Goal: Task Accomplishment & Management: Complete application form

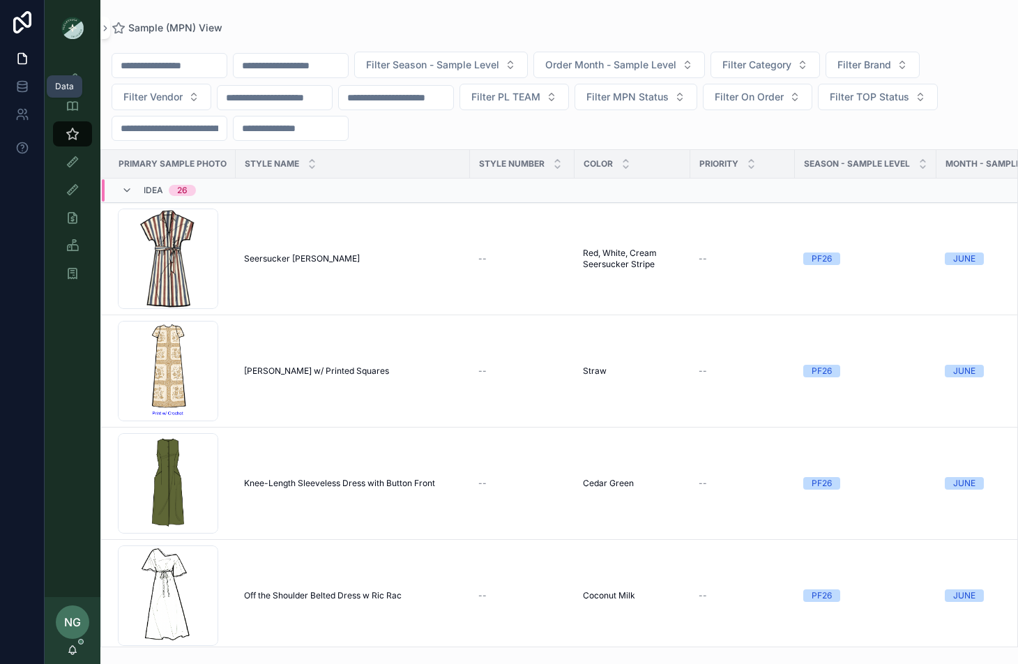
click at [43, 73] on link at bounding box center [22, 87] width 44 height 28
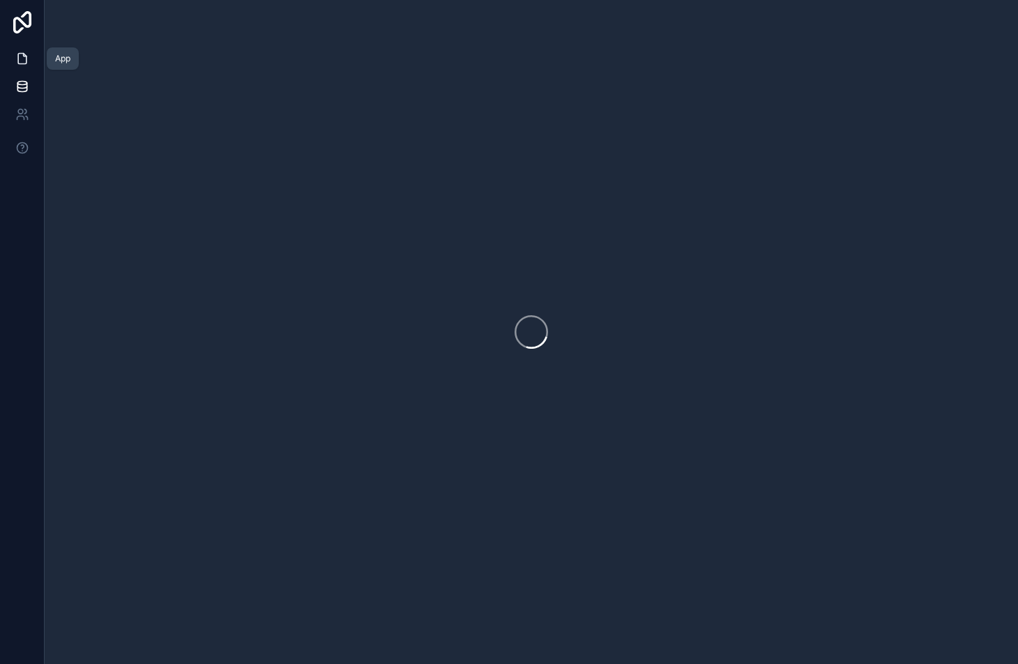
click at [30, 59] on link at bounding box center [22, 59] width 44 height 28
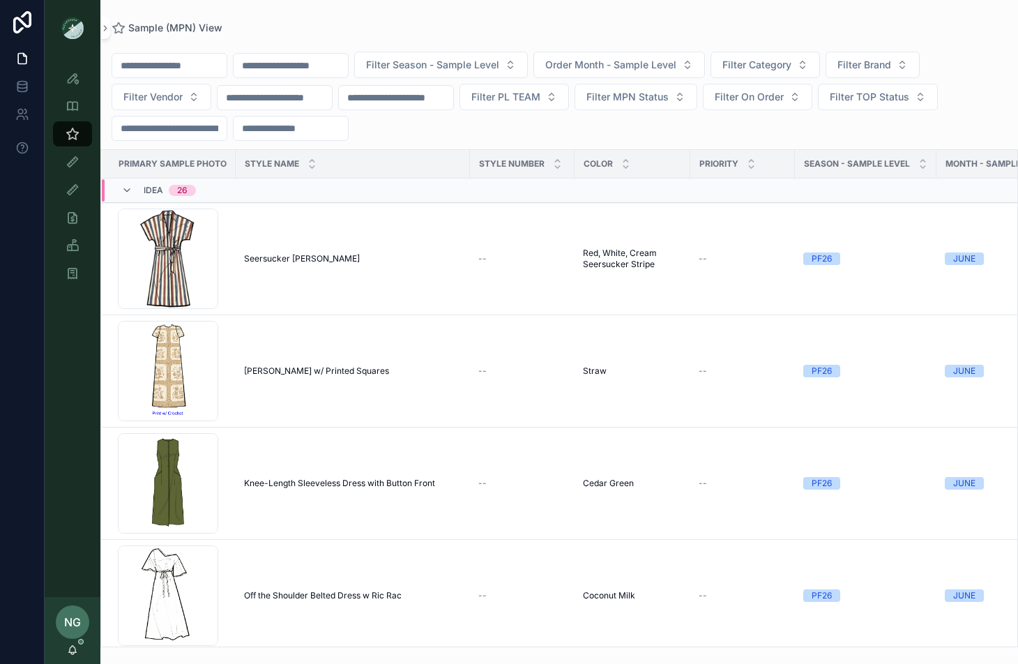
click at [38, 29] on link at bounding box center [22, 22] width 45 height 45
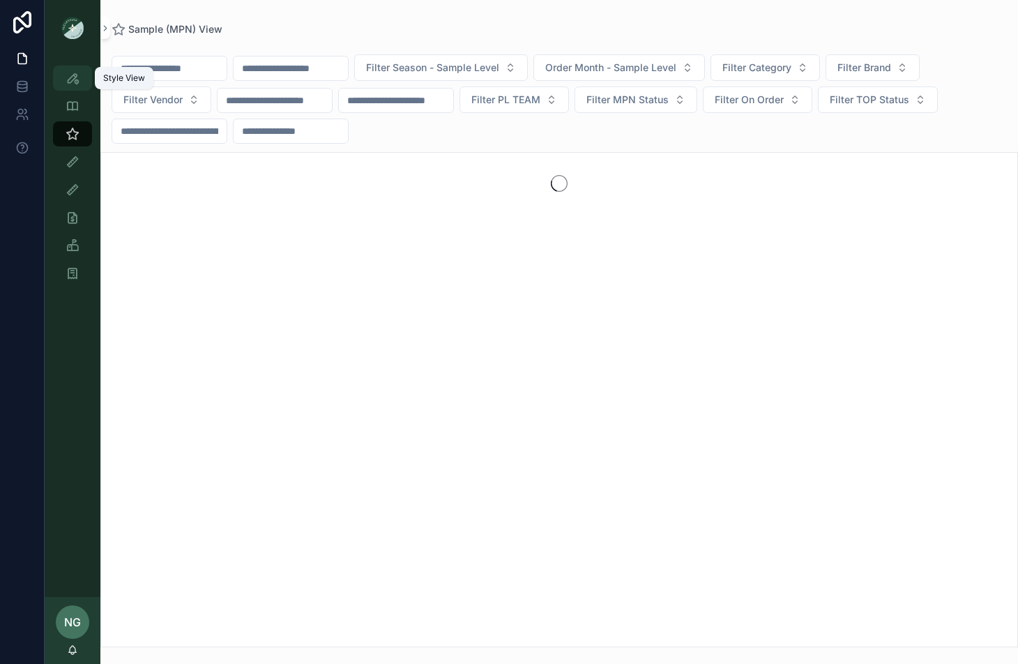
click at [73, 89] on link "Style View" at bounding box center [72, 78] width 39 height 25
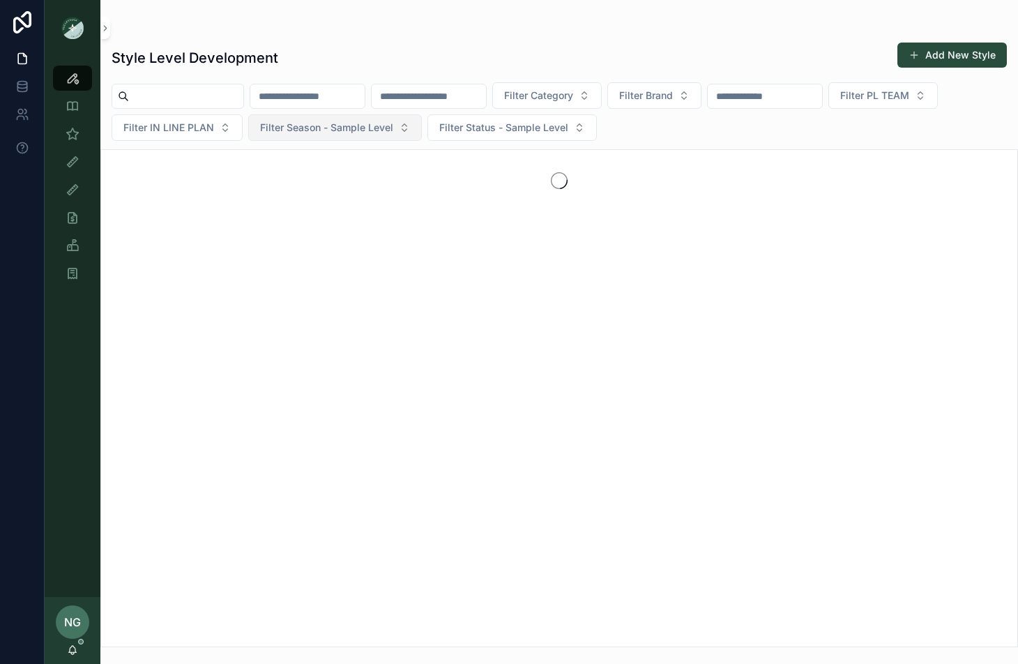
click at [422, 128] on button "Filter Season - Sample Level" at bounding box center [335, 127] width 174 height 27
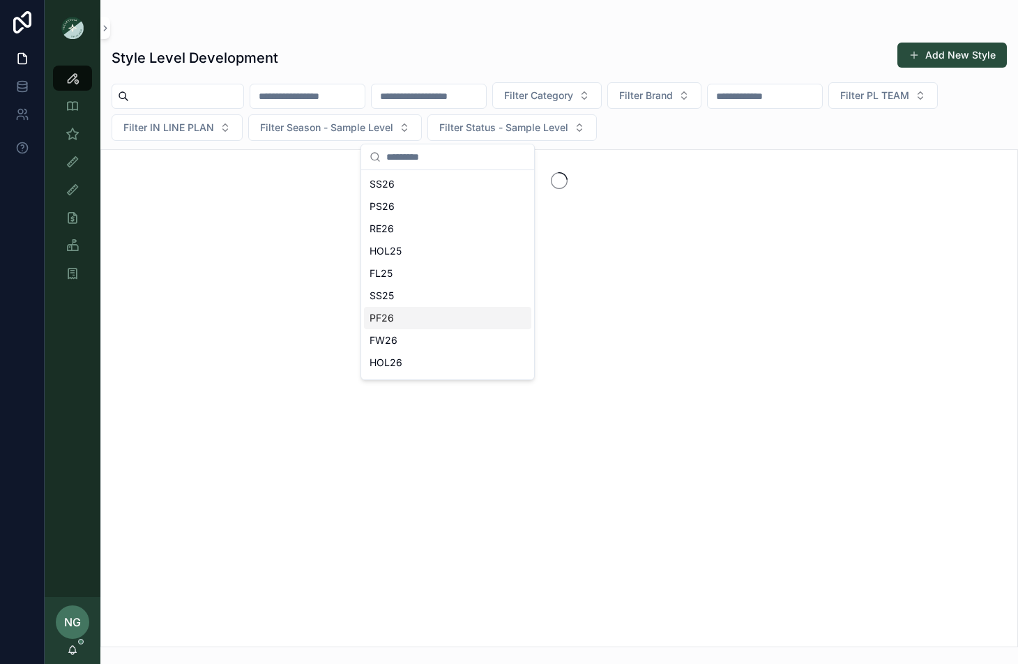
click at [447, 317] on div "PF26" at bounding box center [447, 318] width 167 height 22
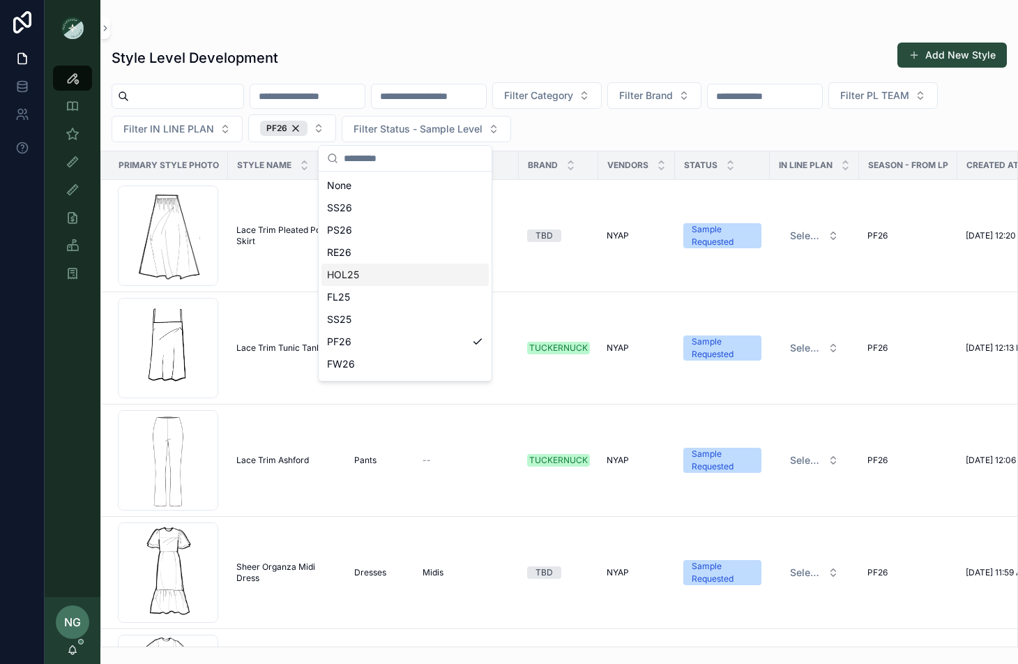
click at [564, 44] on div "Style Level Development Add New Style" at bounding box center [560, 58] width 896 height 32
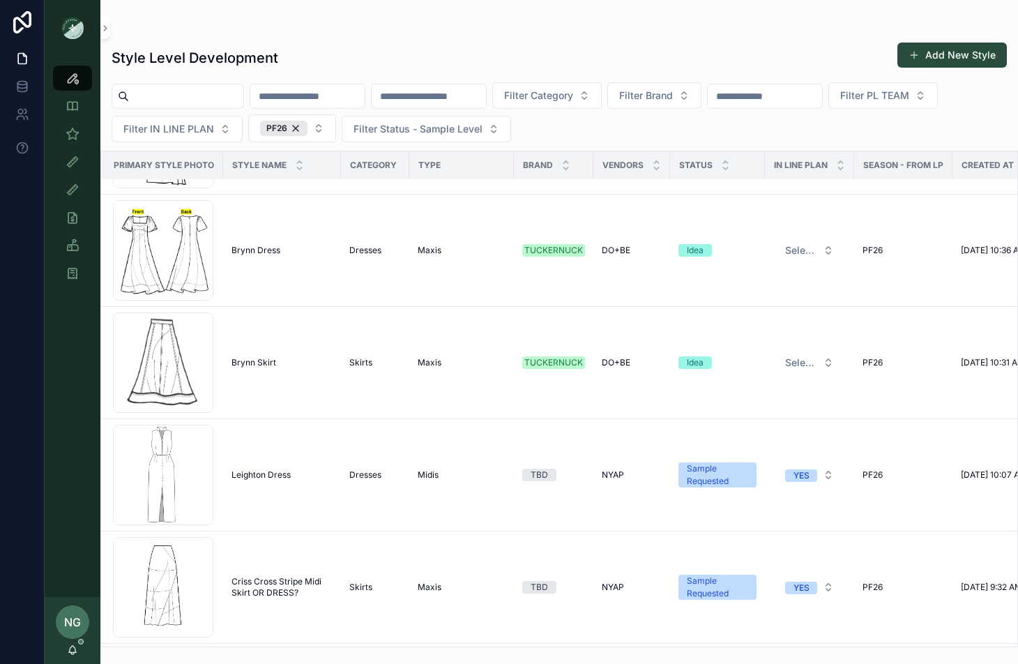
scroll to position [877, 5]
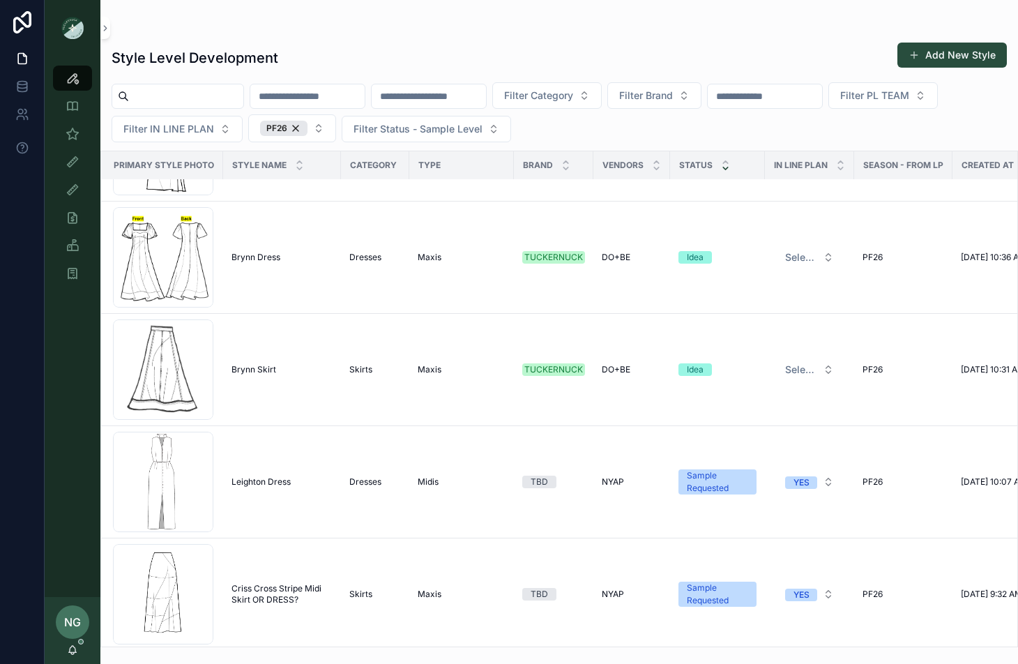
click at [728, 167] on icon "scrollable content" at bounding box center [725, 168] width 9 height 9
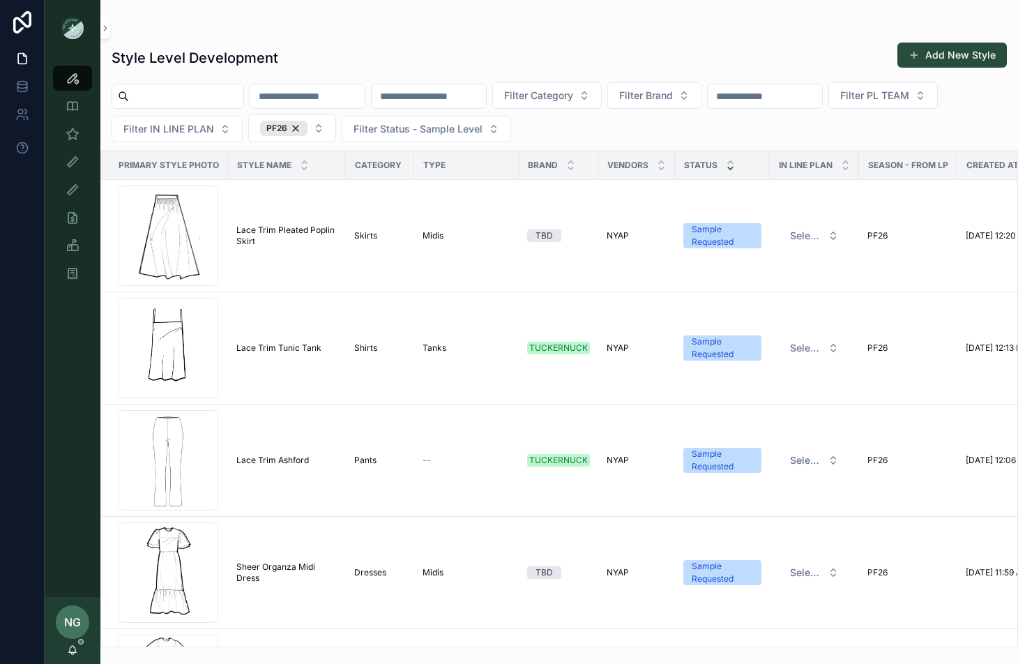
scroll to position [0, 7]
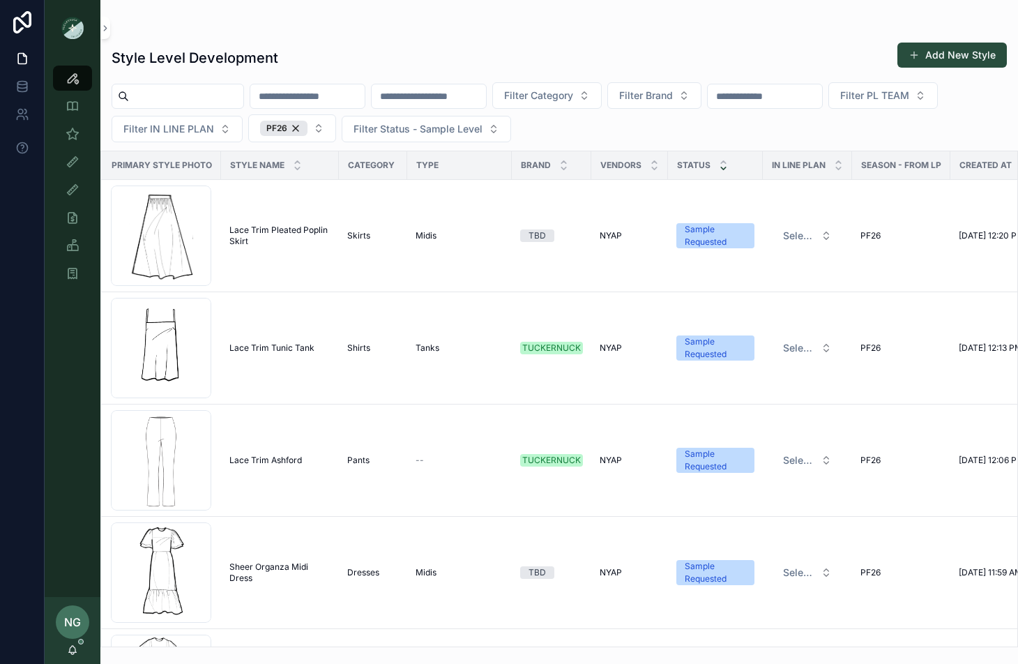
click at [728, 167] on div "Status" at bounding box center [715, 165] width 93 height 27
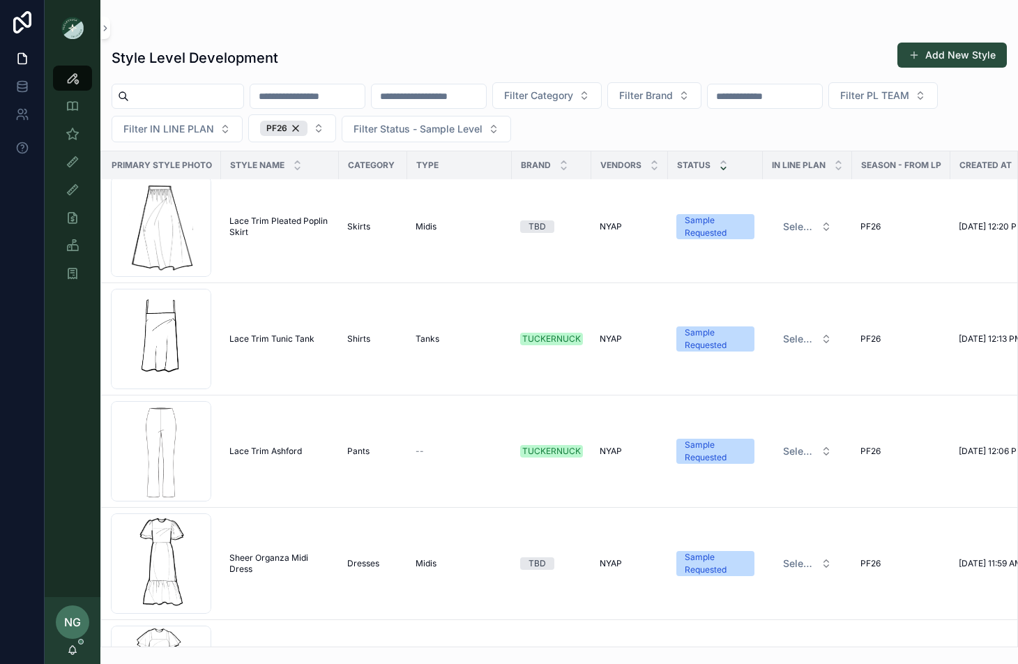
click at [722, 167] on icon "scrollable content" at bounding box center [723, 168] width 9 height 9
click at [719, 164] on div "scrollable content" at bounding box center [720, 165] width 9 height 15
click at [719, 162] on icon "scrollable content" at bounding box center [721, 162] width 5 height 2
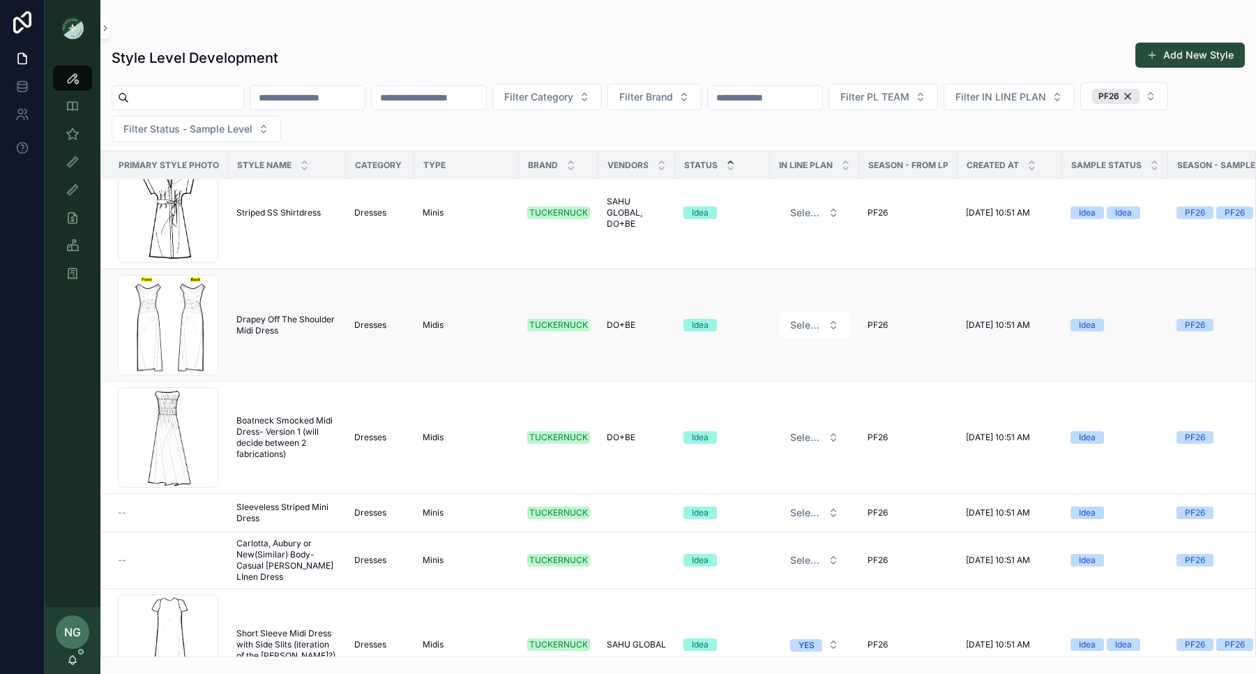
scroll to position [429, 0]
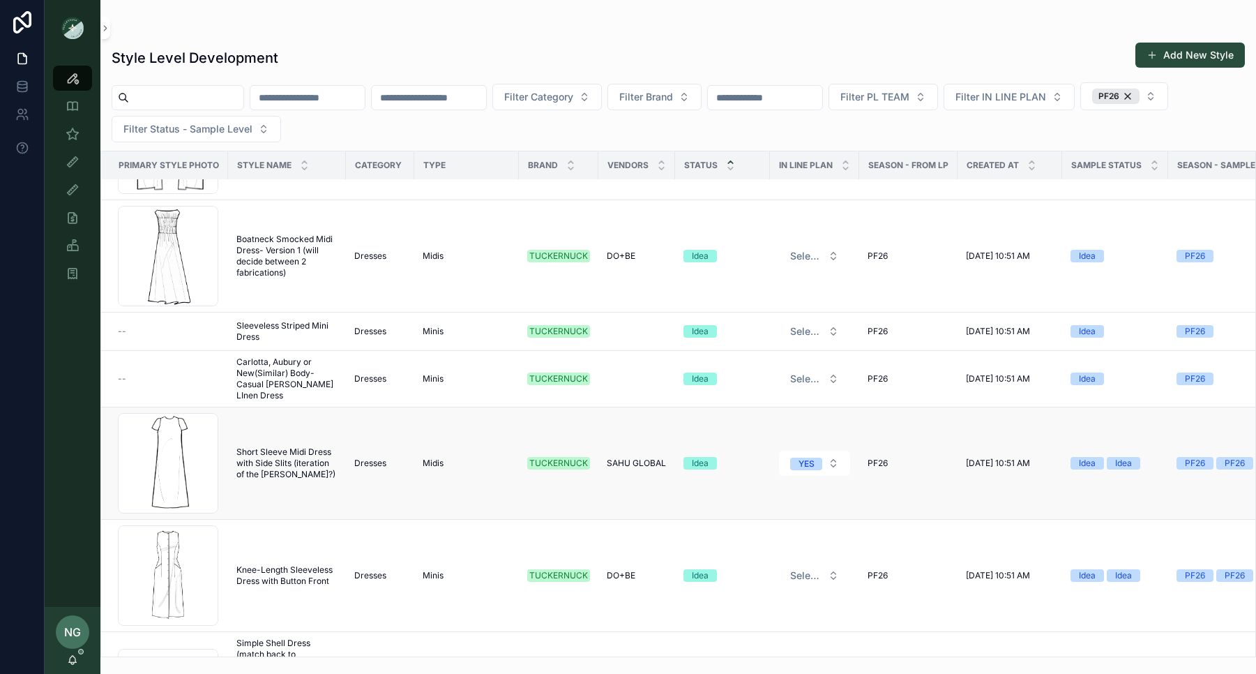
click at [249, 449] on span "Short Sleeve Midi Dress with Side Slits (iteration of the [PERSON_NAME]?)" at bounding box center [286, 462] width 101 height 33
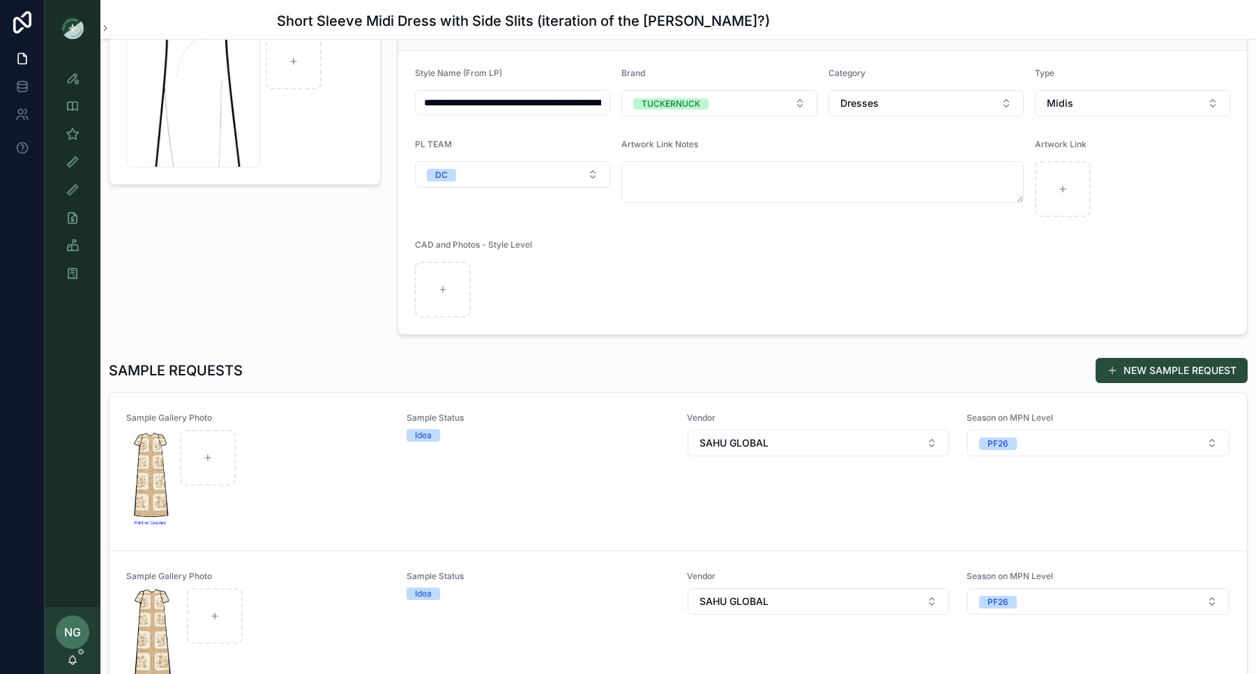
scroll to position [227, 0]
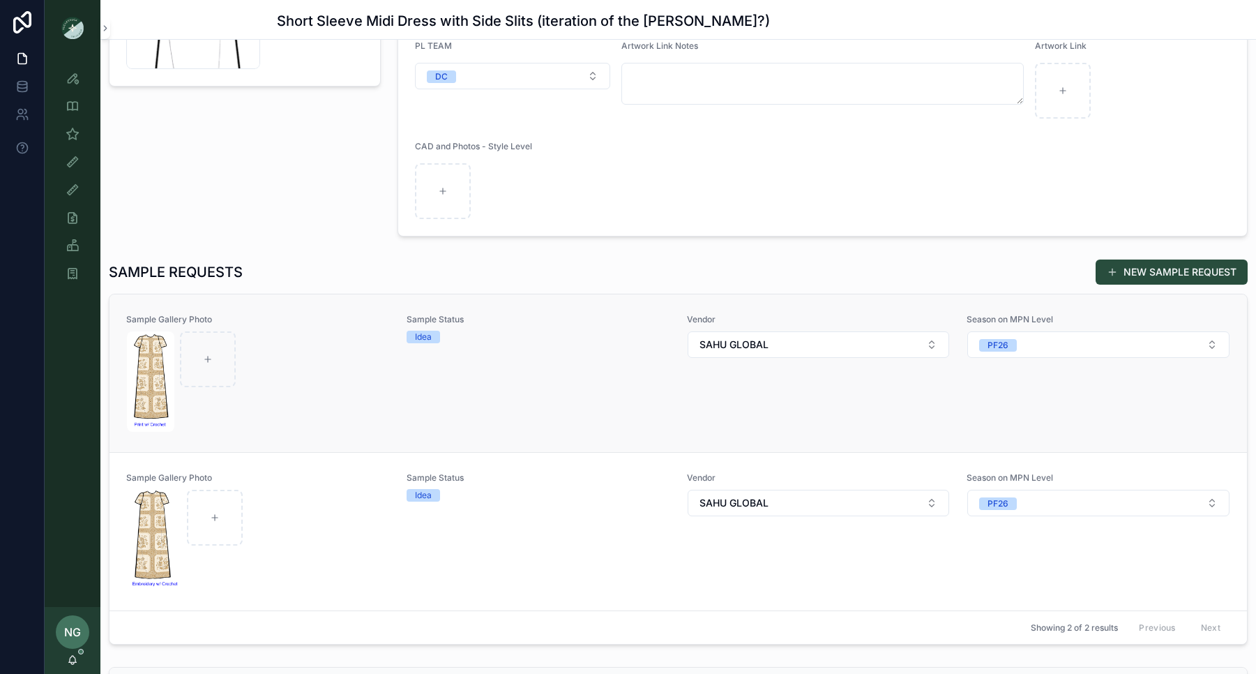
click at [287, 361] on div "scrollable content" at bounding box center [258, 381] width 262 height 100
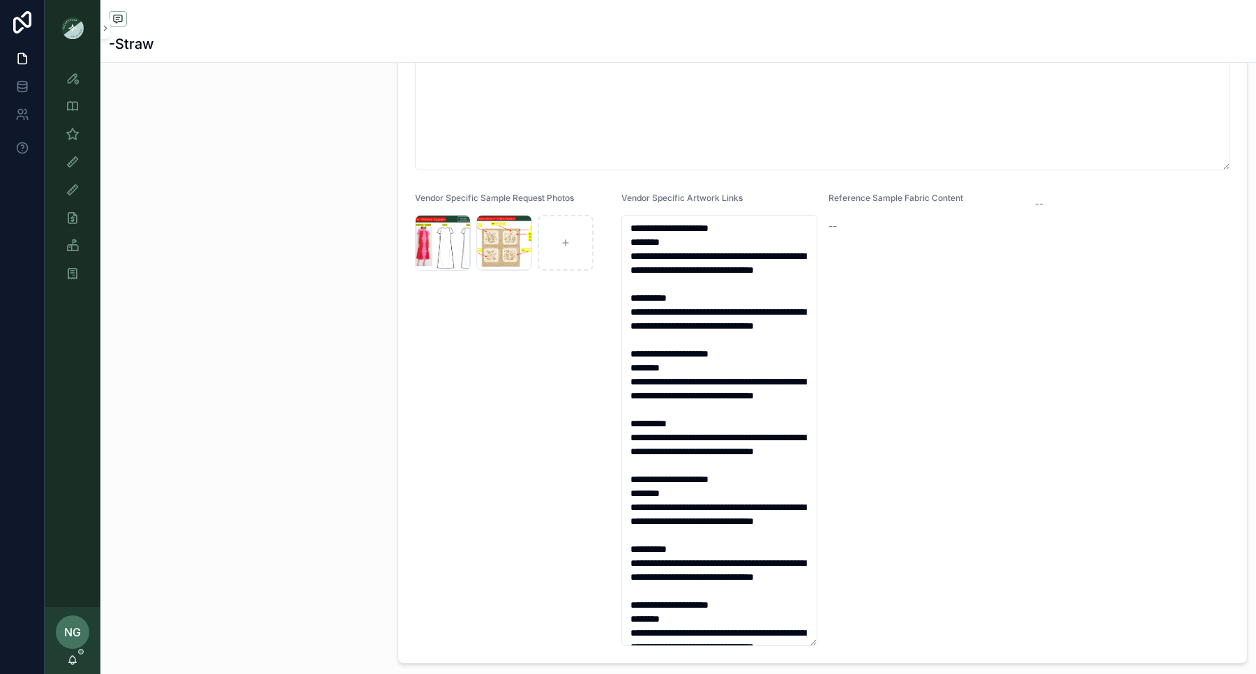
scroll to position [564, 0]
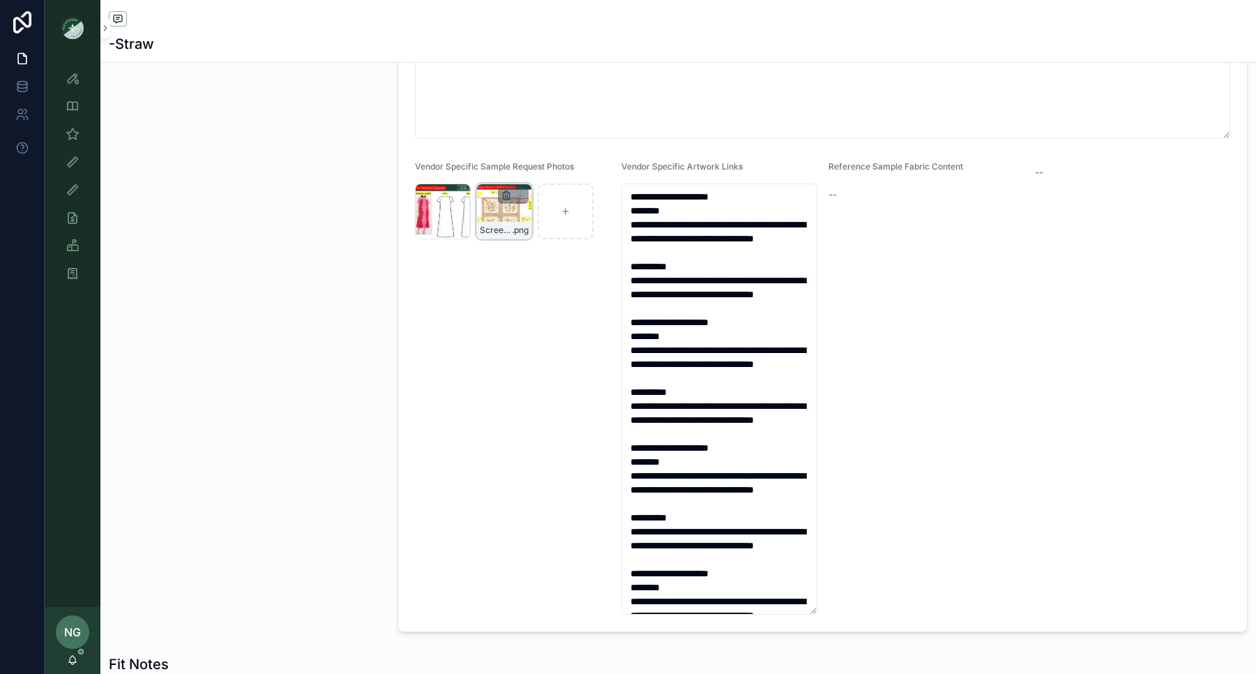
click at [509, 198] on icon "scrollable content" at bounding box center [506, 195] width 11 height 11
click at [532, 172] on icon "scrollable content" at bounding box center [535, 170] width 11 height 11
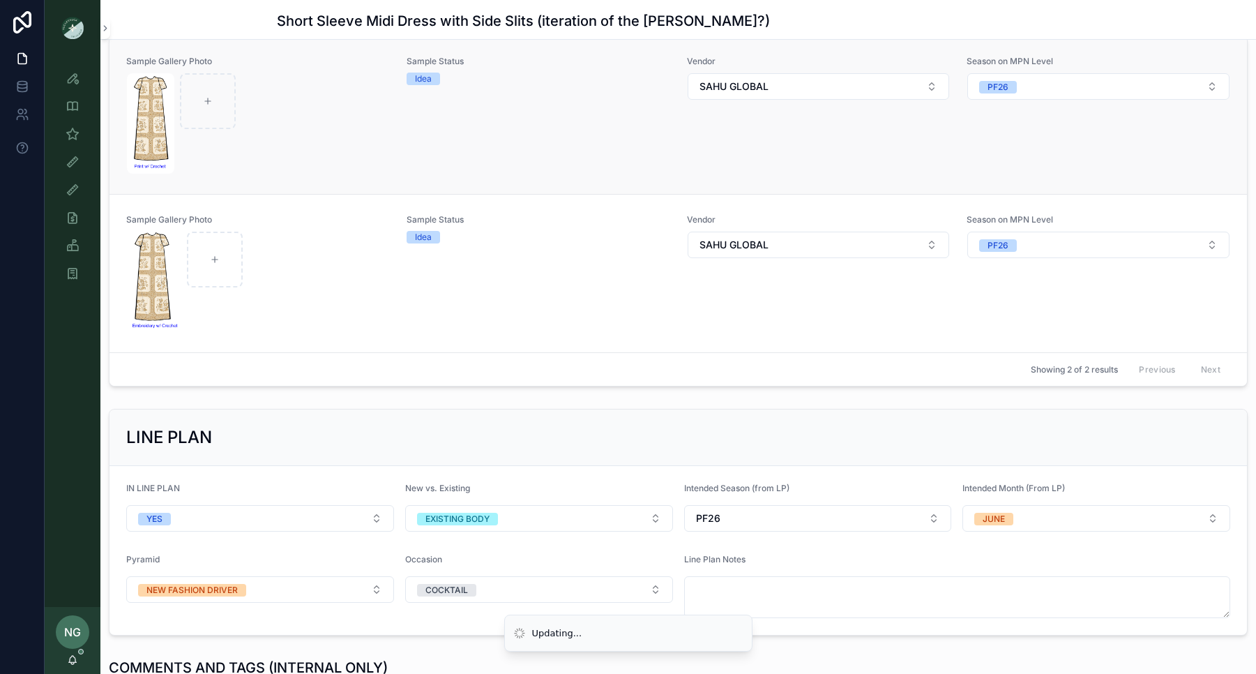
scroll to position [480, 0]
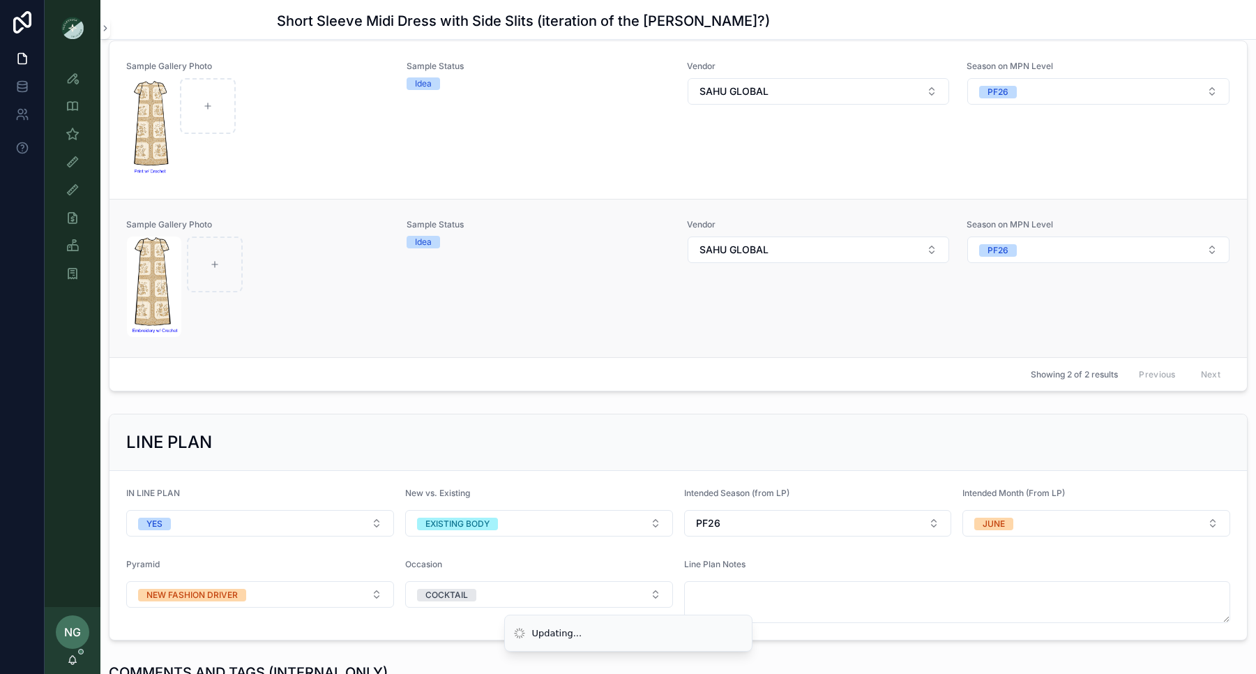
click at [371, 227] on span "Sample Gallery Photo" at bounding box center [258, 224] width 264 height 11
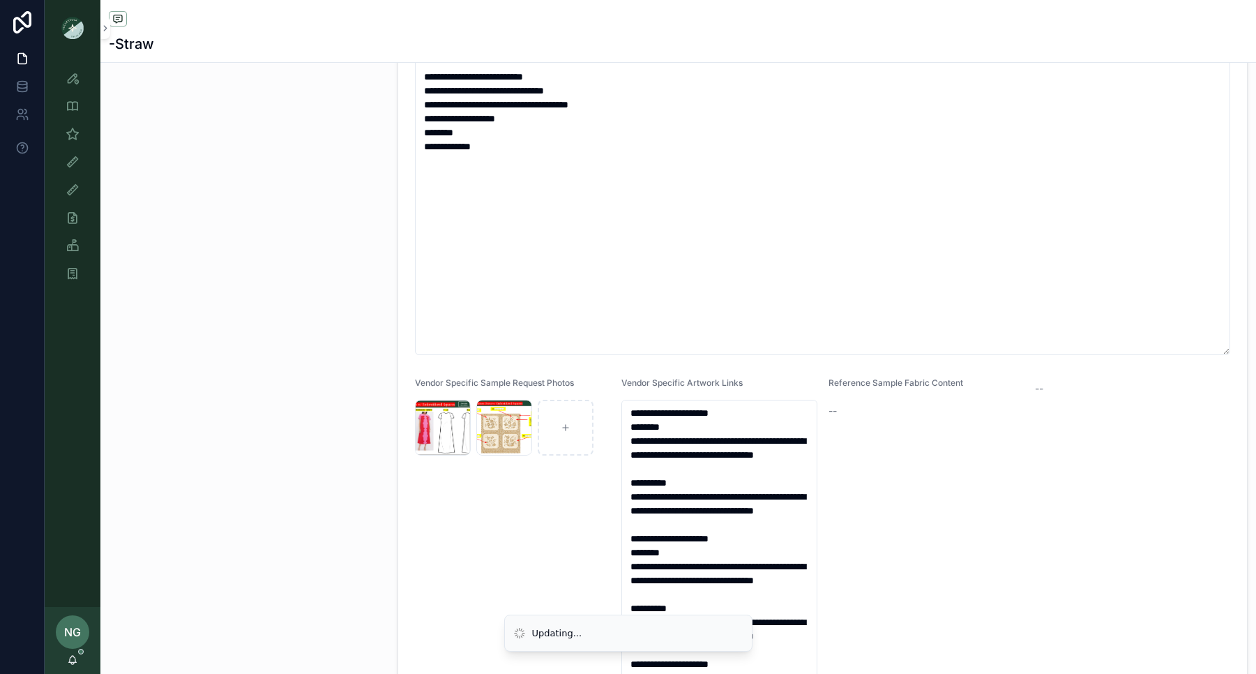
scroll to position [387, 0]
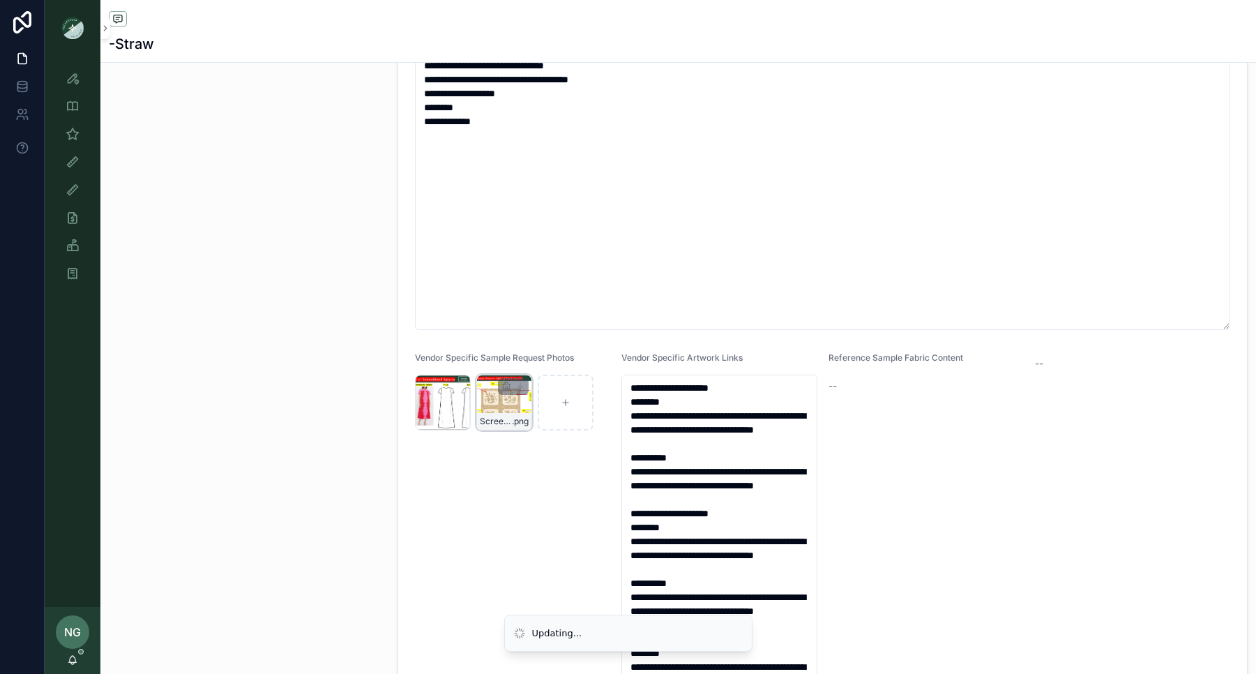
click at [514, 397] on div "Screenshot-2025-09-30-at-10.41.01-AM .png" at bounding box center [504, 403] width 56 height 56
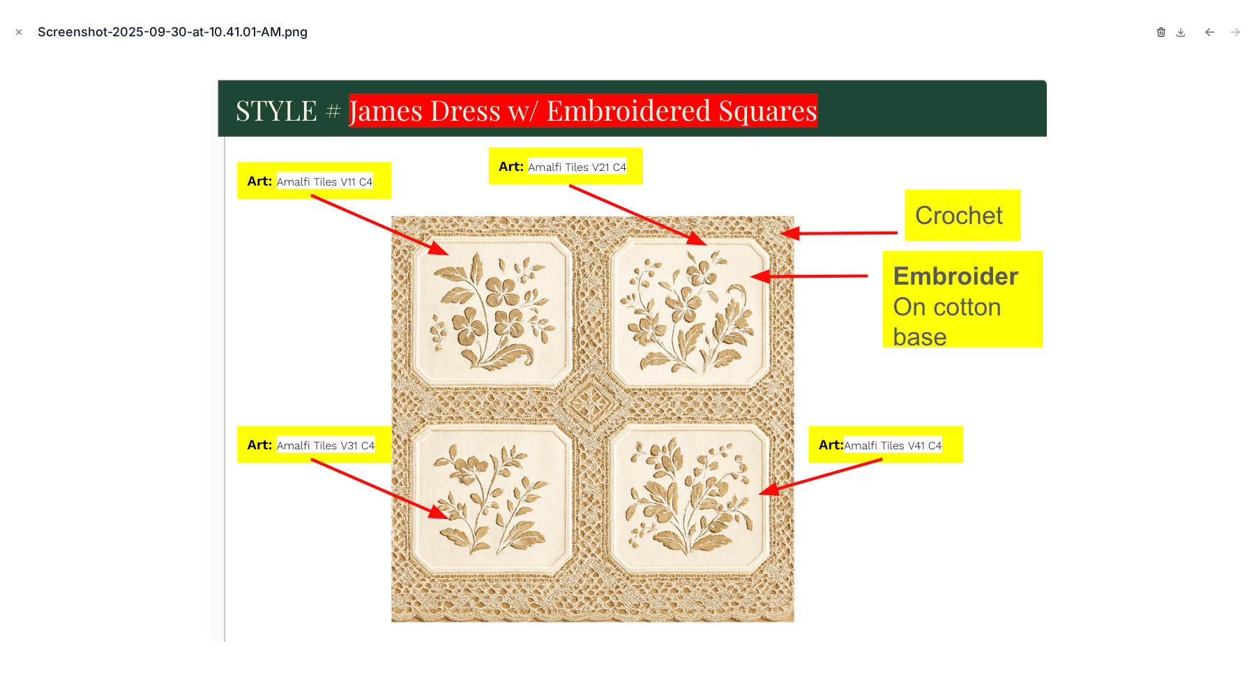
click at [1018, 30] on icon "button" at bounding box center [1161, 32] width 11 height 11
click at [1018, 30] on icon "button" at bounding box center [1147, 29] width 3 height 2
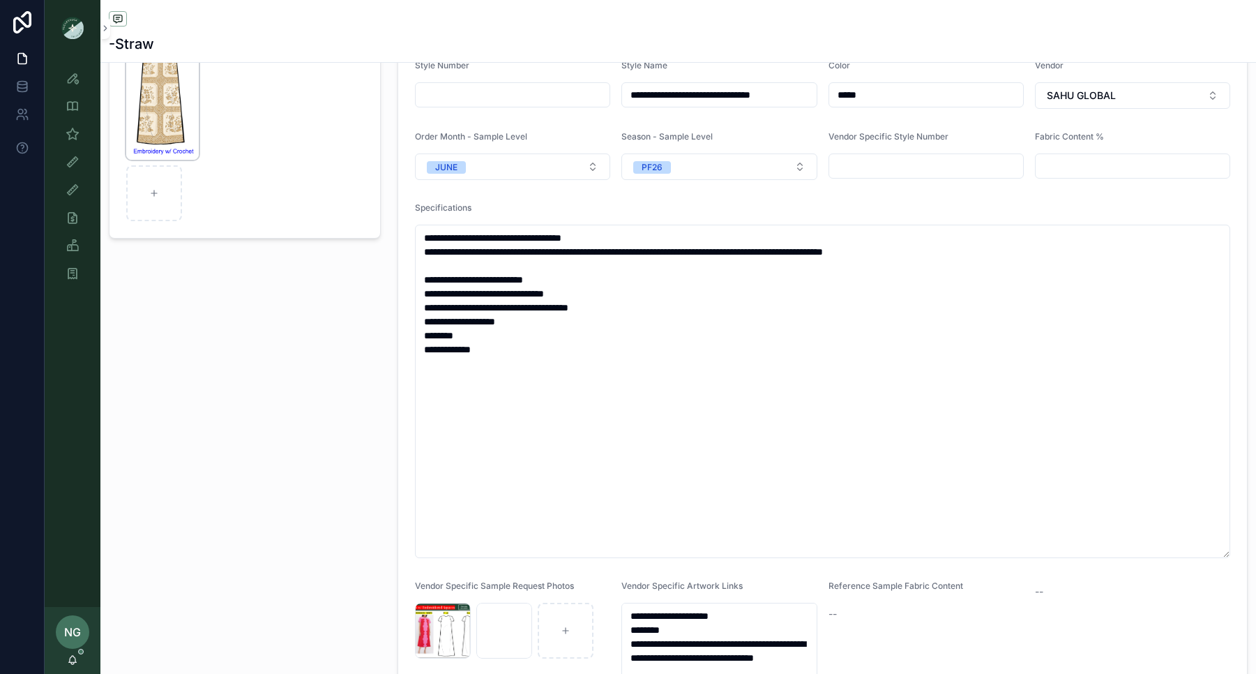
scroll to position [151, 0]
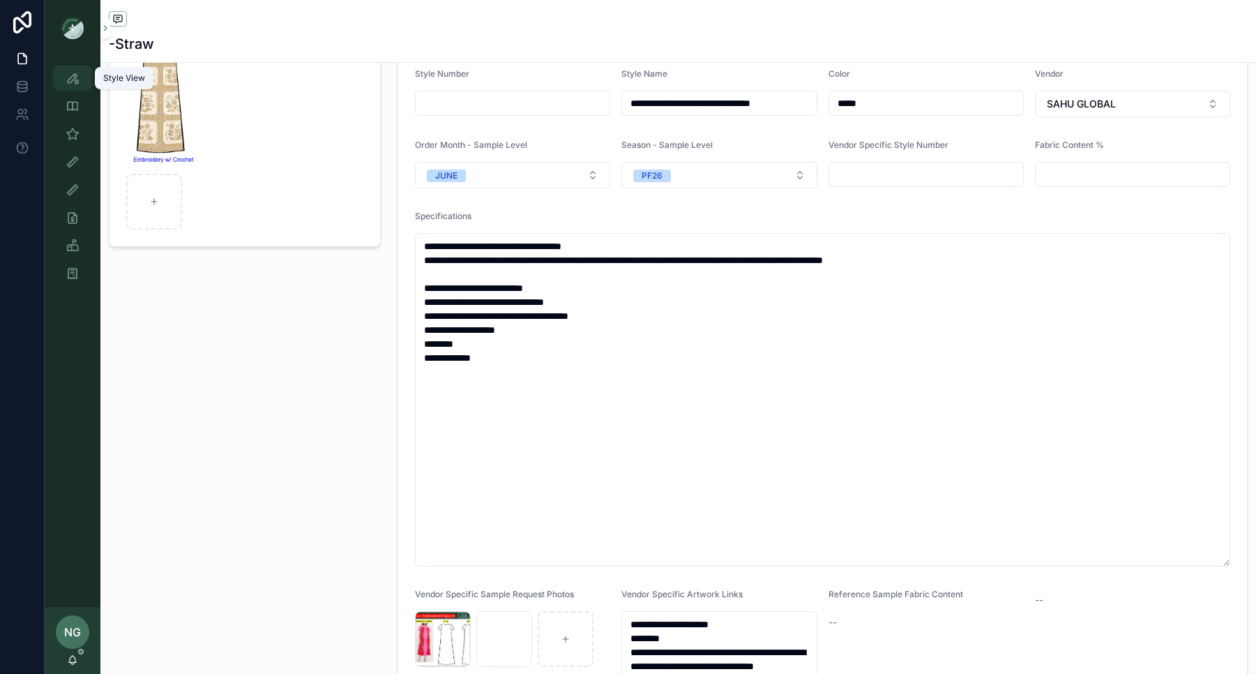
click at [72, 81] on icon "scrollable content" at bounding box center [73, 78] width 14 height 14
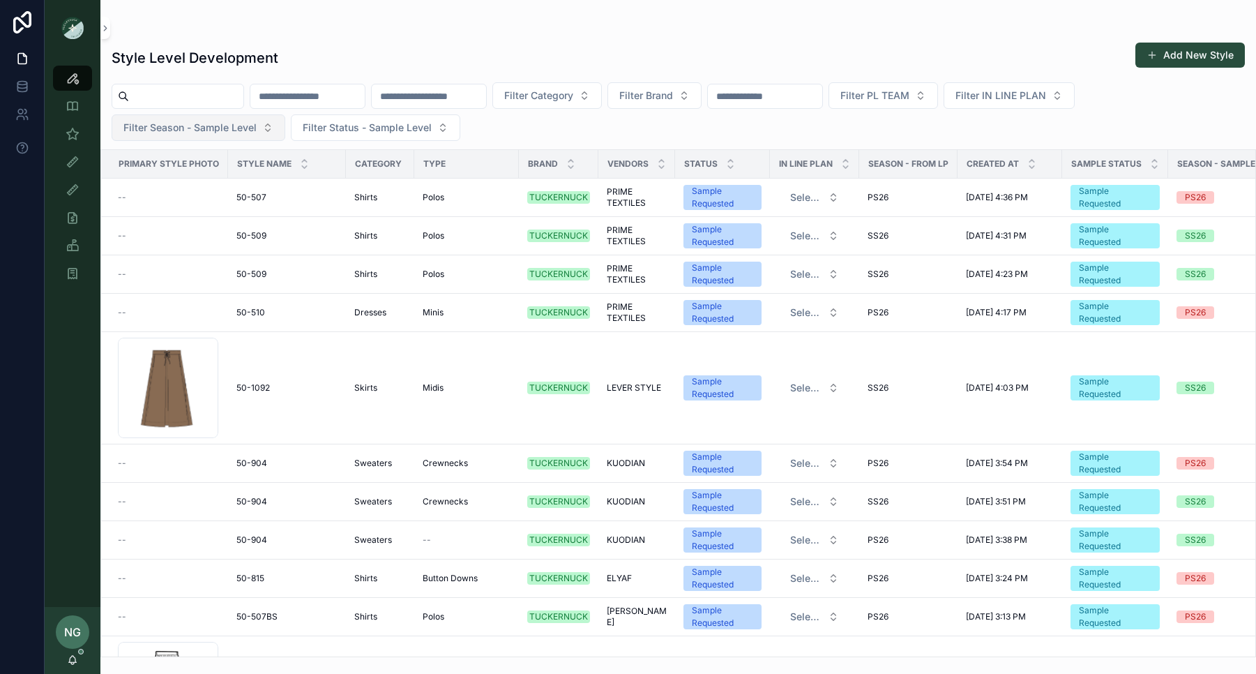
click at [194, 123] on span "Filter Season - Sample Level" at bounding box center [189, 128] width 133 height 14
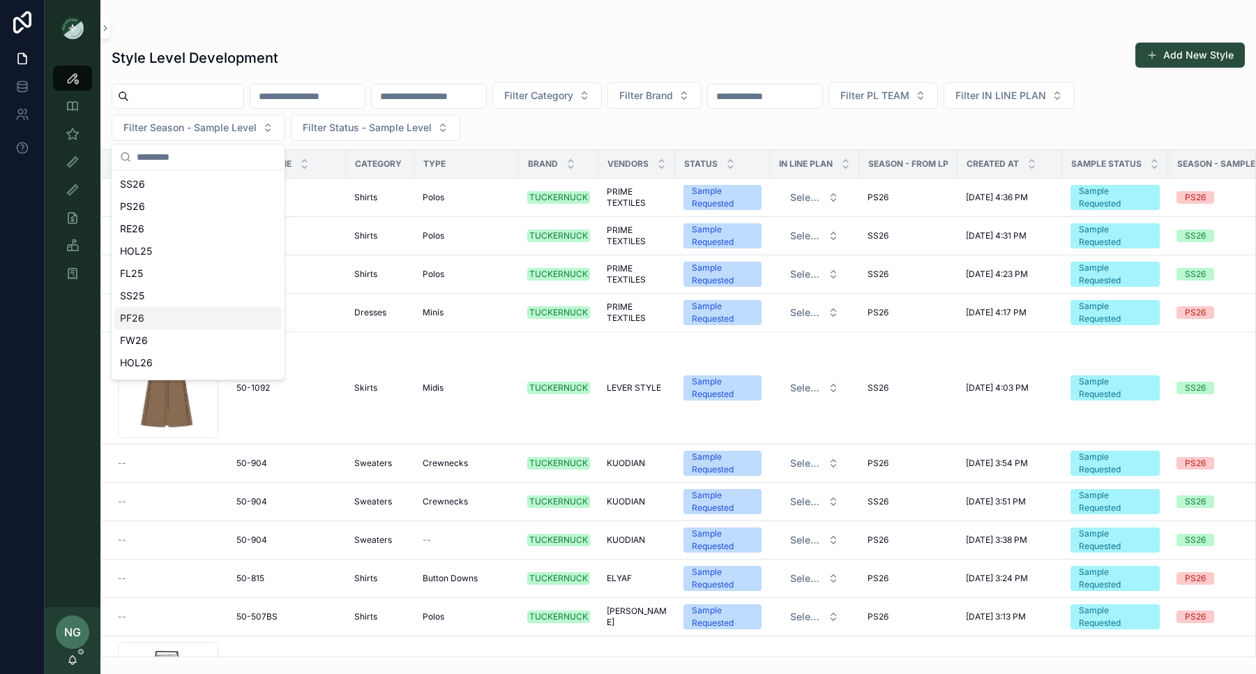
click at [160, 312] on div "PF26" at bounding box center [197, 318] width 167 height 22
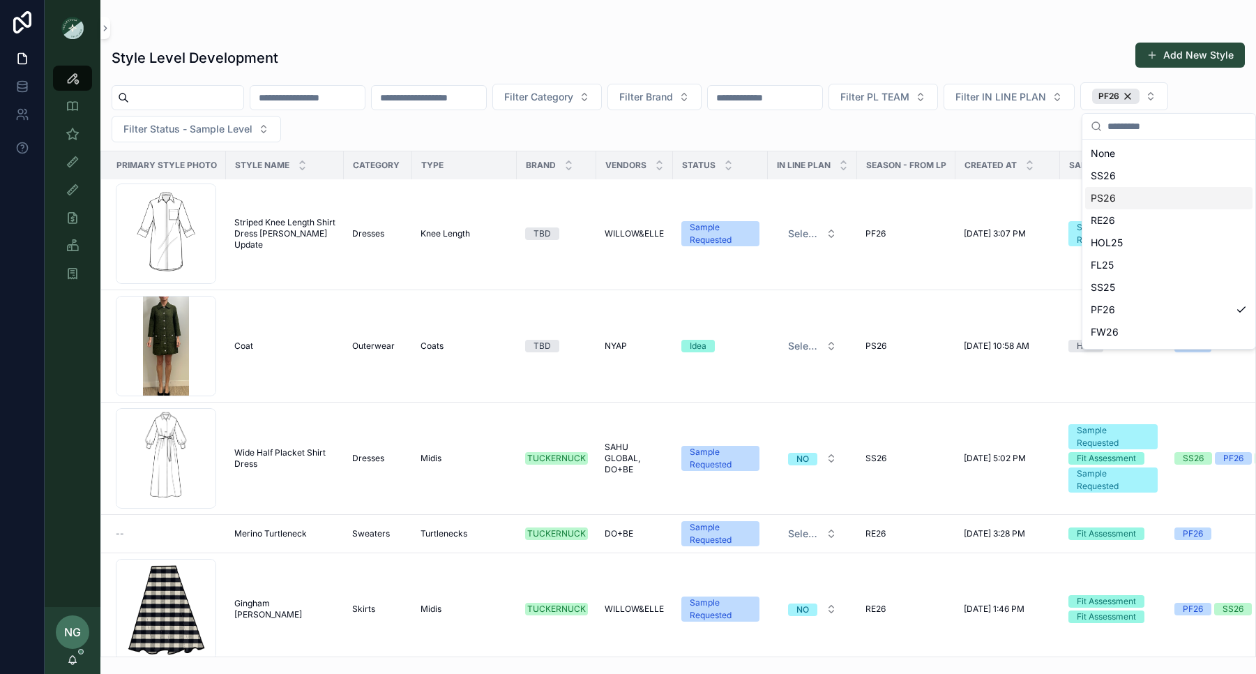
scroll to position [5461, 2]
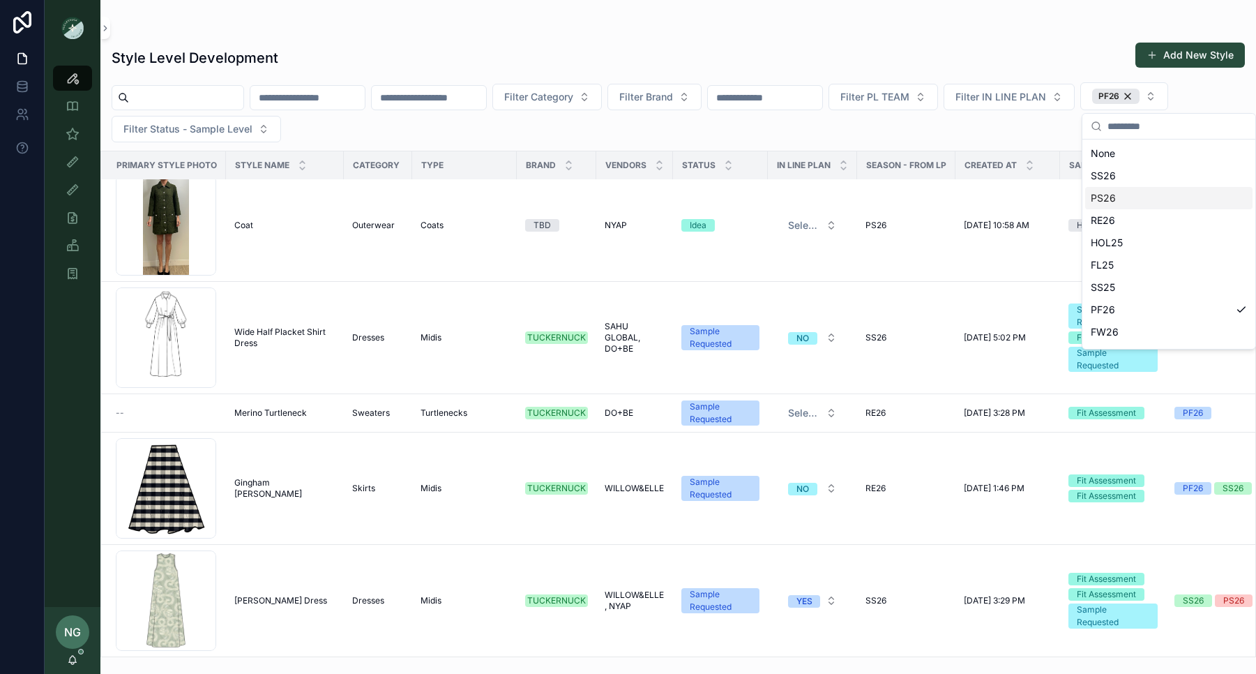
click at [310, 20] on div "Style Level Development Add New Style Filter Category Filter Brand Filter PL TE…" at bounding box center [678, 328] width 1156 height 657
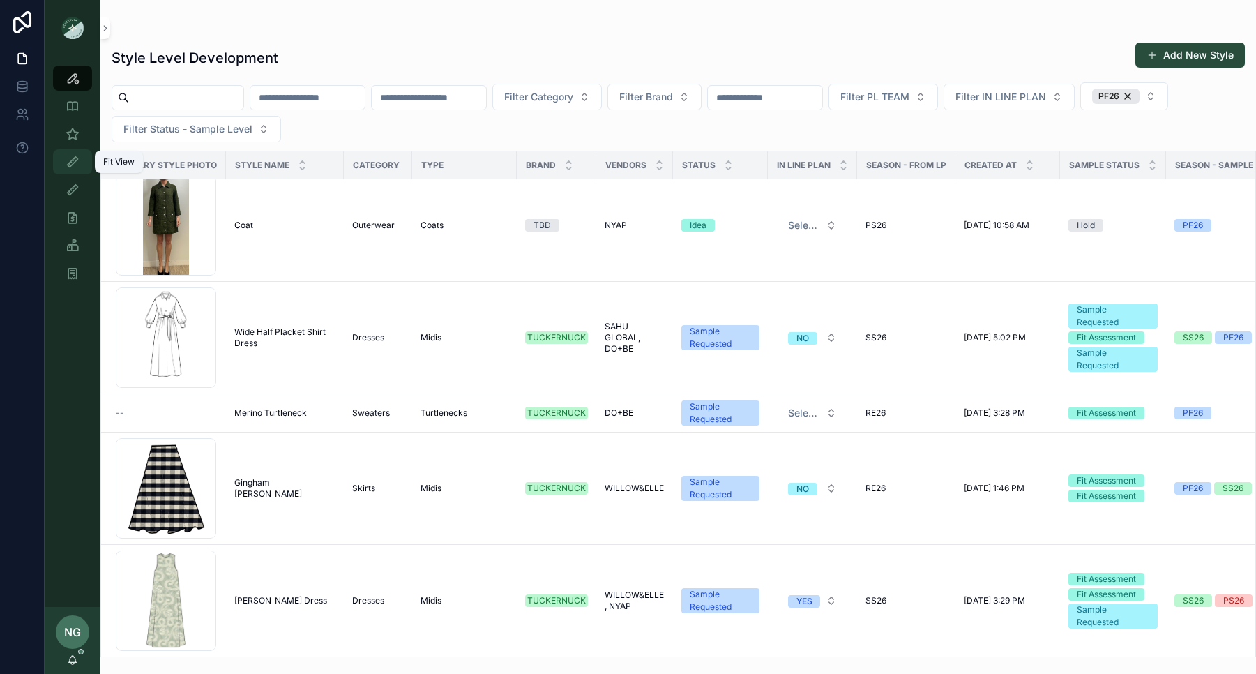
drag, startPoint x: 67, startPoint y: 162, endPoint x: 86, endPoint y: 148, distance: 23.4
click at [67, 162] on icon "scrollable content" at bounding box center [73, 162] width 14 height 14
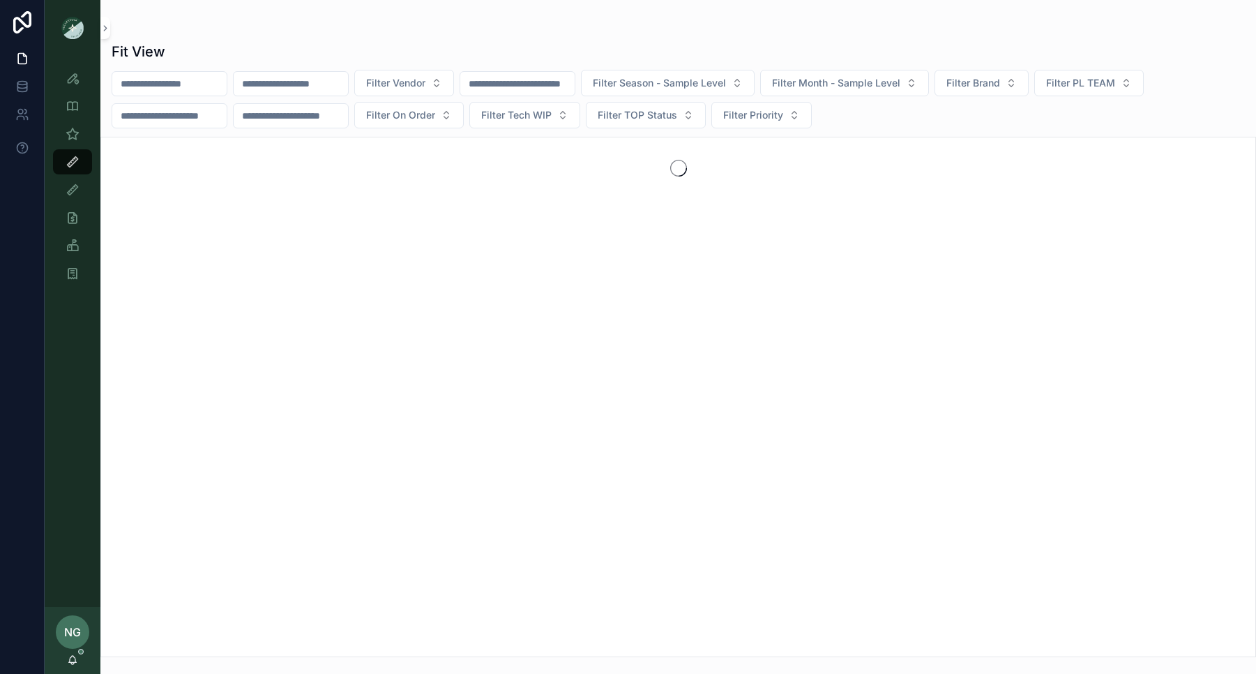
click at [329, 87] on input "scrollable content" at bounding box center [291, 84] width 114 height 20
click at [214, 103] on div "scrollable content" at bounding box center [170, 115] width 116 height 25
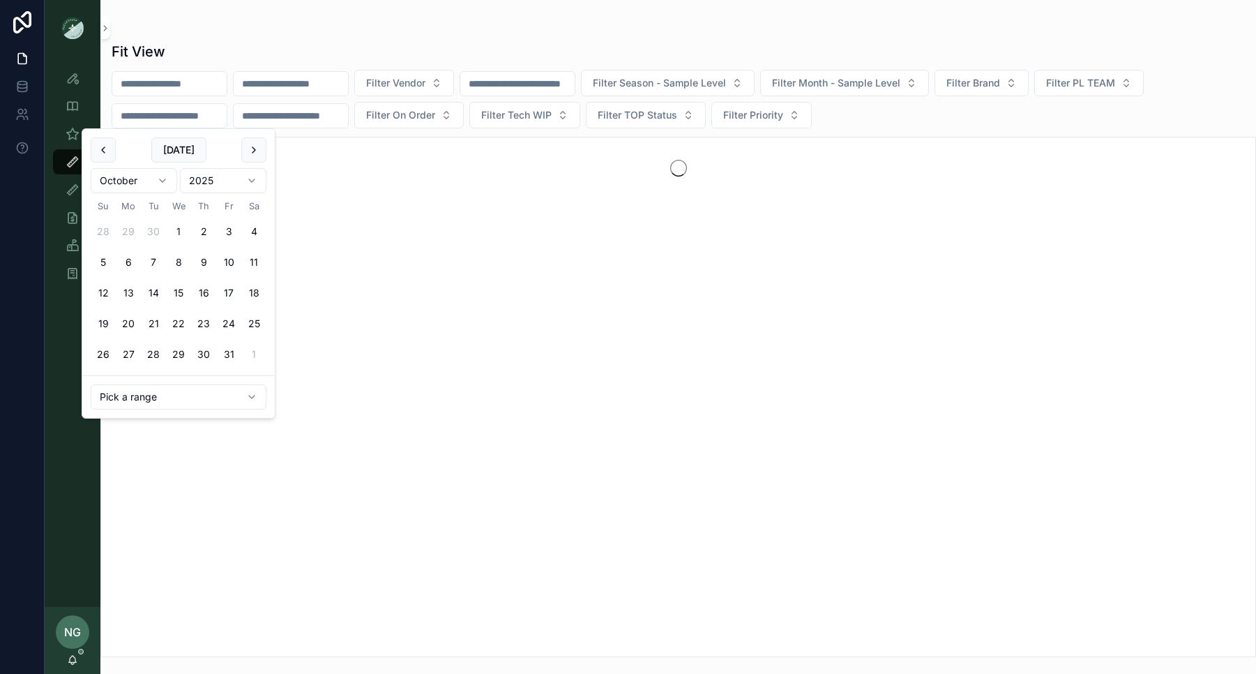
click at [195, 83] on input "scrollable content" at bounding box center [169, 84] width 114 height 20
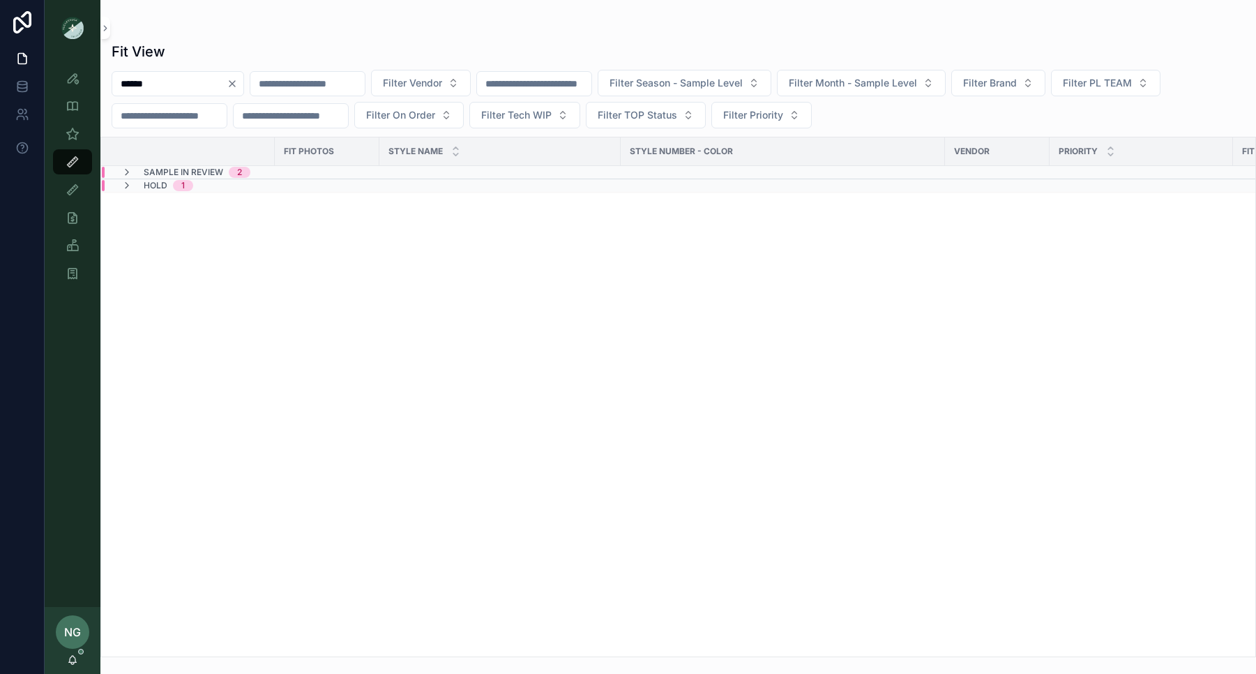
type input "******"
click at [130, 171] on icon "scrollable content" at bounding box center [126, 172] width 11 height 11
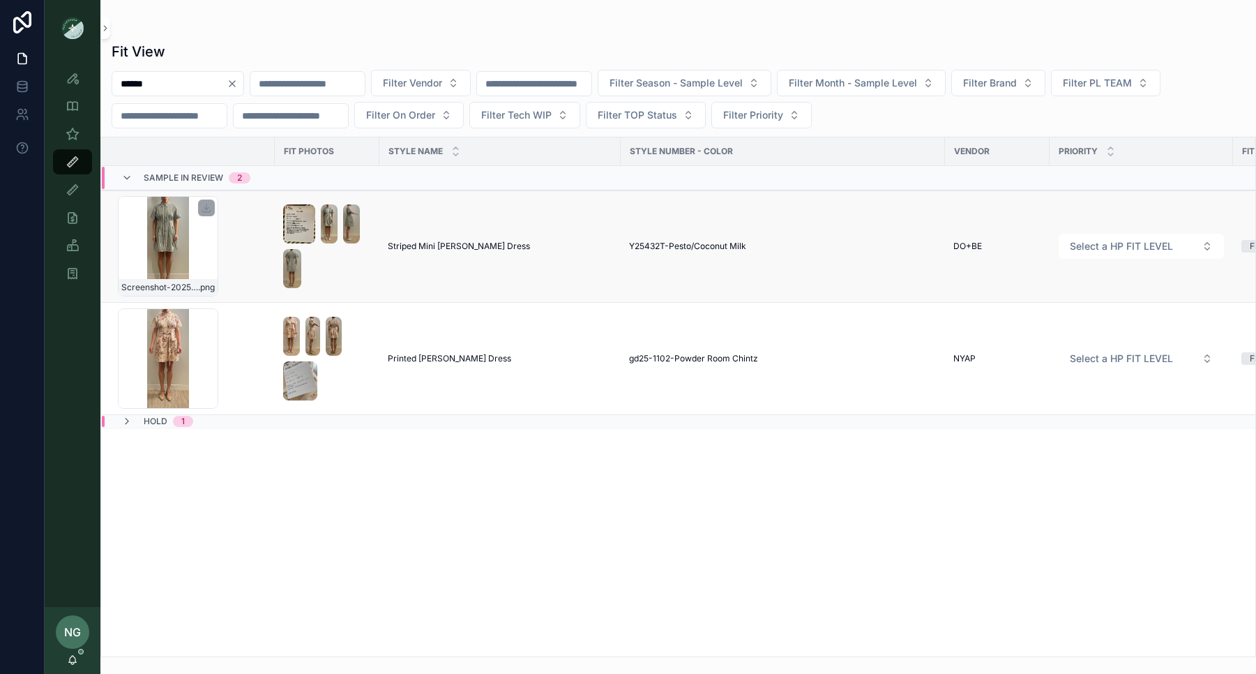
click at [174, 220] on div "Screenshot-2025-09-17-at-2.46.06-PM .png" at bounding box center [168, 246] width 100 height 100
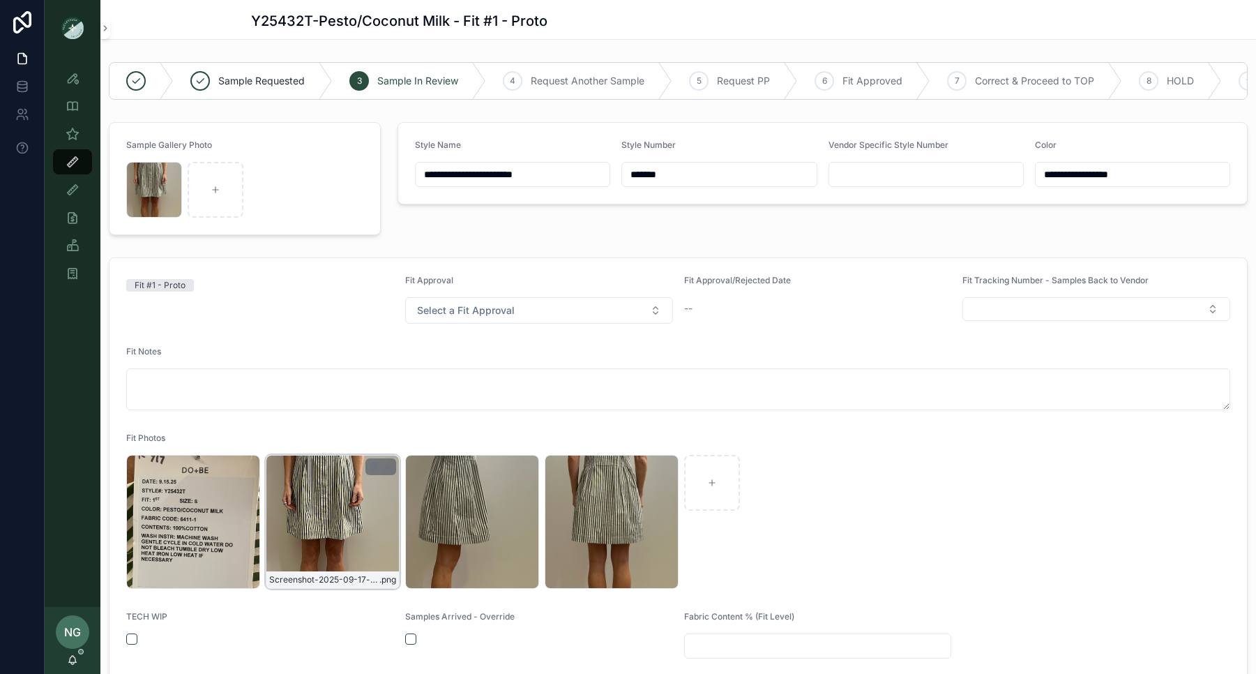
click at [374, 527] on div "Screenshot-2025-09-17-at-2.46.06-PM .png" at bounding box center [333, 522] width 134 height 134
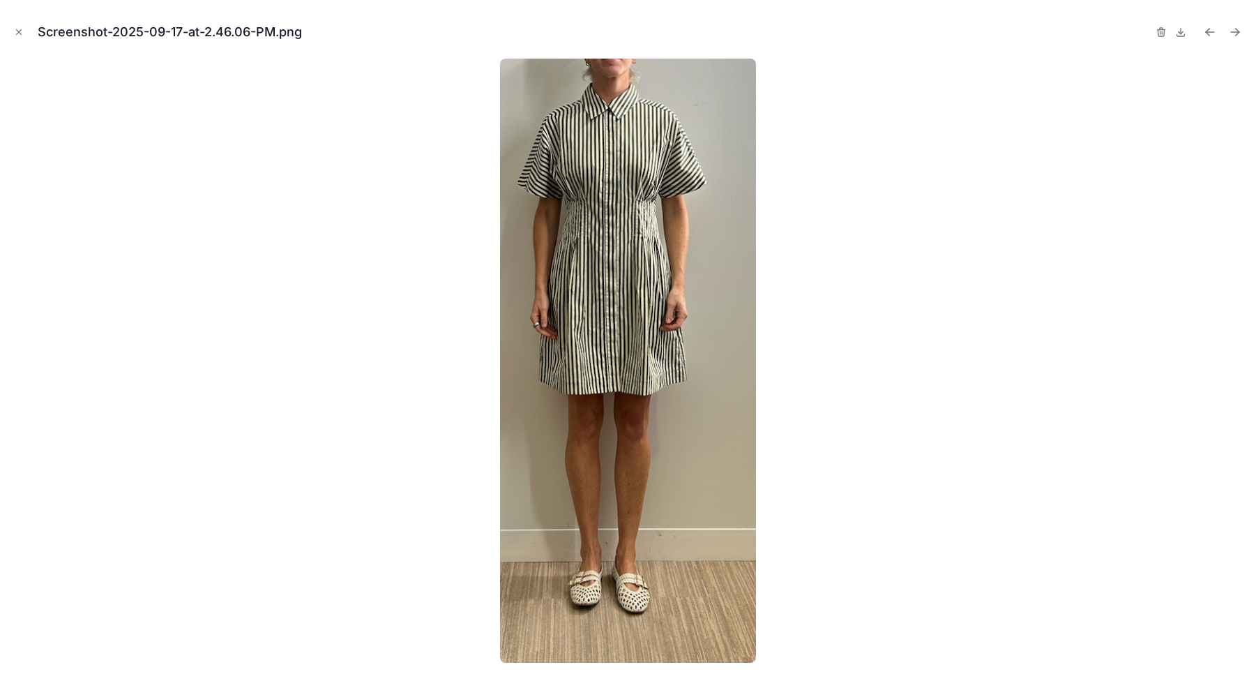
click at [27, 32] on div "Screenshot-2025-09-17-at-2.46.06-PM.png" at bounding box center [628, 32] width 1234 height 42
click at [19, 31] on icon "Close modal" at bounding box center [19, 32] width 5 height 5
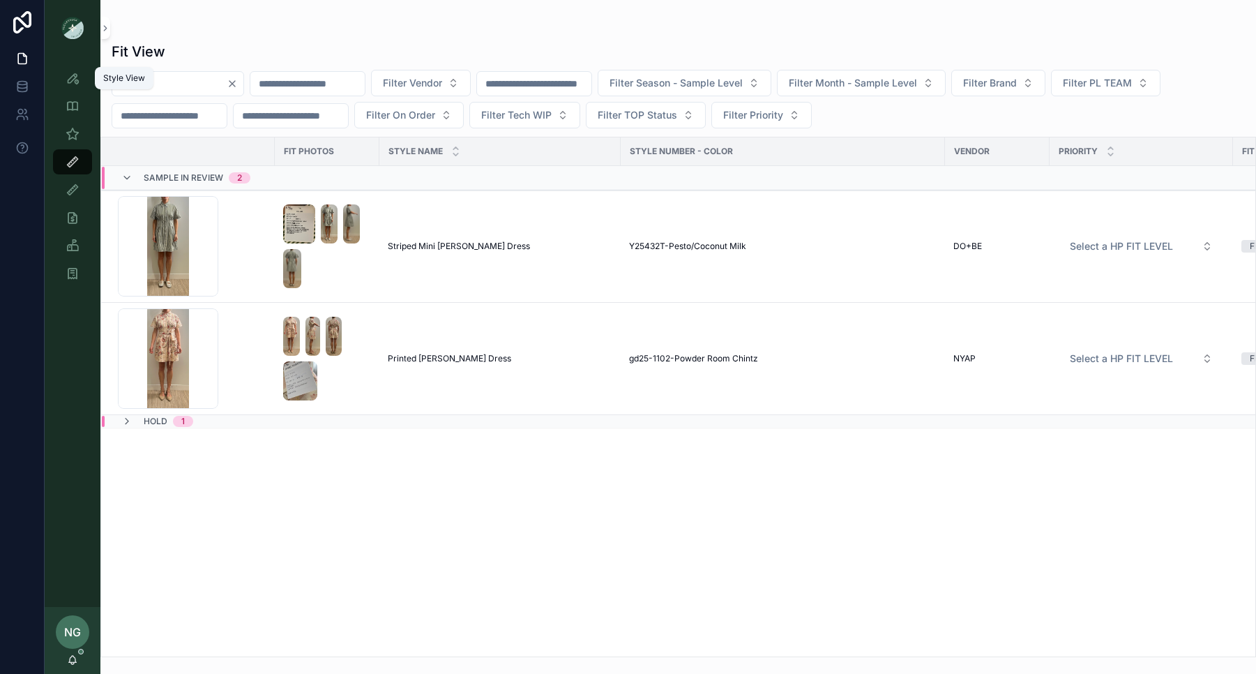
drag, startPoint x: 167, startPoint y: 86, endPoint x: 33, endPoint y: 70, distance: 135.5
click at [33, 70] on div "Style View Style View - Vendor Specific Sample (MPN) View Fit View Sample Coord…" at bounding box center [628, 337] width 1256 height 674
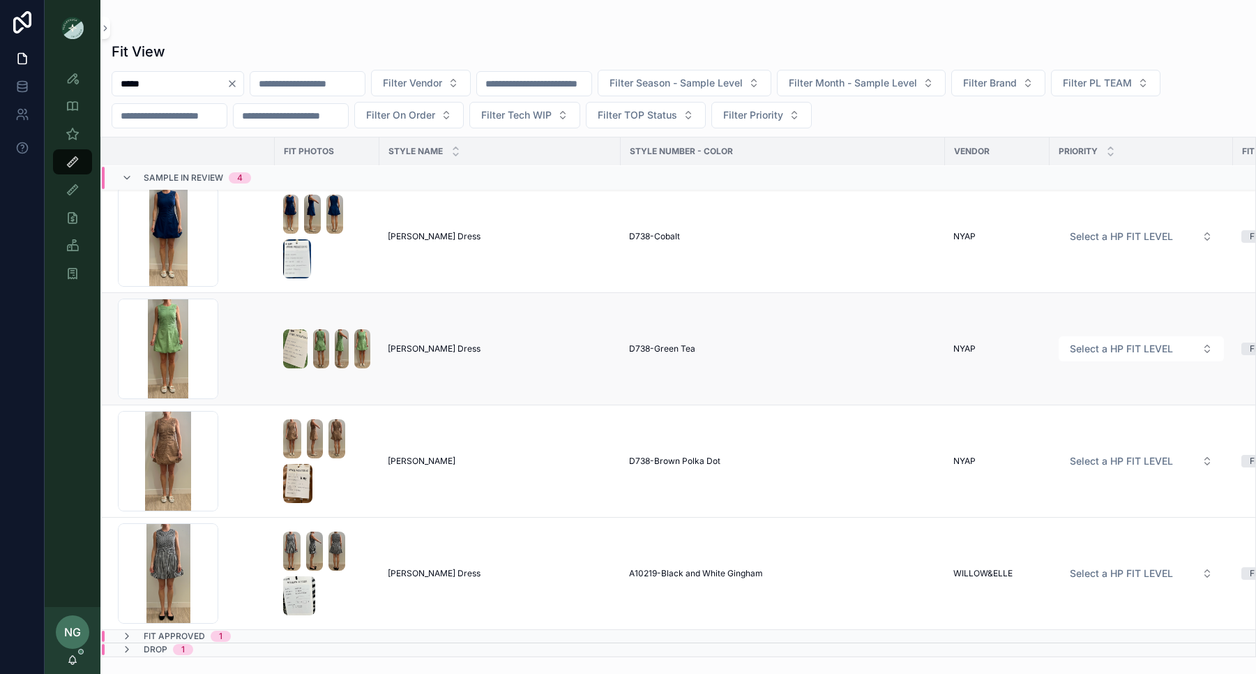
scroll to position [9, 0]
click at [124, 634] on icon "scrollable content" at bounding box center [126, 636] width 11 height 11
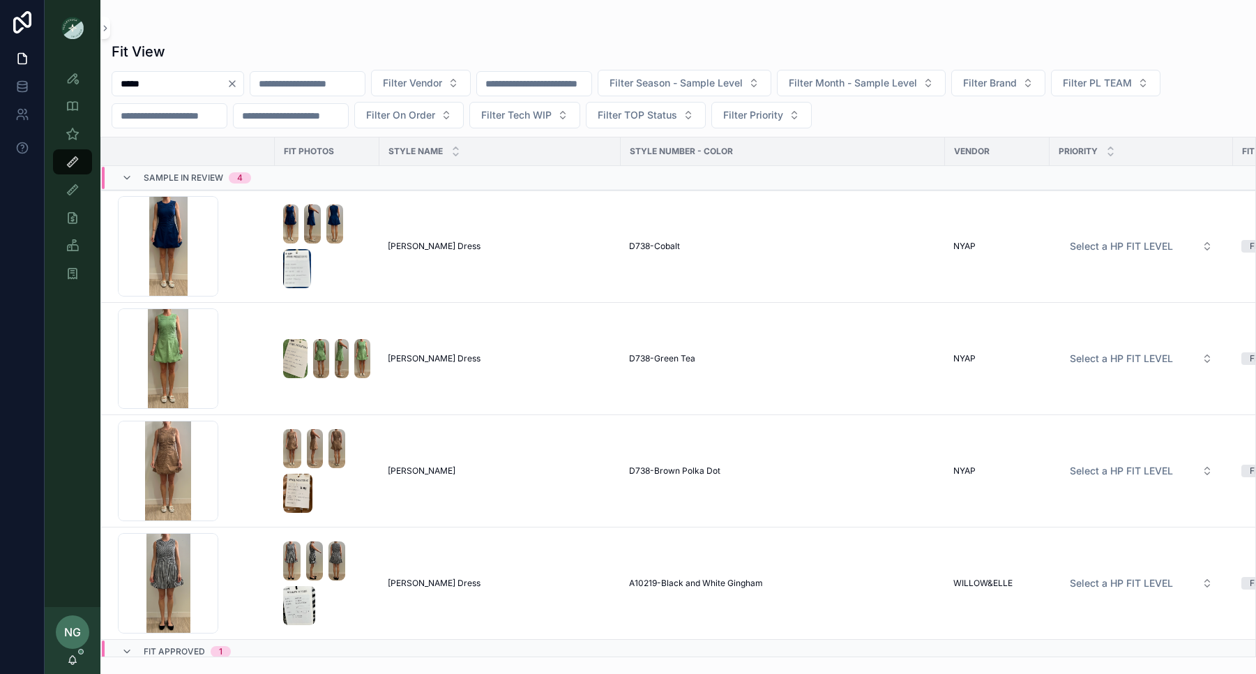
scroll to position [13, 0]
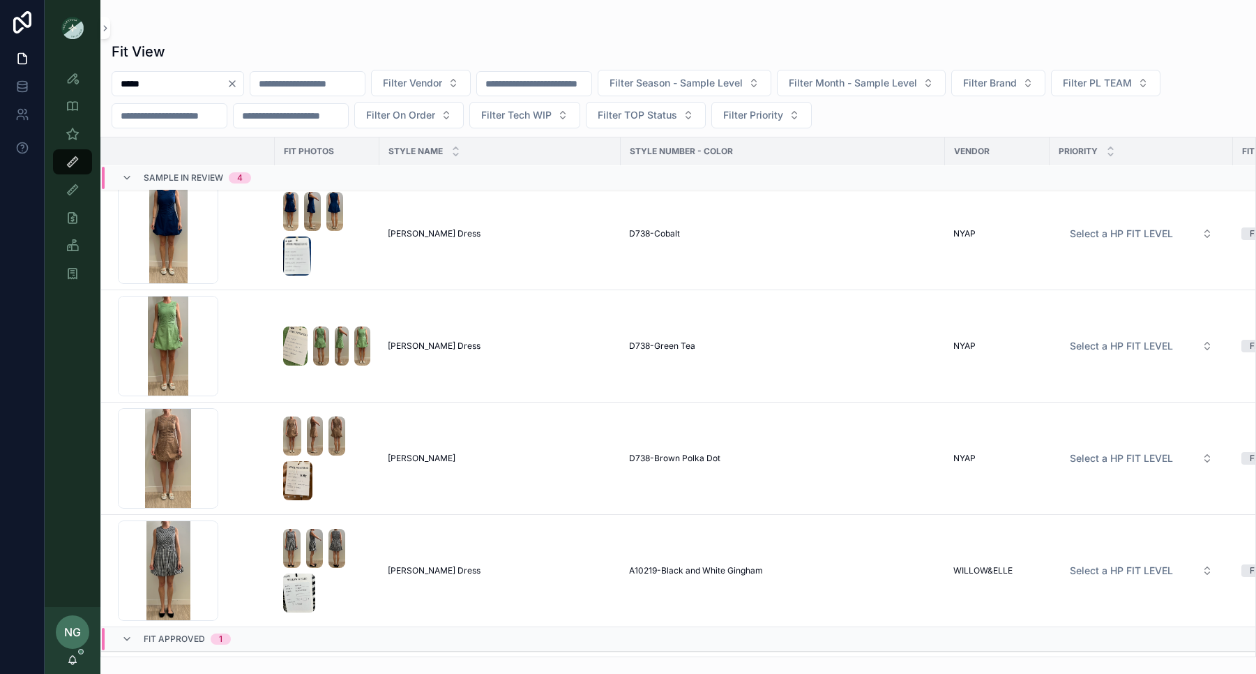
click at [156, 76] on input "*****" at bounding box center [169, 84] width 114 height 20
drag, startPoint x: 156, startPoint y: 76, endPoint x: 161, endPoint y: 82, distance: 8.4
click at [152, 76] on input "*****" at bounding box center [169, 84] width 114 height 20
drag, startPoint x: 163, startPoint y: 84, endPoint x: 76, endPoint y: 85, distance: 87.2
click at [76, 85] on div "Style View Style View - Vendor Specific Sample (MPN) View Fit View Sample Coord…" at bounding box center [651, 337] width 1212 height 674
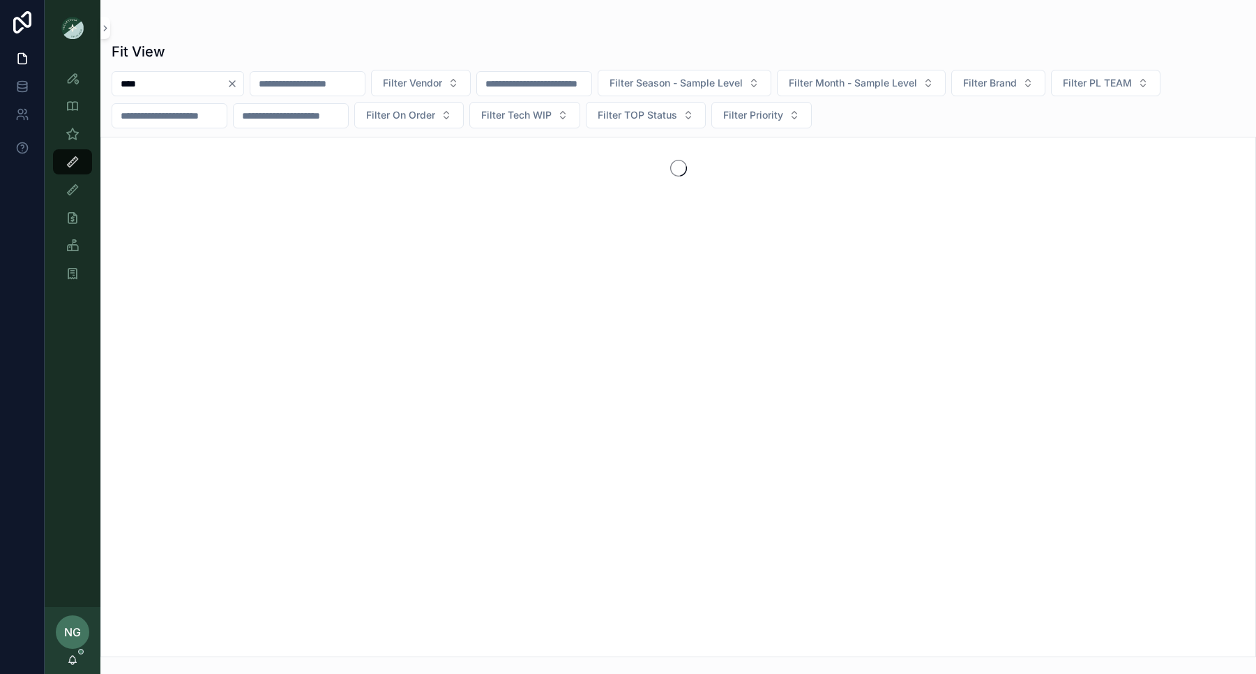
type input "****"
click at [240, 38] on div "Fit View **** Filter Vendor Filter Season - Sample Level Filter Month - Sample …" at bounding box center [678, 345] width 1156 height 624
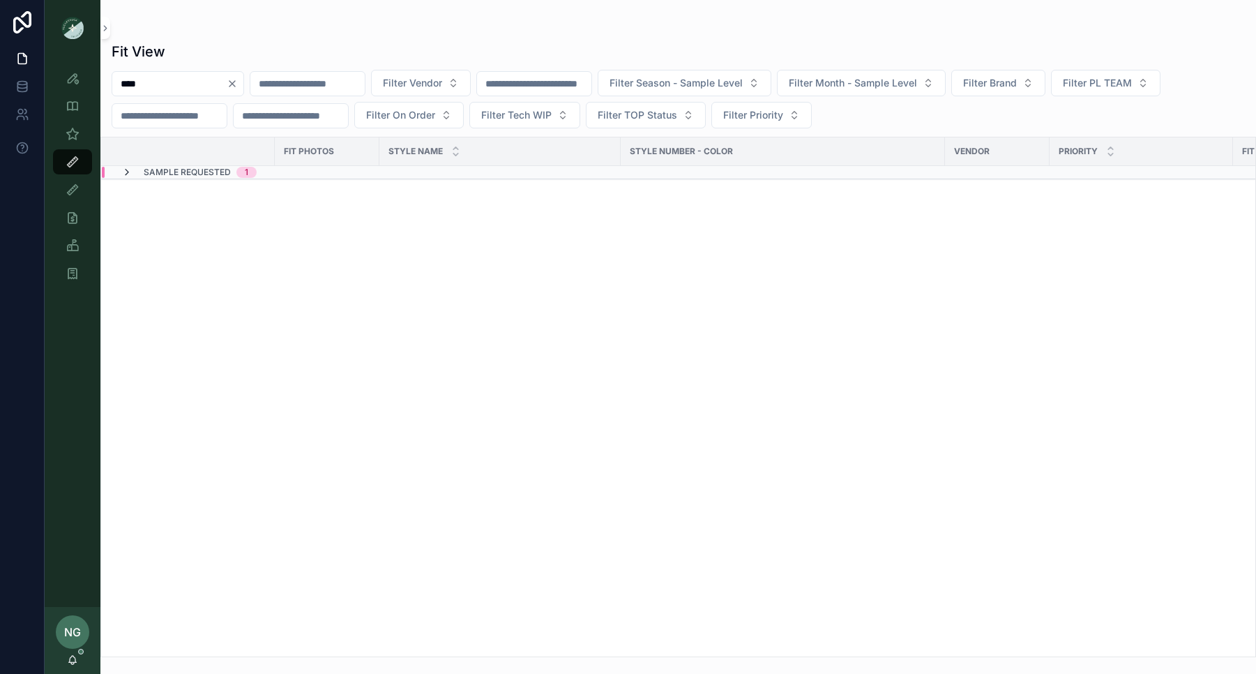
click at [124, 175] on icon "scrollable content" at bounding box center [126, 172] width 11 height 11
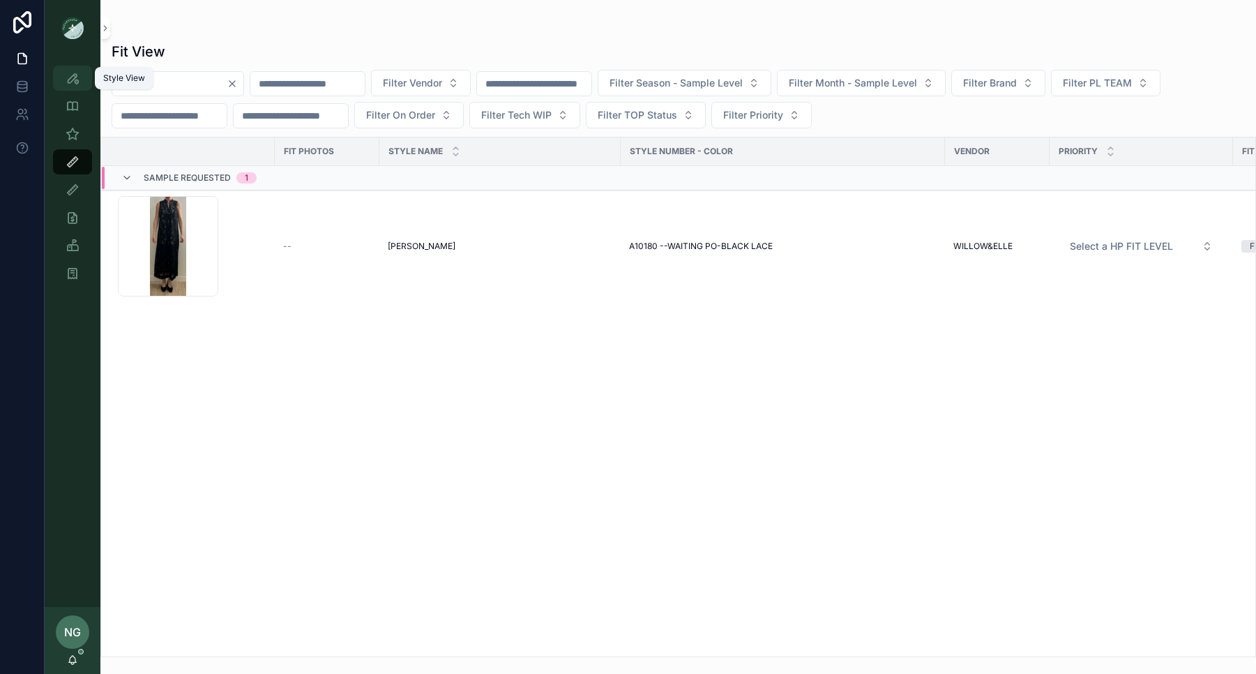
click at [80, 86] on div "Style View" at bounding box center [72, 78] width 22 height 22
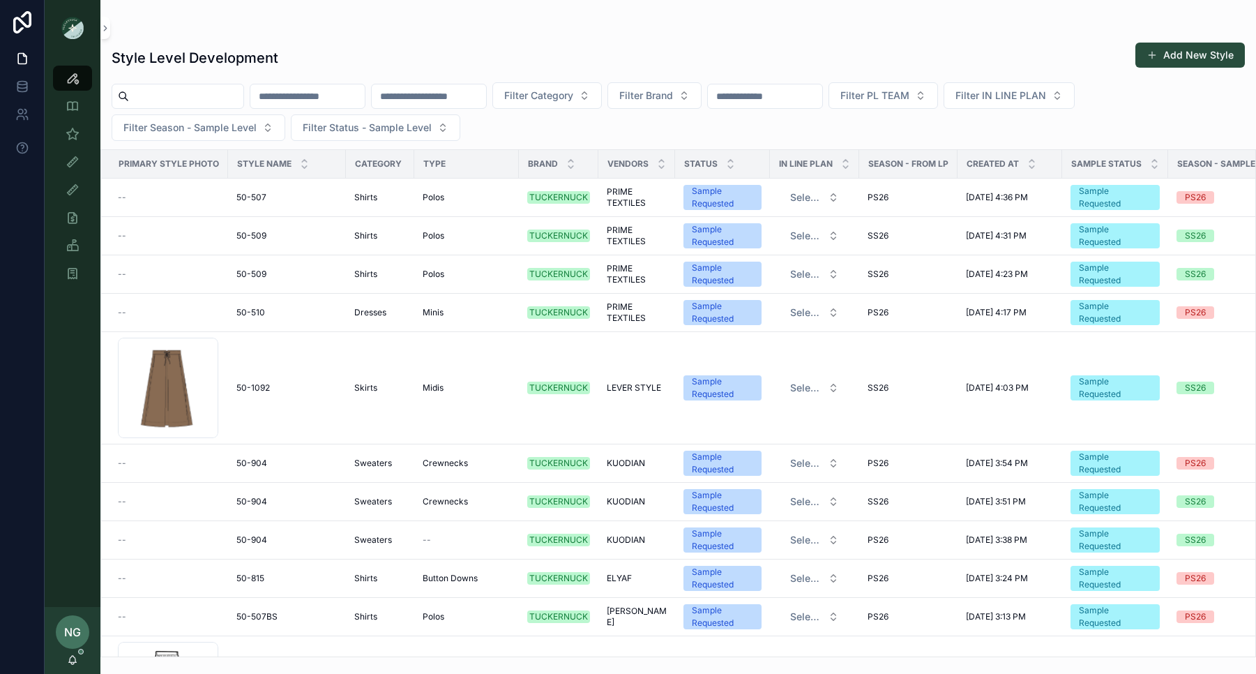
click at [189, 89] on input "scrollable content" at bounding box center [186, 96] width 114 height 20
click at [299, 91] on input "scrollable content" at bounding box center [307, 96] width 114 height 20
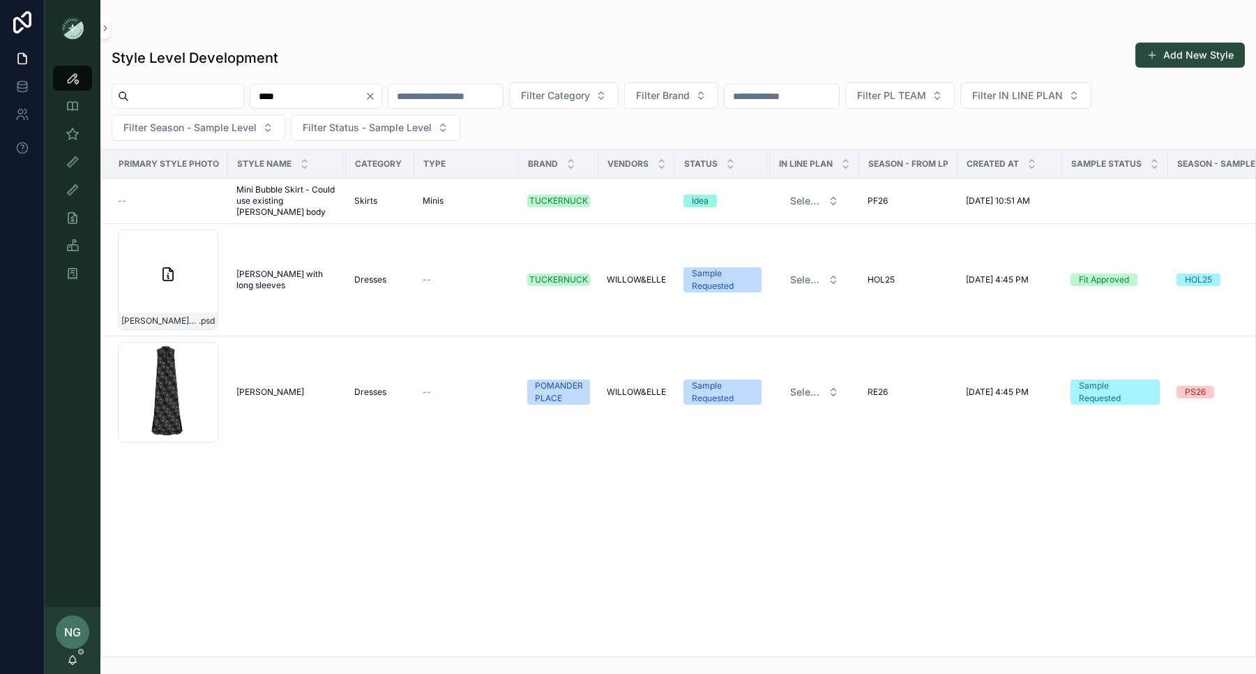
type input "****"
click at [430, 42] on div "Style Level Development Add New Style" at bounding box center [679, 58] width 1134 height 32
click at [447, 73] on div "Style Level Development Add New Style" at bounding box center [679, 58] width 1134 height 32
drag, startPoint x: 327, startPoint y: 98, endPoint x: 241, endPoint y: 92, distance: 86.7
click at [241, 92] on div "**** Filter Category Filter Brand Filter PL TEAM Filter IN LINE PLAN Filter Sea…" at bounding box center [678, 111] width 1156 height 59
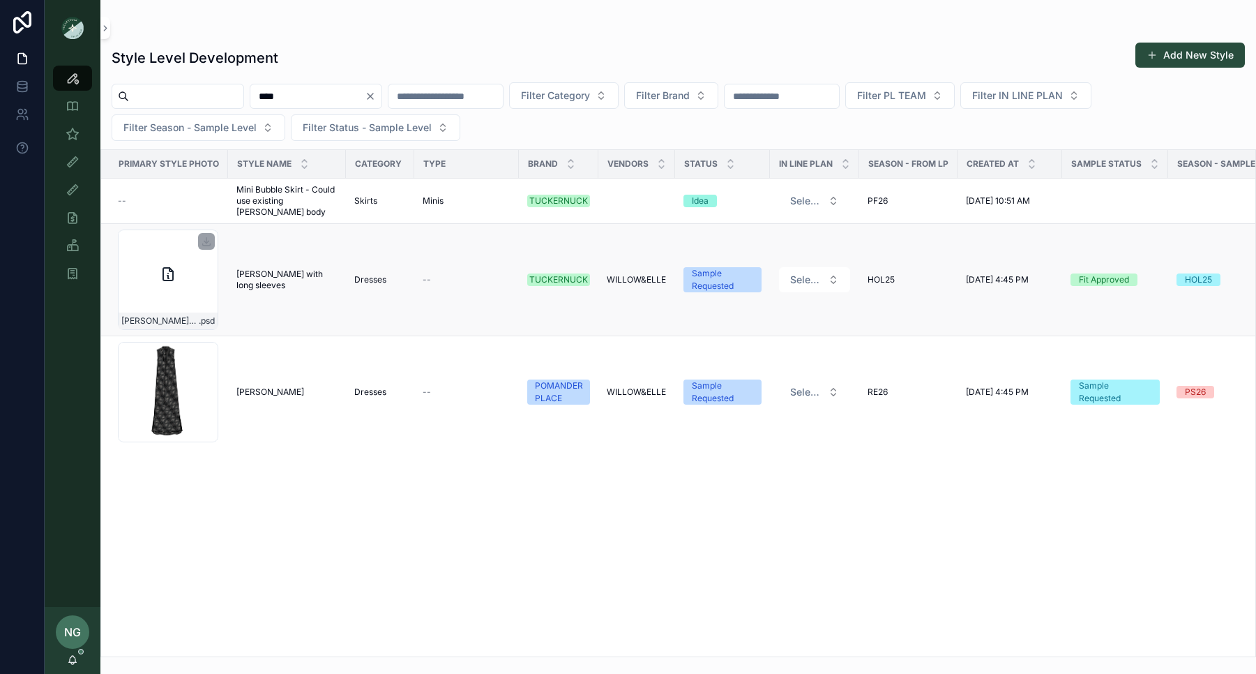
drag, startPoint x: 406, startPoint y: 45, endPoint x: 164, endPoint y: 291, distance: 345.3
click at [405, 46] on div "Style Level Development Add New Style" at bounding box center [679, 58] width 1134 height 32
click at [68, 189] on icon "scrollable content" at bounding box center [73, 190] width 14 height 14
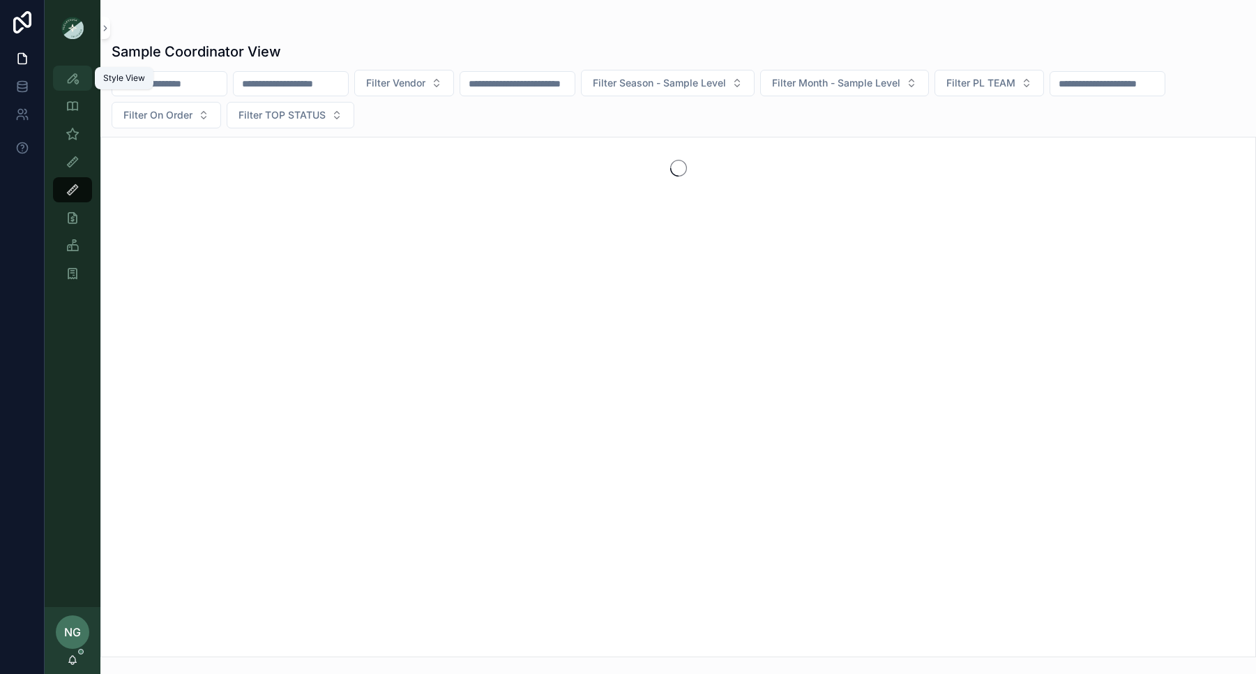
click at [73, 86] on div "Style View" at bounding box center [72, 78] width 22 height 22
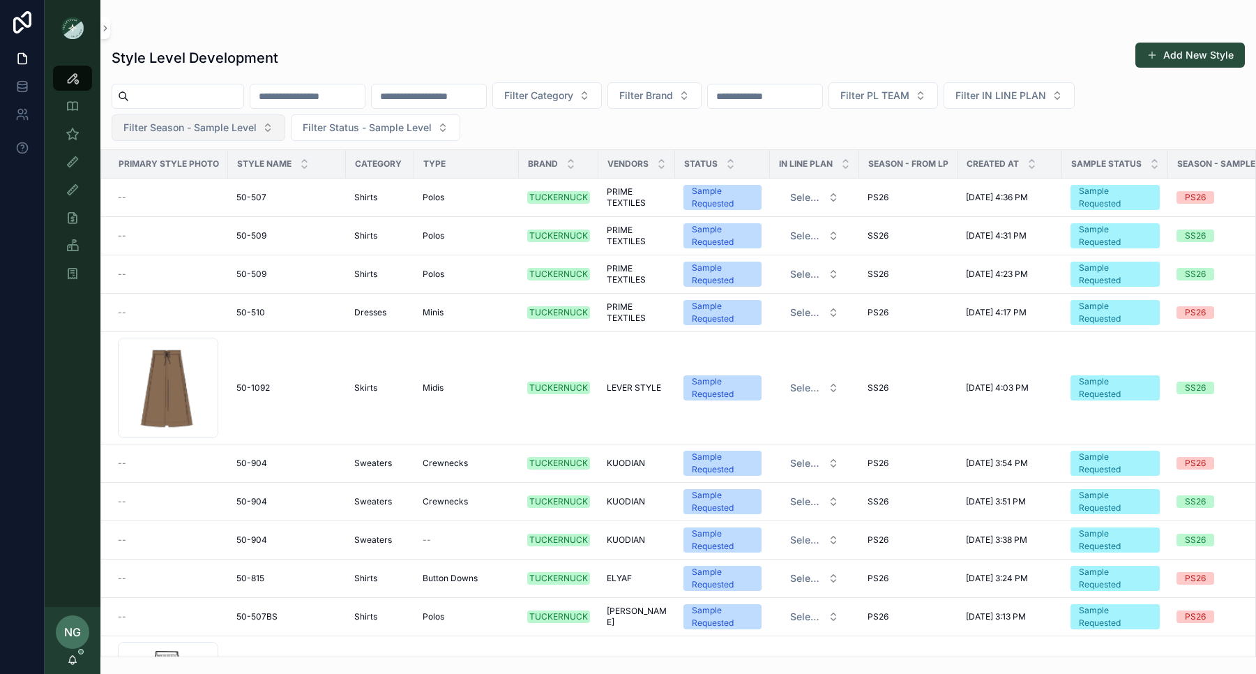
click at [230, 126] on span "Filter Season - Sample Level" at bounding box center [189, 128] width 133 height 14
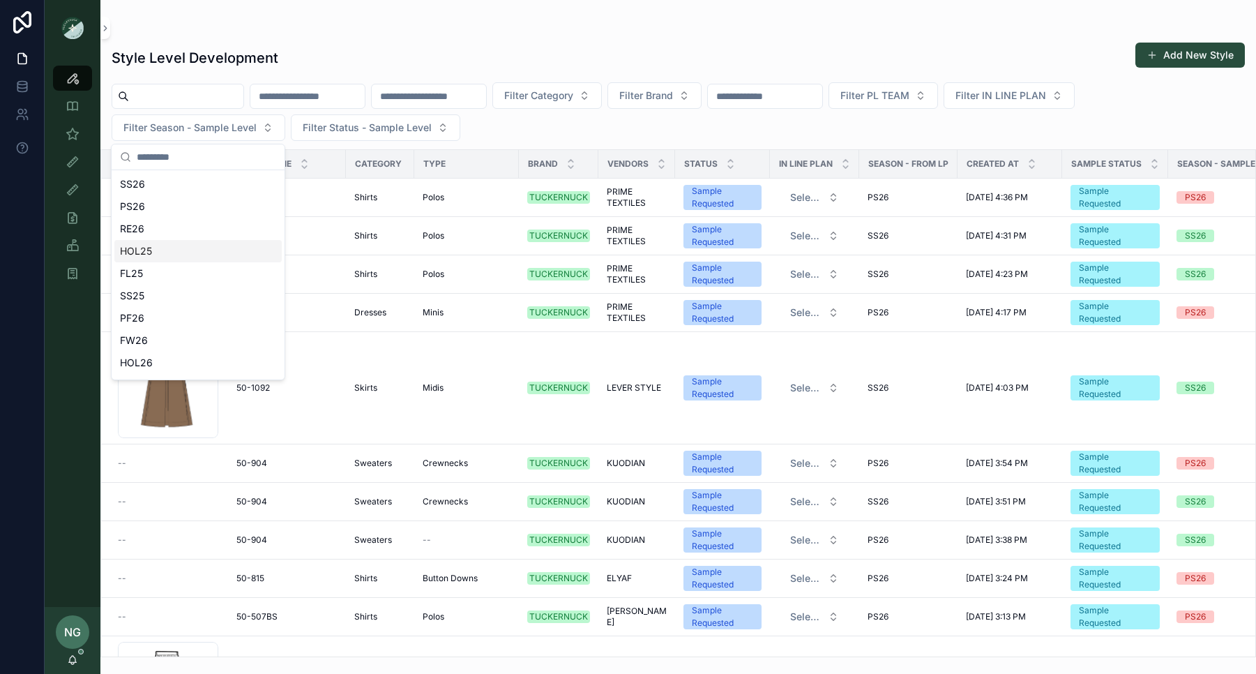
drag, startPoint x: 199, startPoint y: 258, endPoint x: 176, endPoint y: 257, distance: 22.4
click at [199, 258] on div "HOL25" at bounding box center [197, 251] width 167 height 22
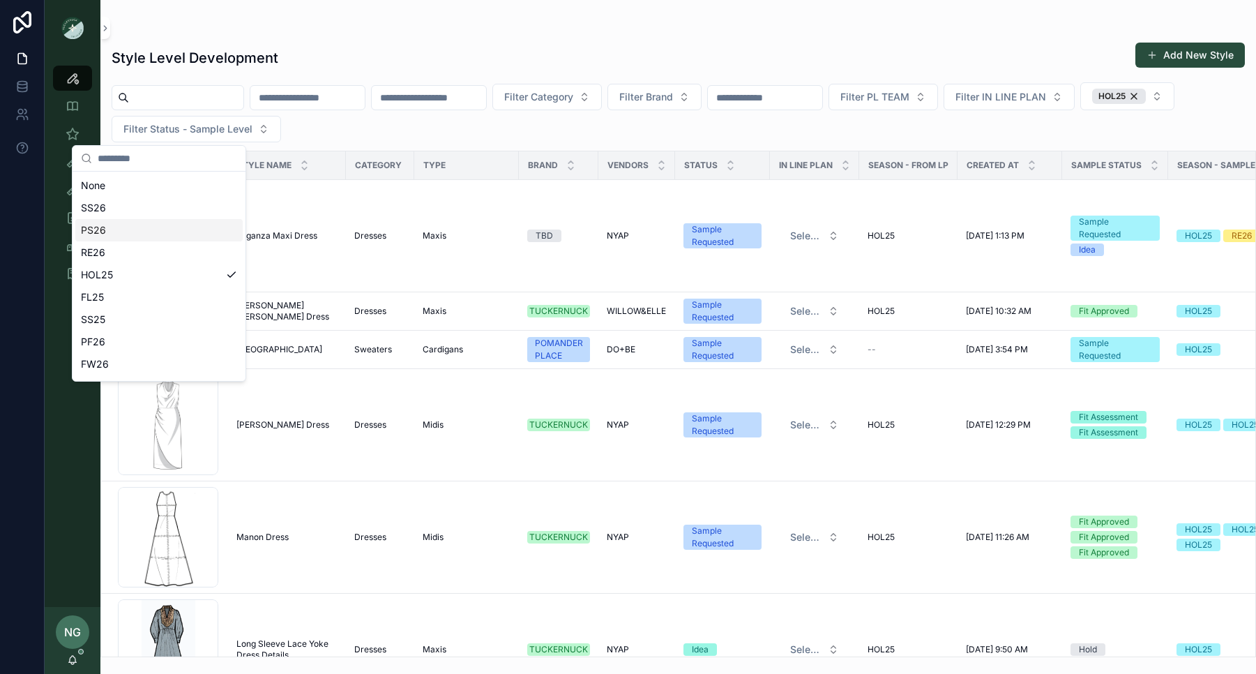
click at [794, 127] on div "Filter Category Filter Brand Filter PL TEAM Filter IN LINE PLAN HOL25 Filter St…" at bounding box center [678, 112] width 1156 height 60
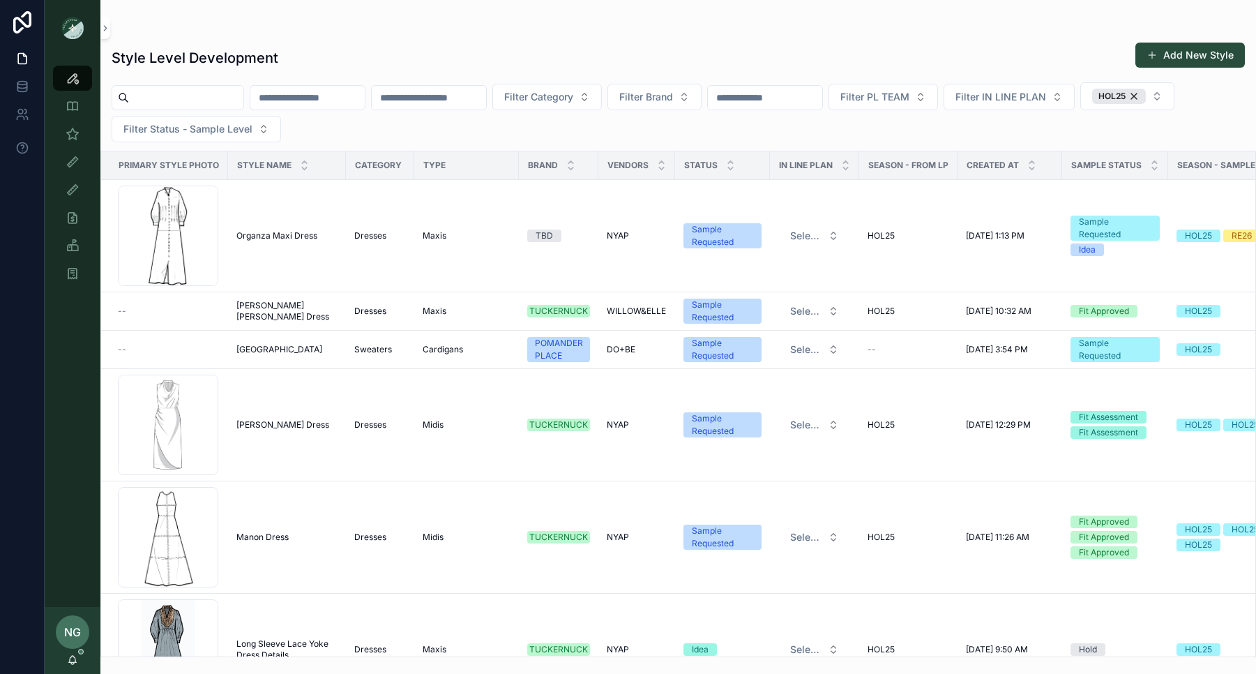
click at [815, 93] on input "scrollable content" at bounding box center [765, 98] width 114 height 20
type input "****"
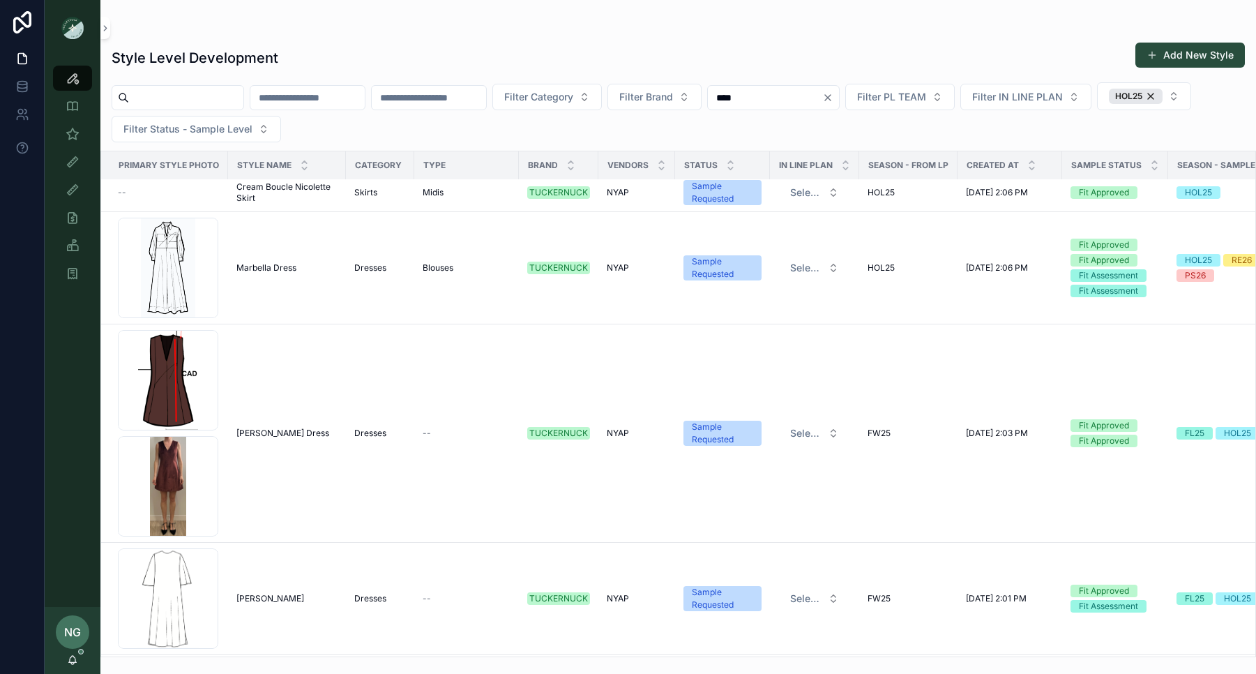
scroll to position [2588, 0]
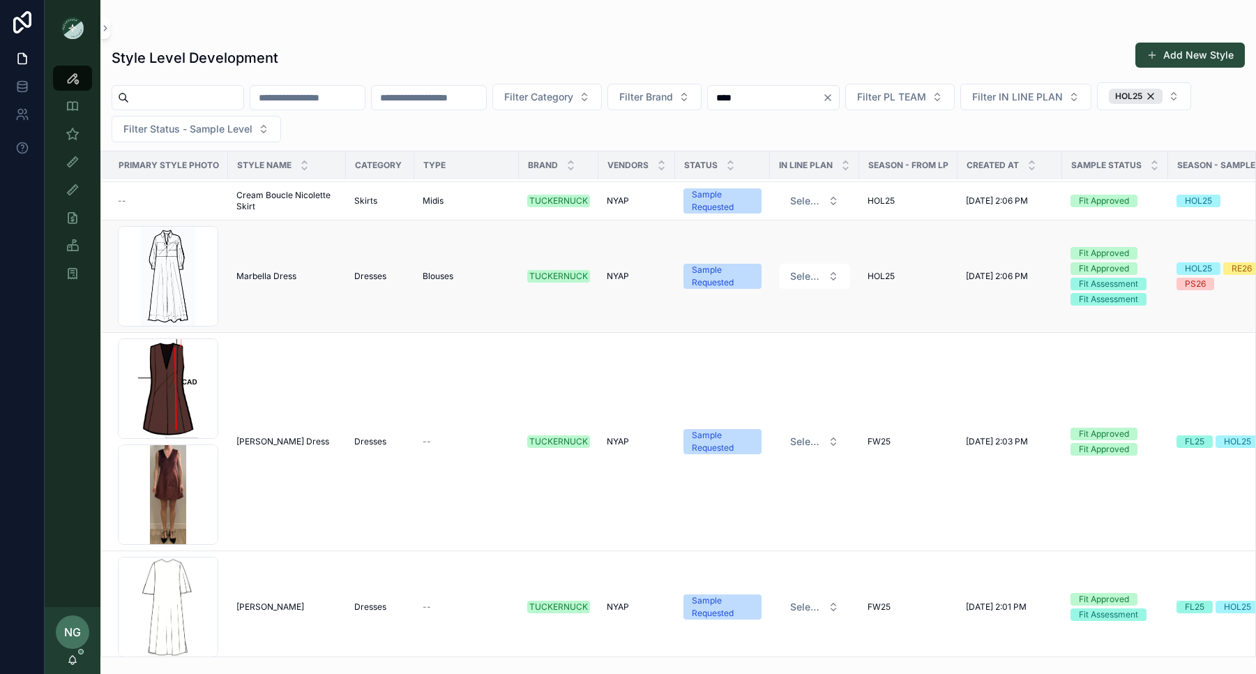
click at [271, 278] on span "Marbella Dress" at bounding box center [266, 276] width 60 height 11
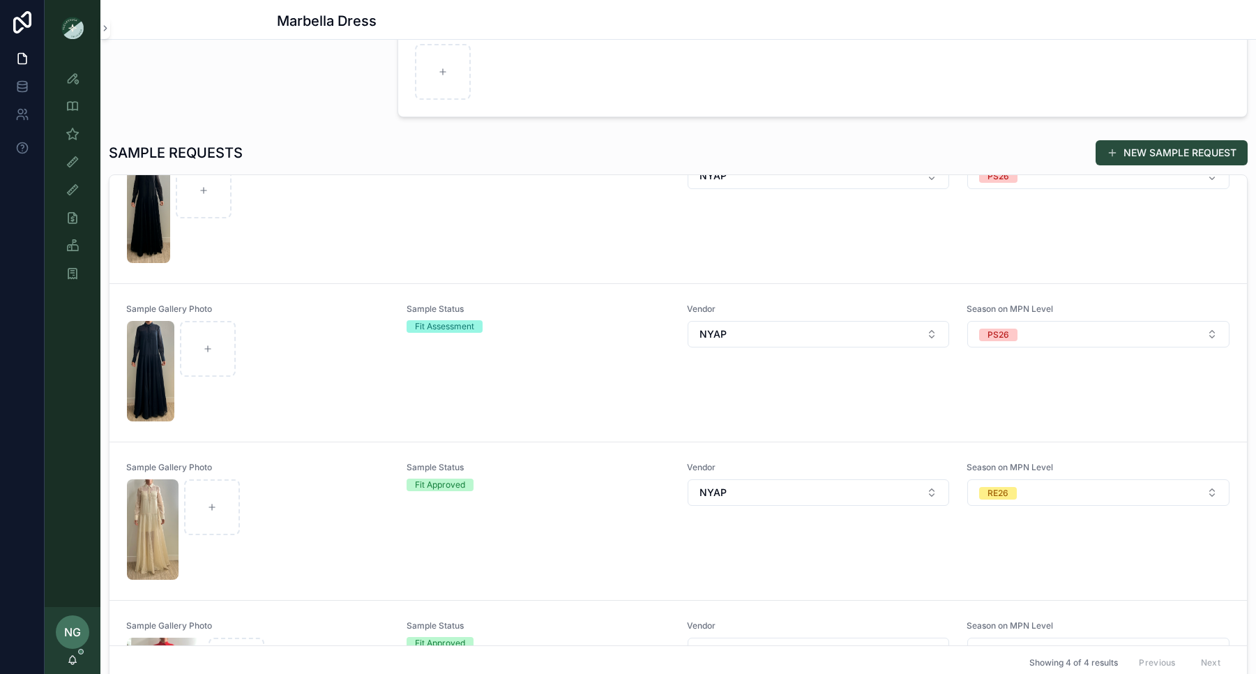
scroll to position [103, 0]
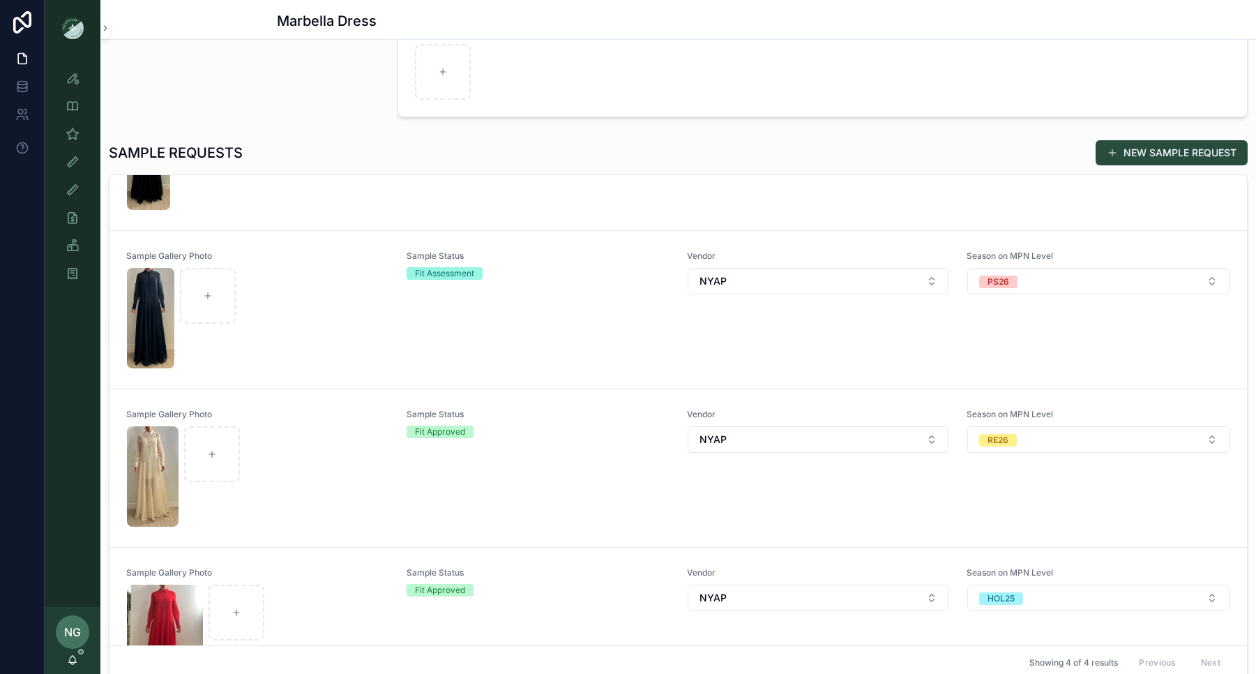
click at [275, 423] on div "Sample Gallery Photo" at bounding box center [258, 468] width 264 height 119
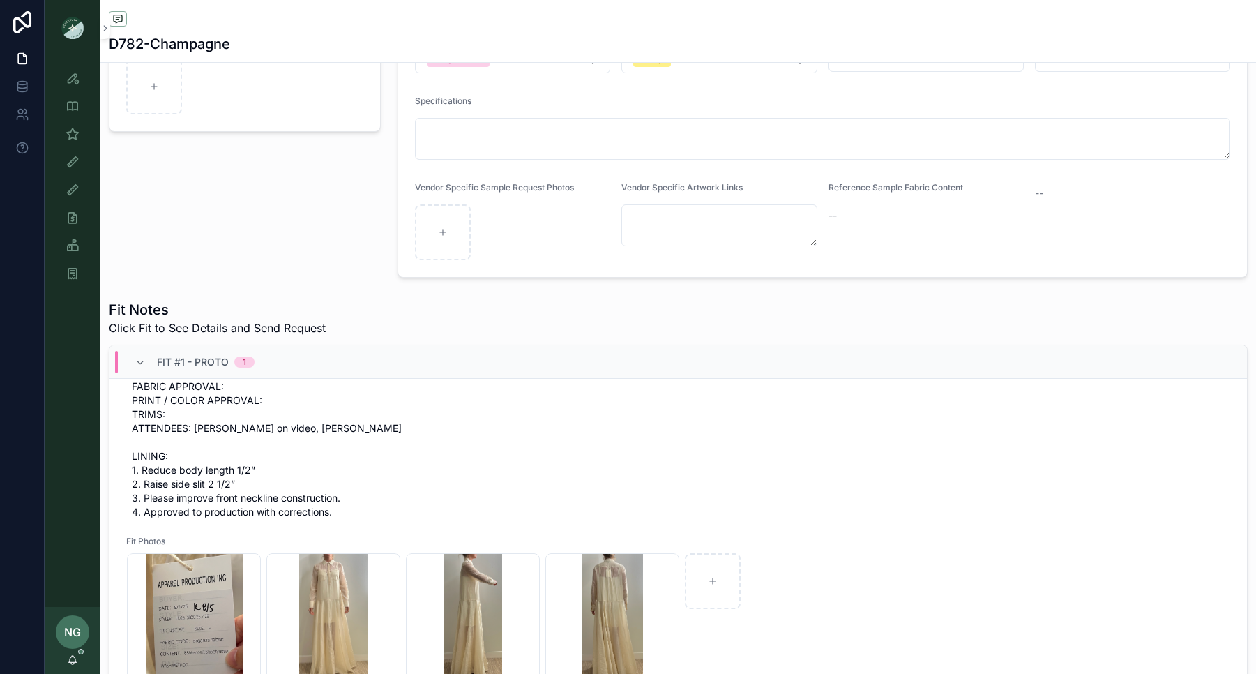
scroll to position [206, 0]
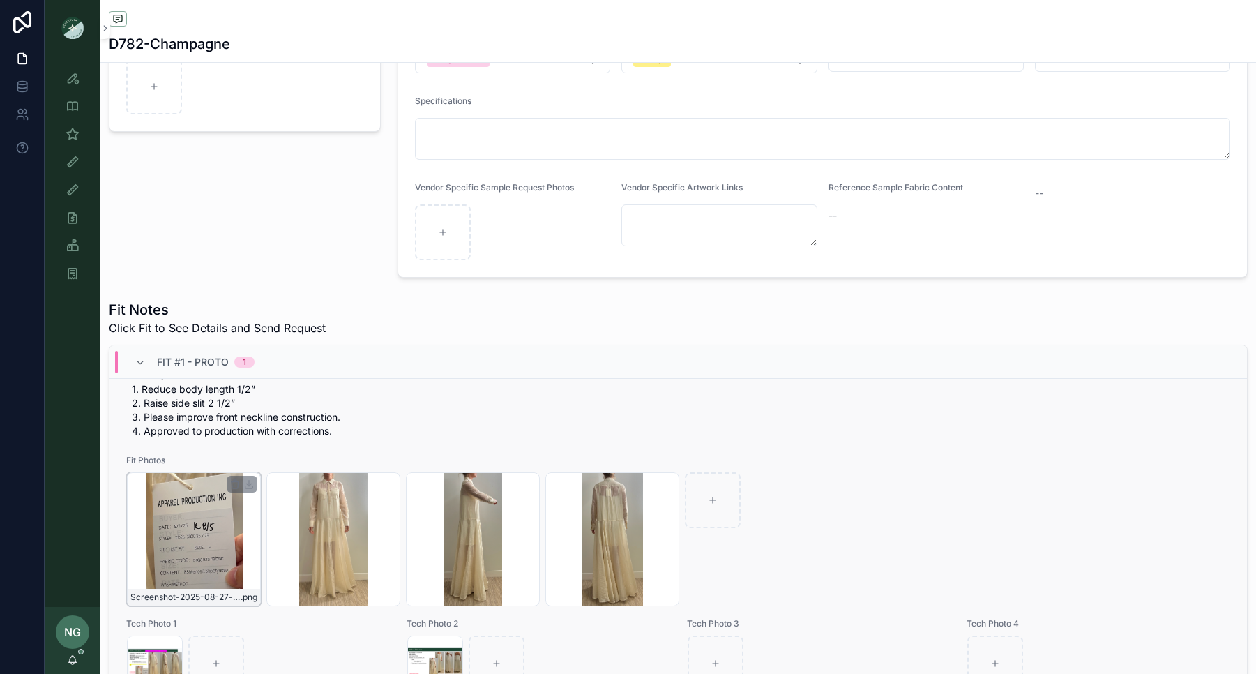
click at [194, 559] on div "Screenshot-2025-08-27-at-10.14.56-AM .png" at bounding box center [194, 539] width 134 height 134
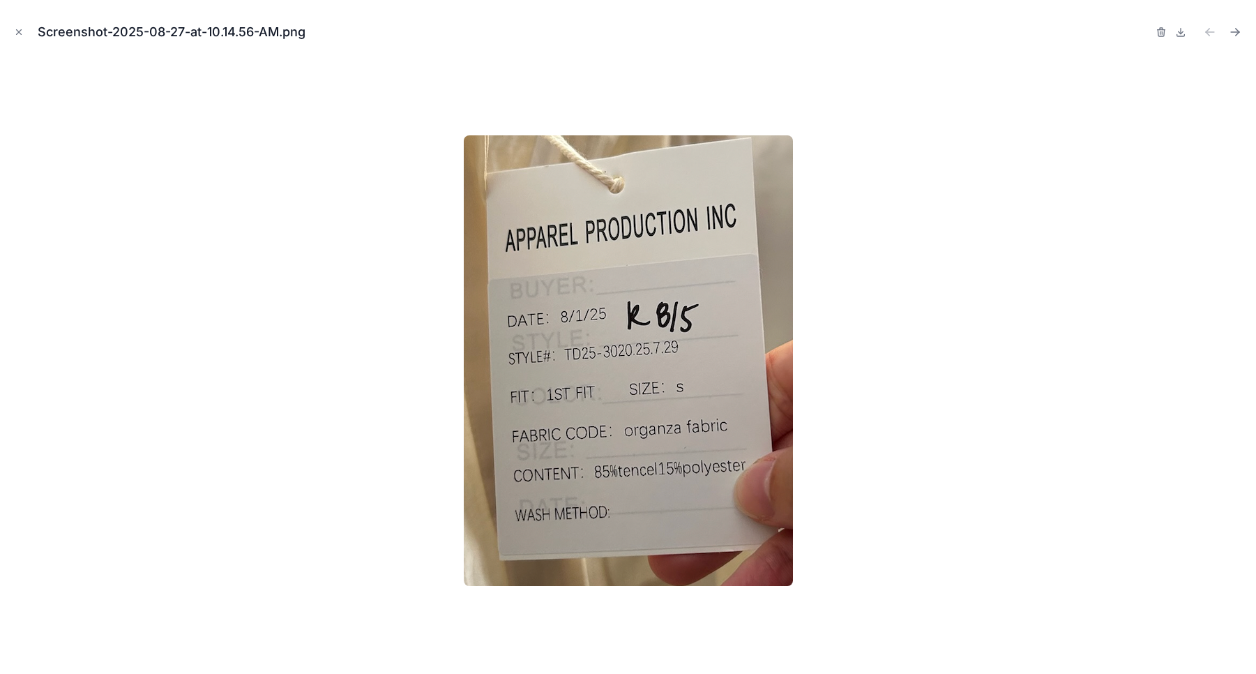
click at [170, 156] on div at bounding box center [628, 361] width 1234 height 604
click at [21, 34] on icon "Close modal" at bounding box center [19, 32] width 5 height 5
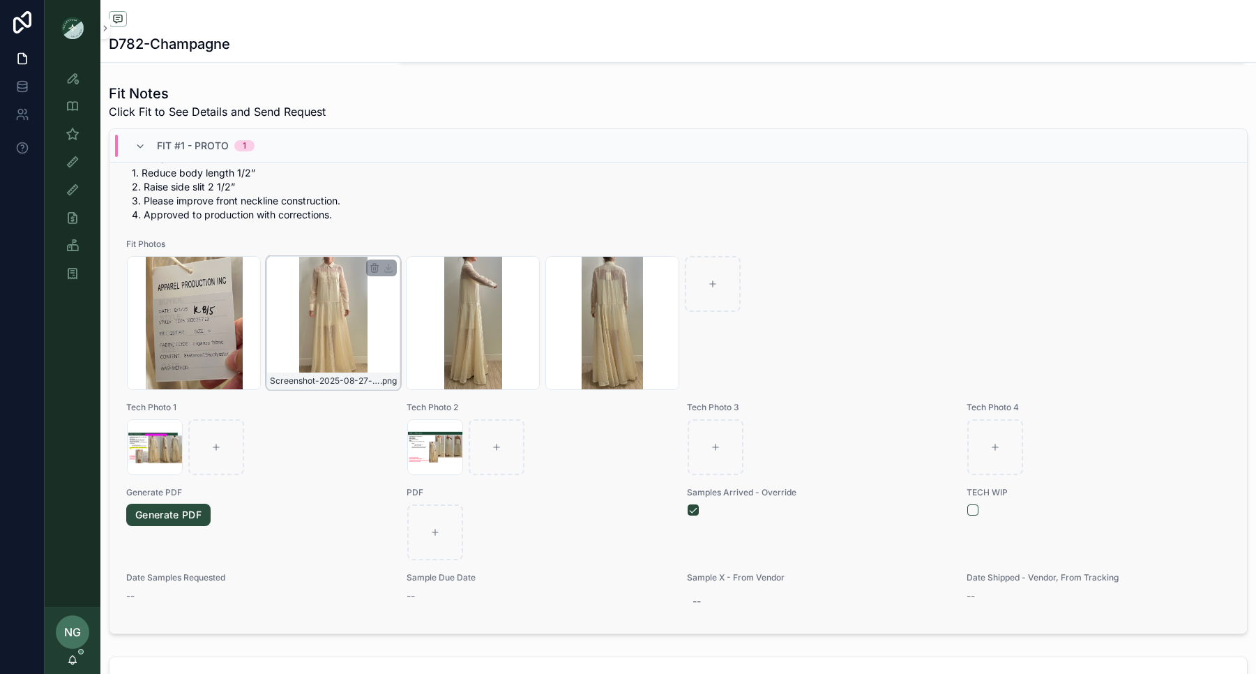
scroll to position [206, 0]
click at [451, 453] on div "Screenshot-2025-09-09-at-8.39.41-PM .png" at bounding box center [435, 448] width 56 height 56
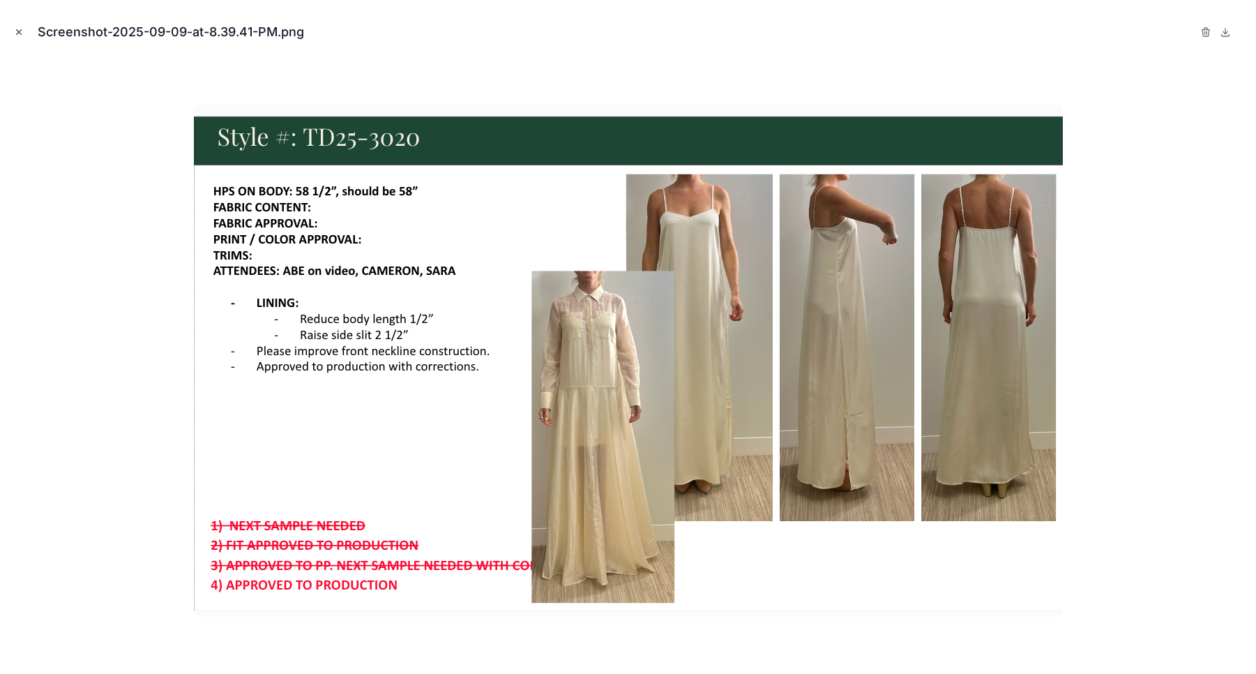
click at [14, 31] on icon "Close modal" at bounding box center [19, 32] width 10 height 10
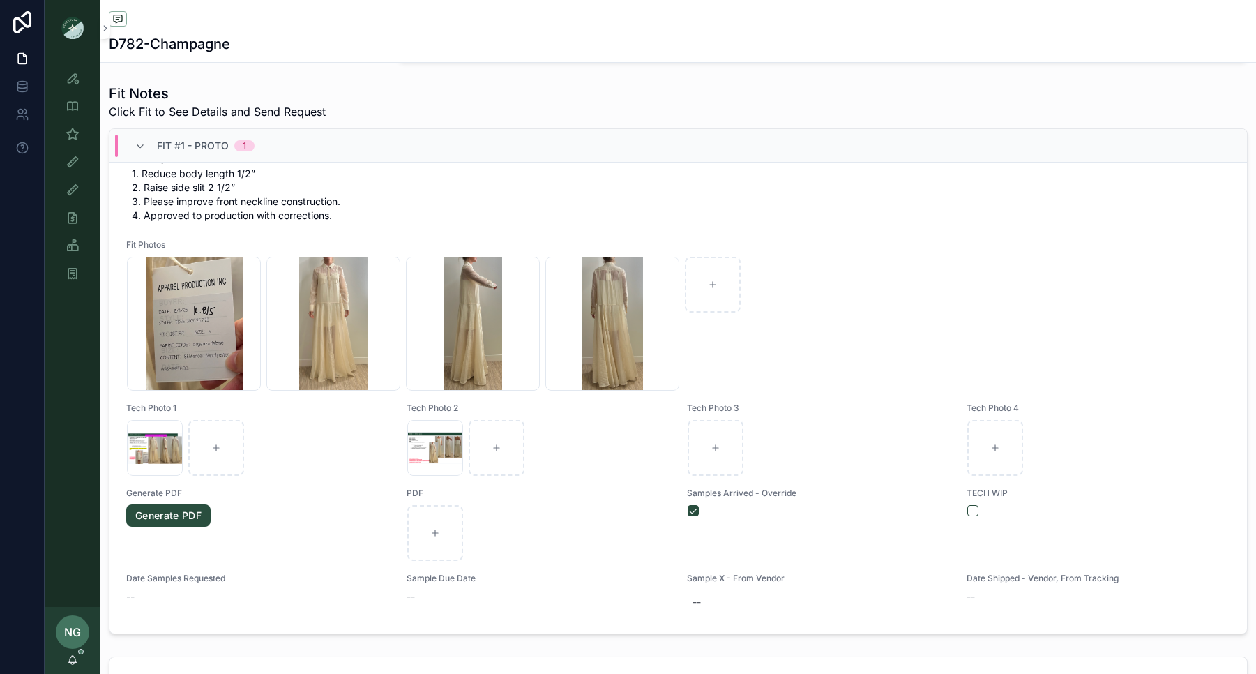
scroll to position [172, 0]
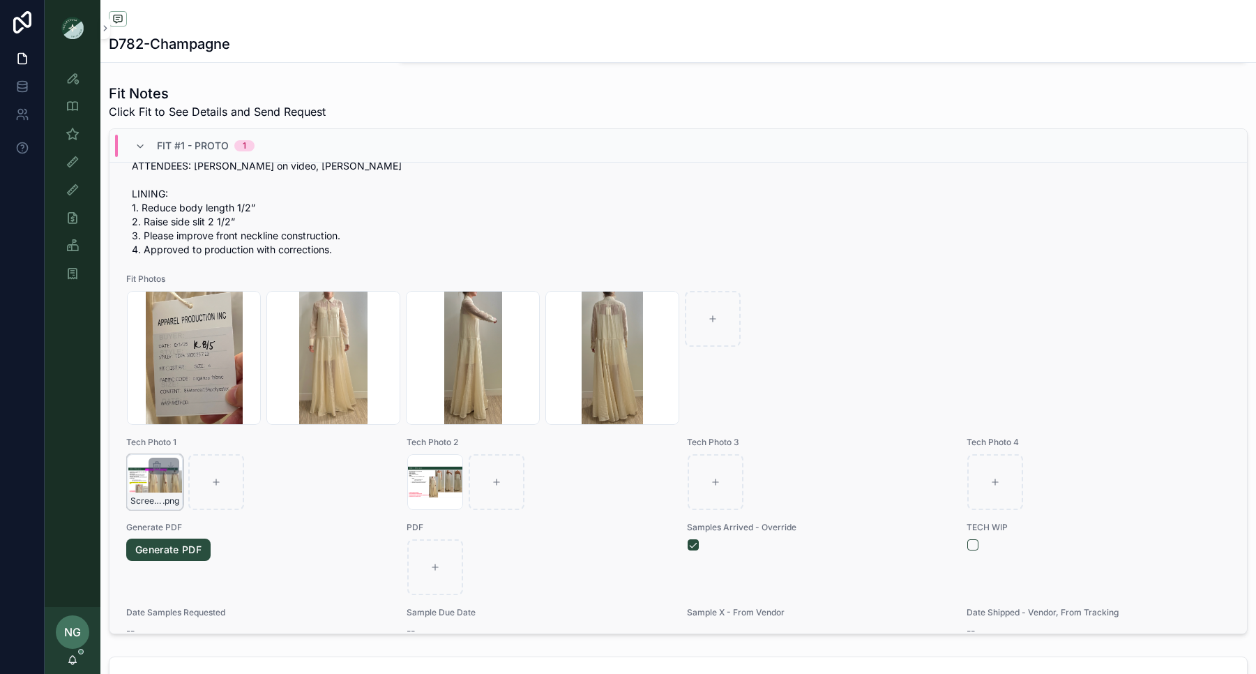
click at [145, 476] on div "Screenshot-2025-09-09-at-8.39.04-PM .png" at bounding box center [155, 482] width 56 height 56
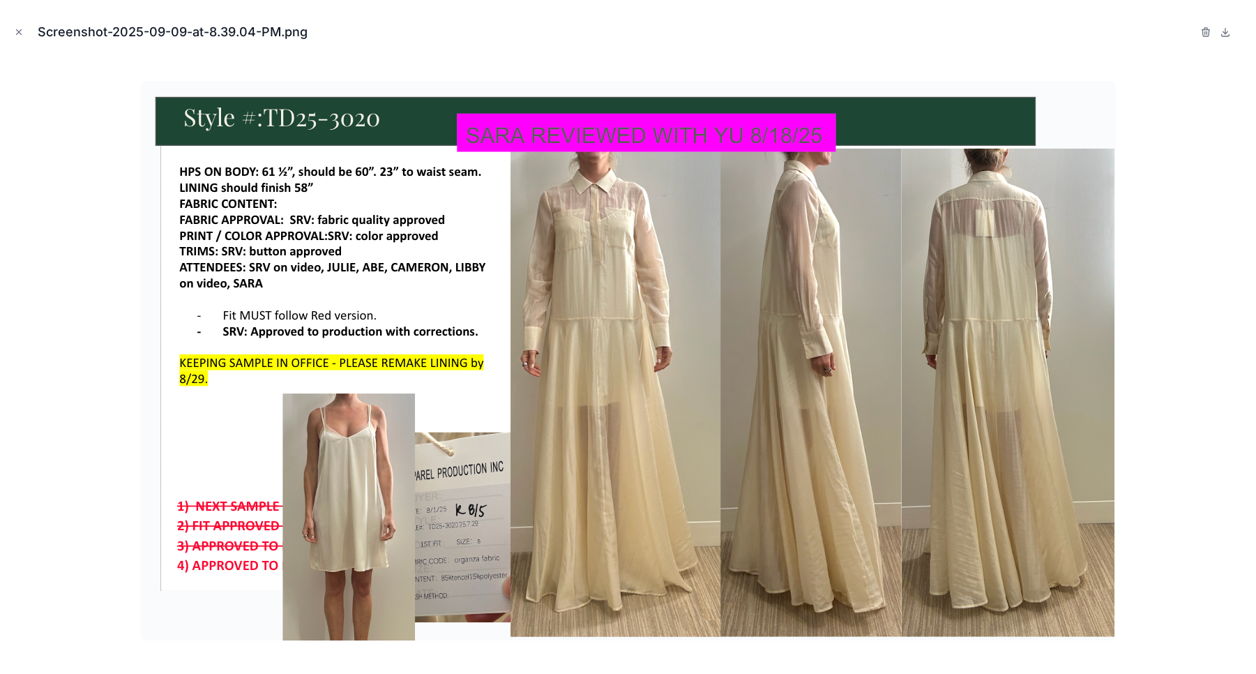
click at [121, 348] on div at bounding box center [628, 361] width 1234 height 604
click at [22, 29] on icon "Close modal" at bounding box center [19, 32] width 10 height 10
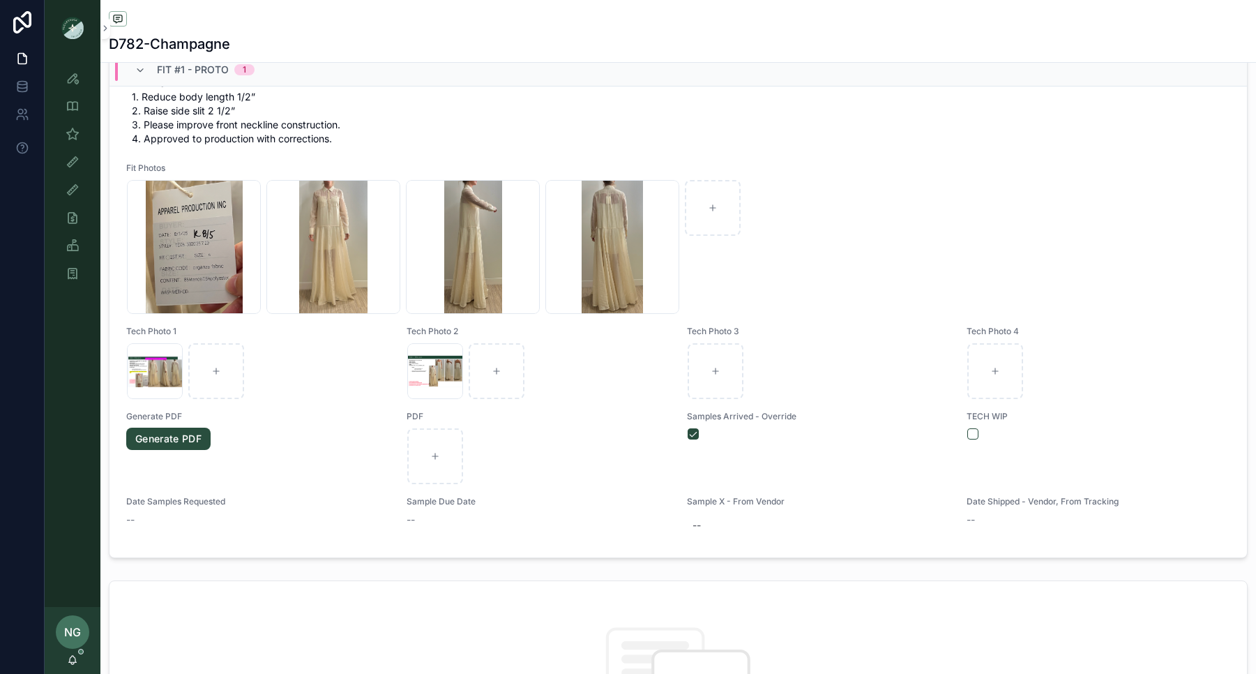
scroll to position [504, 0]
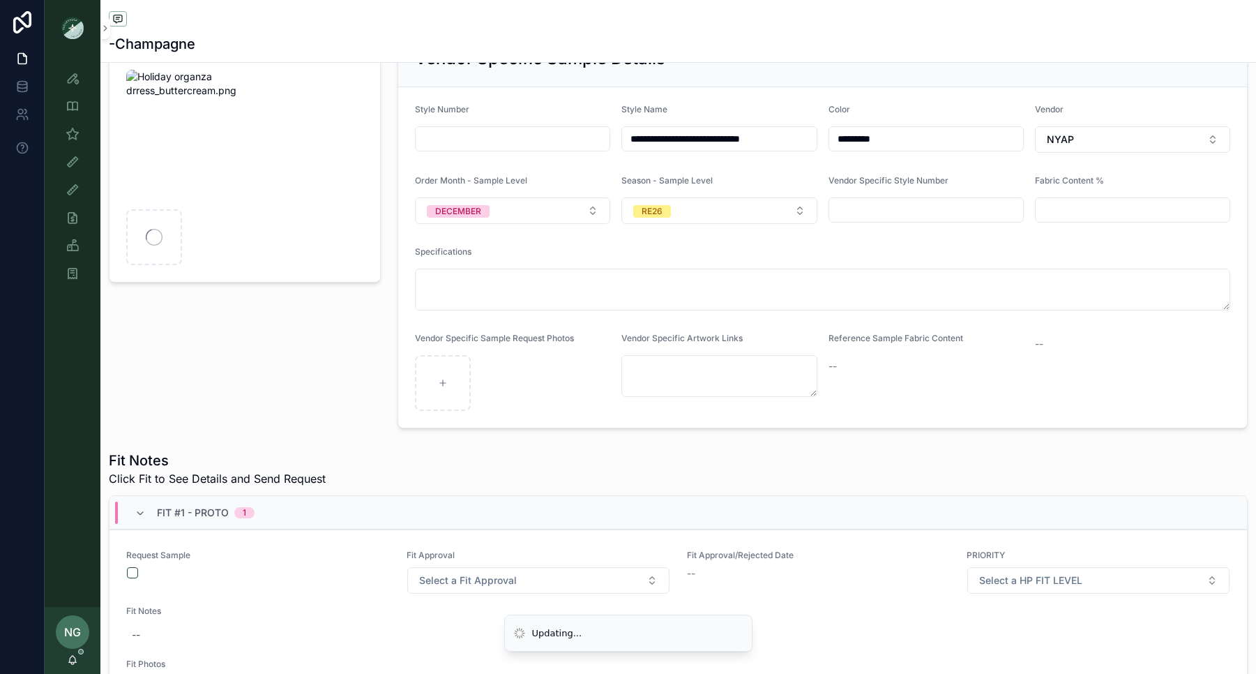
scroll to position [116, 0]
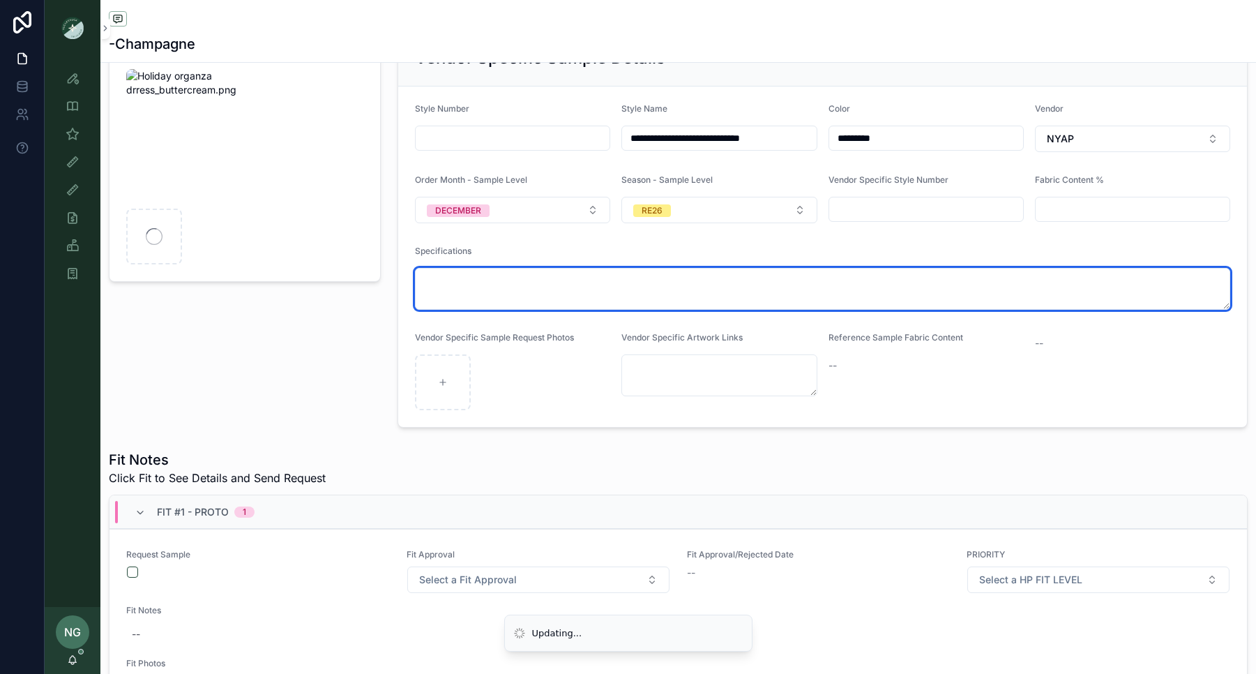
click at [486, 284] on textarea "scrollable content" at bounding box center [822, 289] width 815 height 42
type textarea "*"
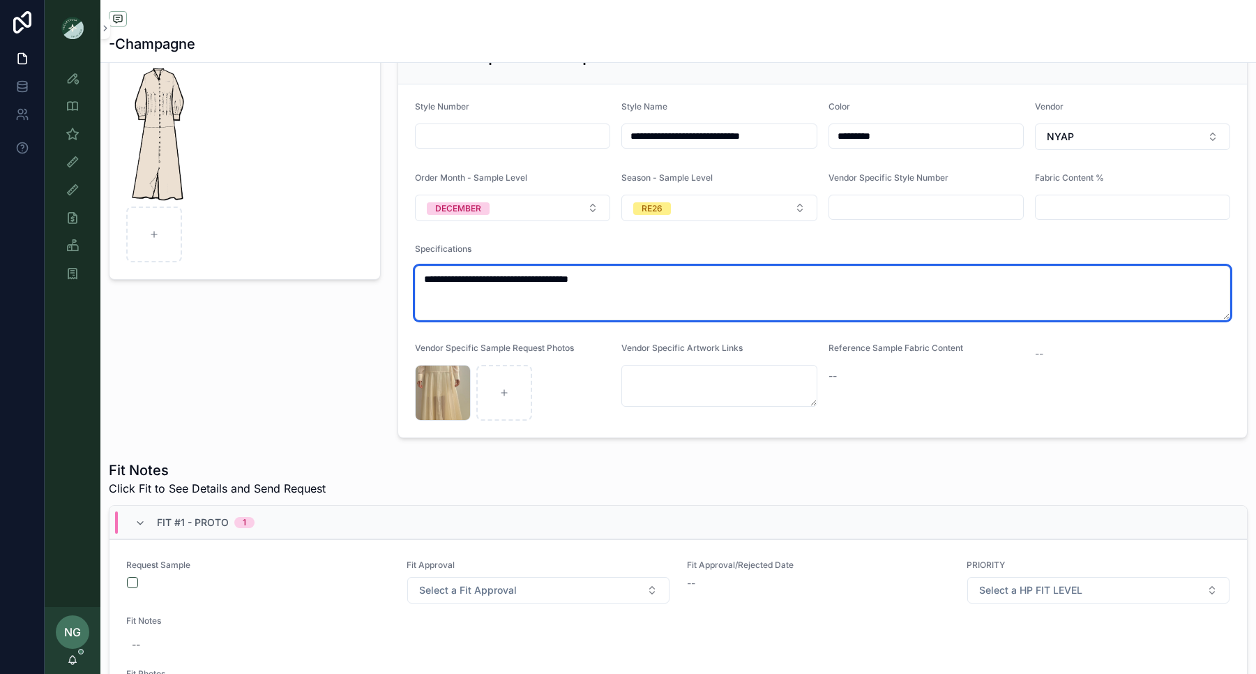
scroll to position [119, 0]
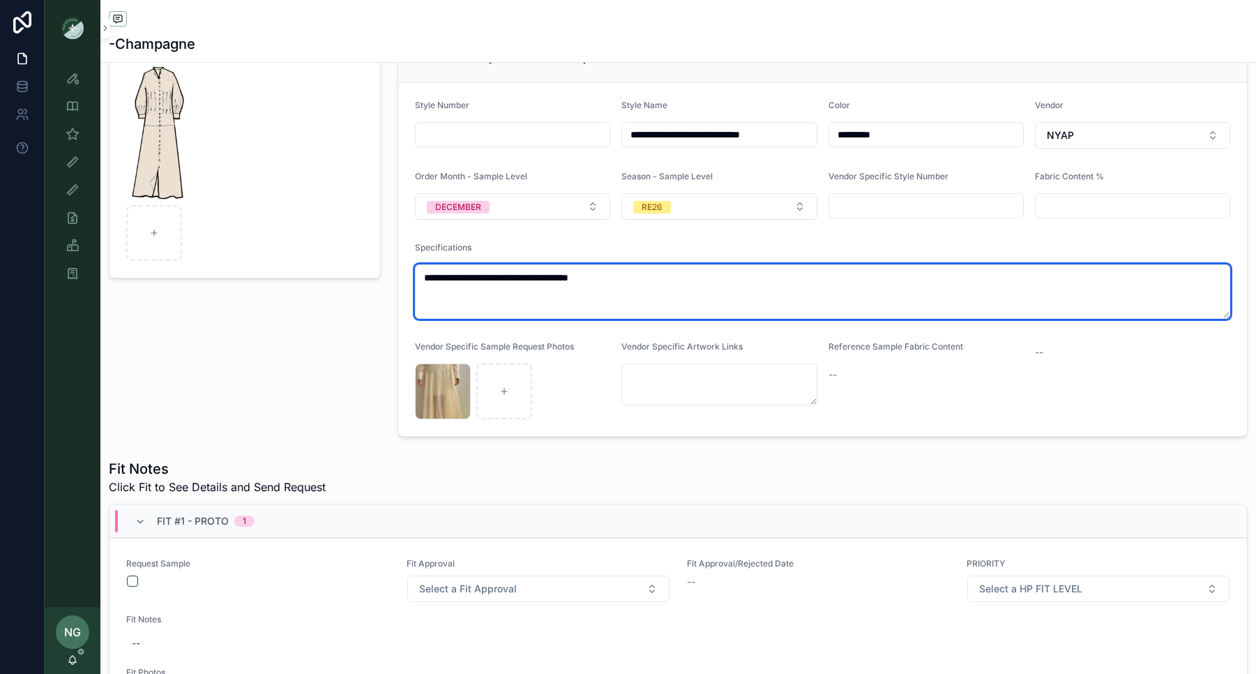
drag, startPoint x: 642, startPoint y: 287, endPoint x: 368, endPoint y: 281, distance: 274.9
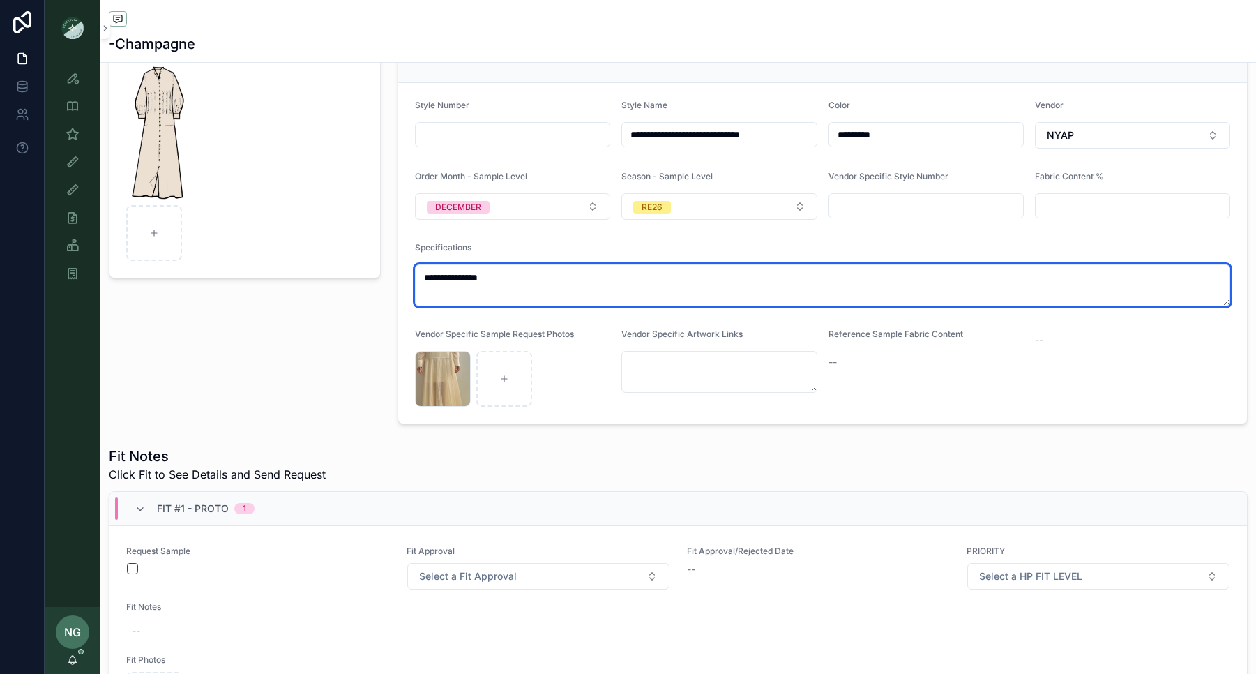
type textarea "**********"
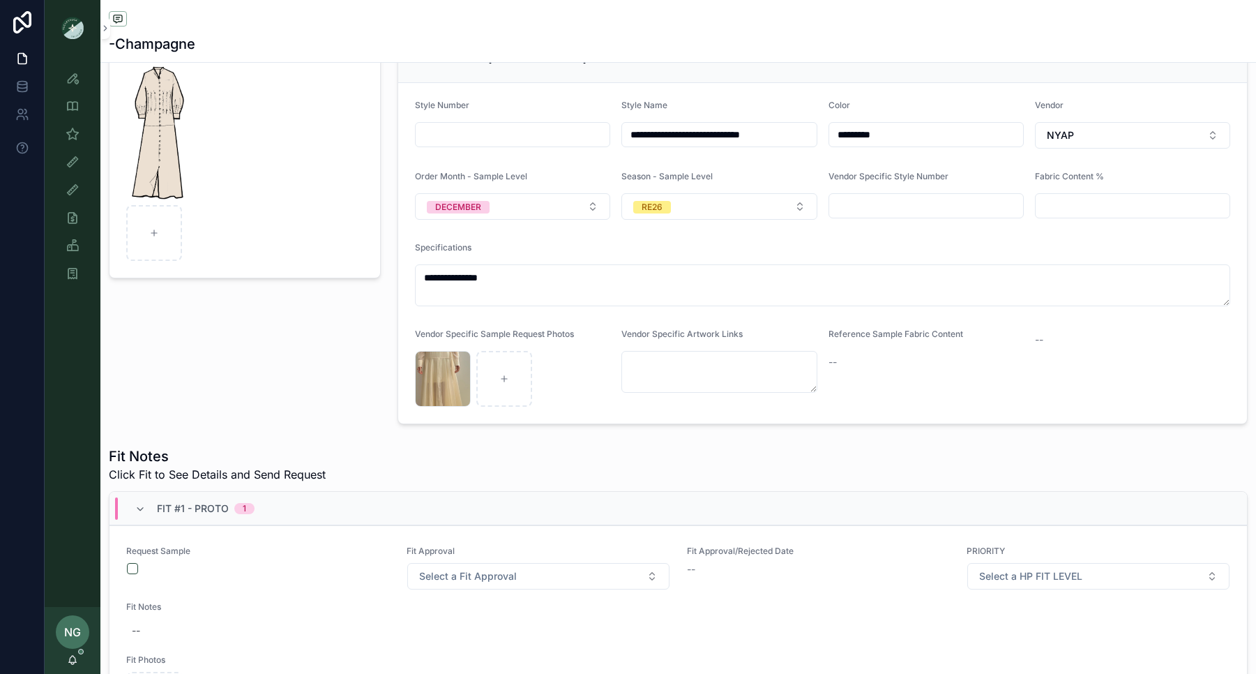
click at [550, 135] on input "scrollable content" at bounding box center [513, 135] width 194 height 20
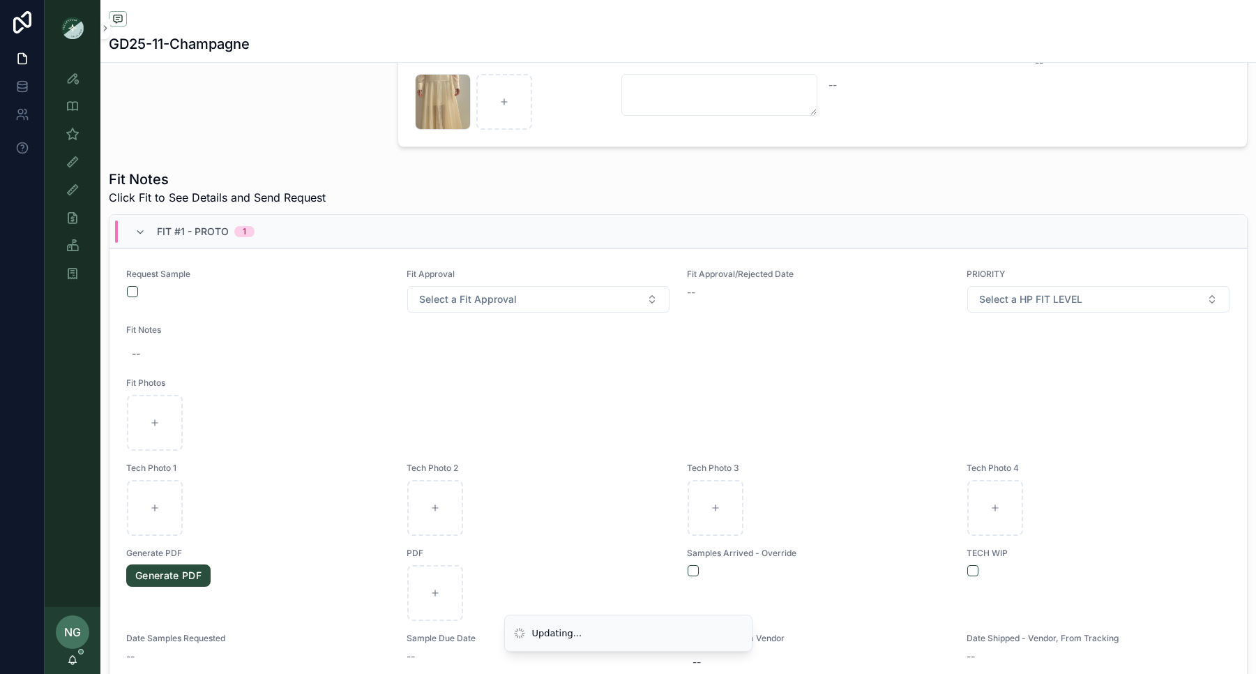
scroll to position [400, 0]
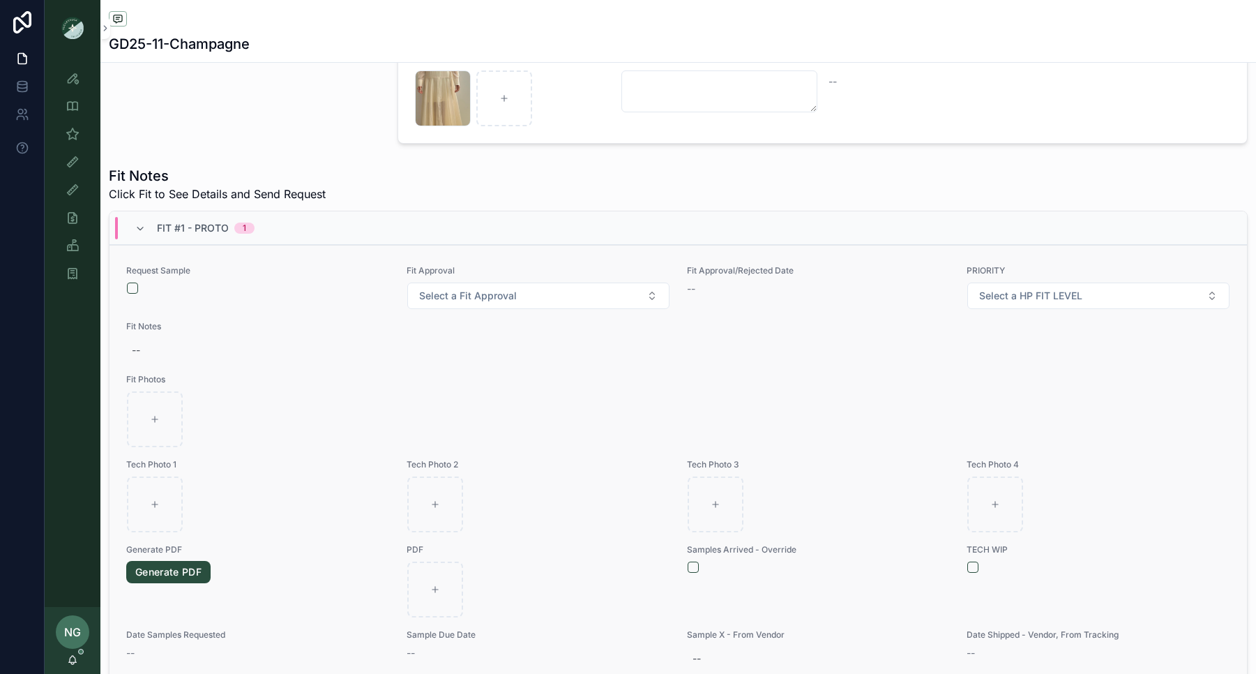
type input "*********"
click at [131, 287] on button "scrollable content" at bounding box center [132, 288] width 11 height 11
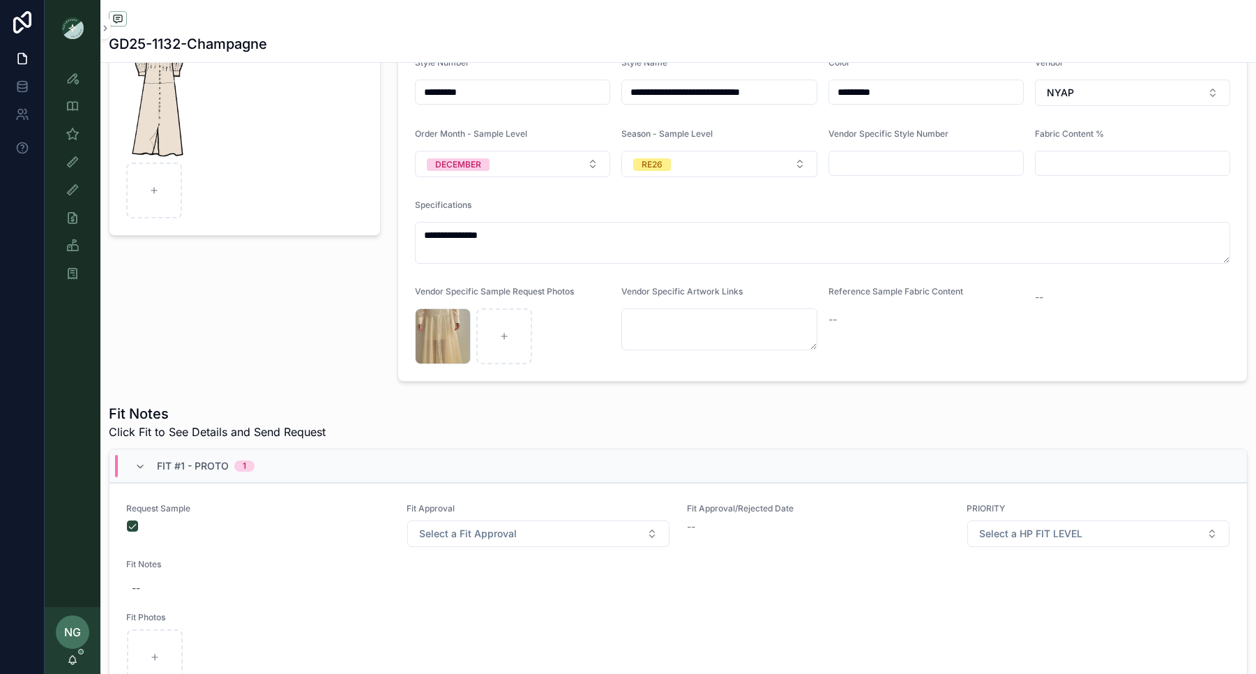
scroll to position [0, 0]
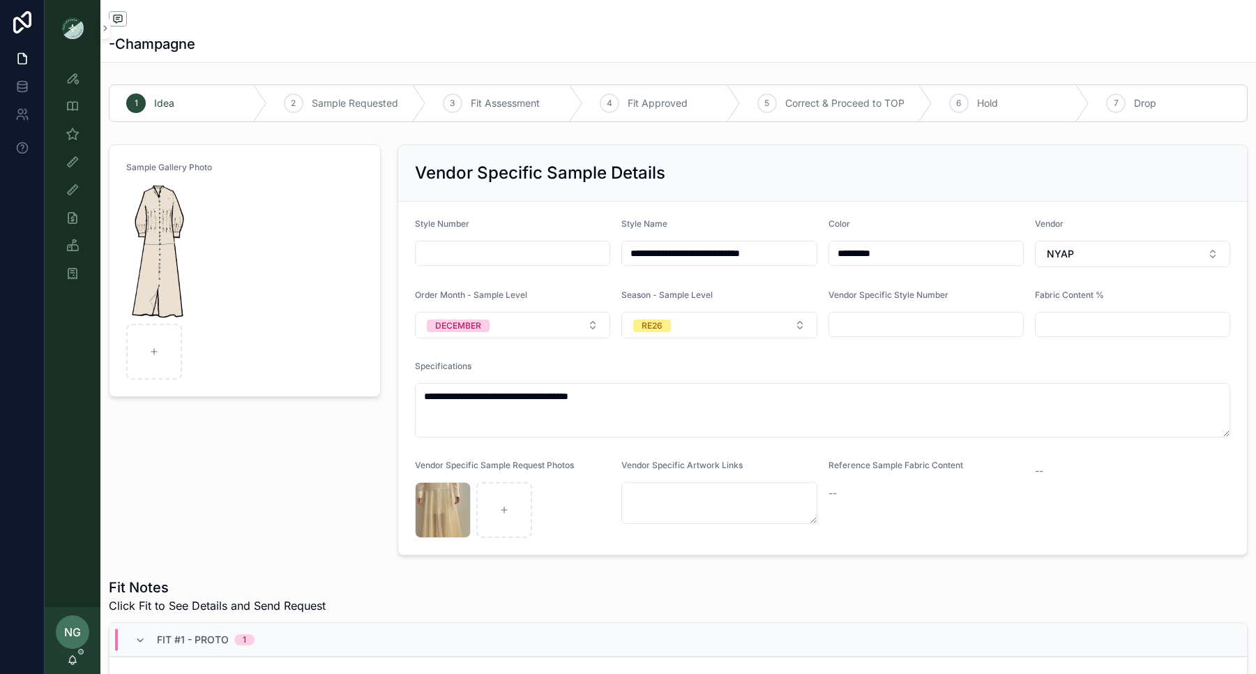
scroll to position [1, 0]
click at [70, 84] on icon "scrollable content" at bounding box center [73, 78] width 14 height 14
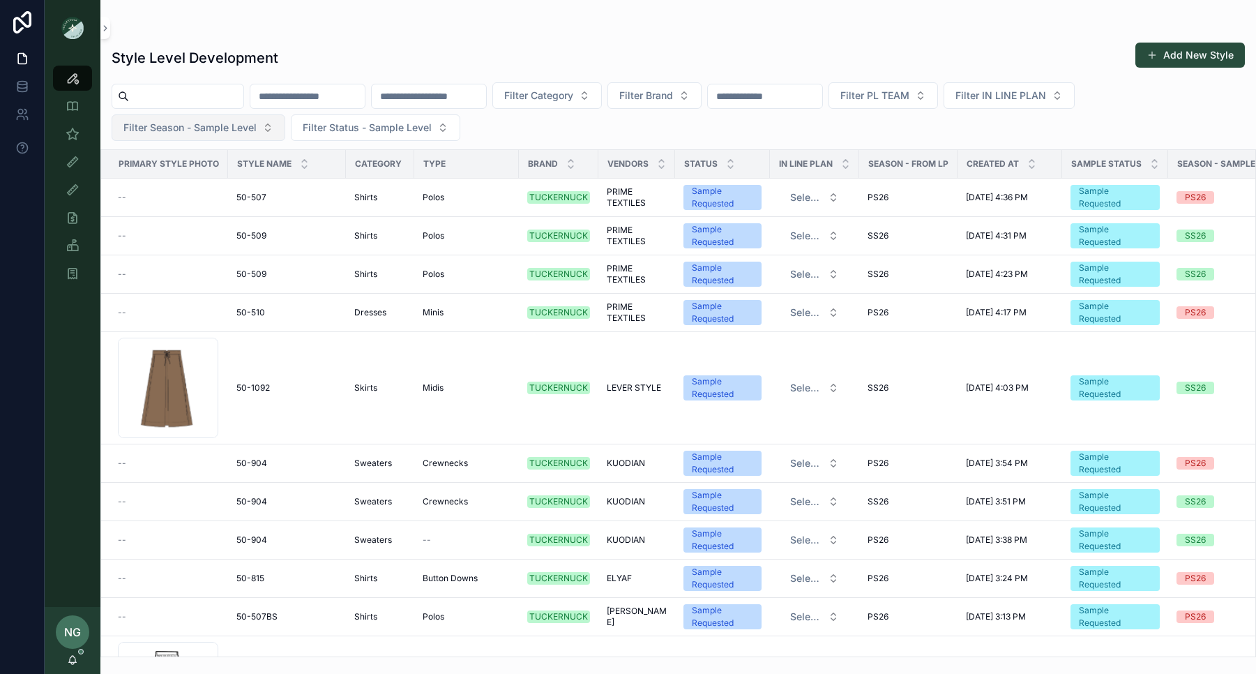
click at [253, 129] on span "Filter Season - Sample Level" at bounding box center [189, 128] width 133 height 14
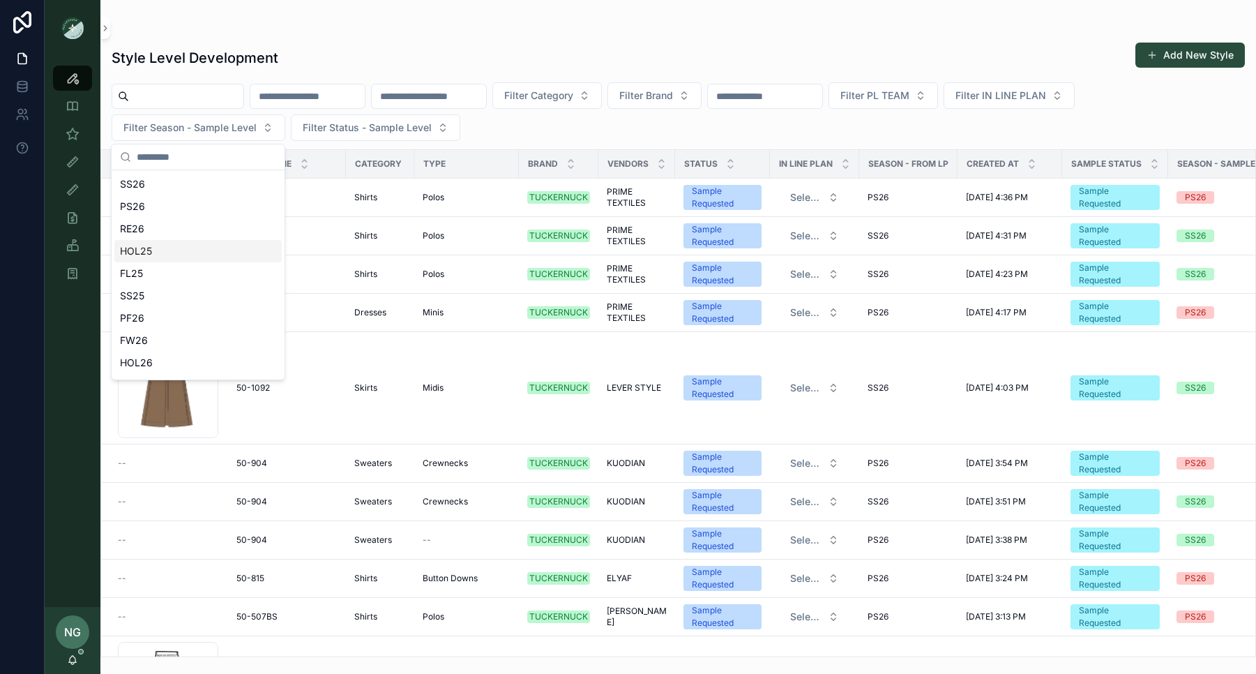
click at [216, 243] on div "HOL25" at bounding box center [197, 251] width 167 height 22
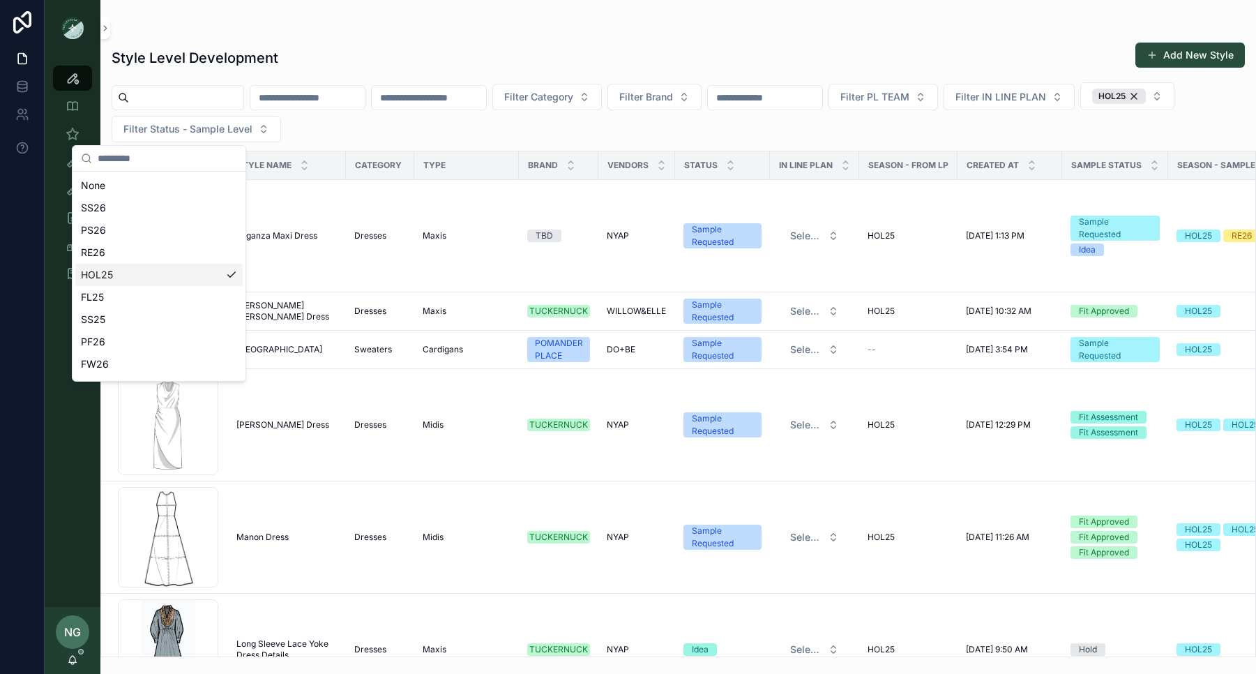
click at [1011, 133] on div "Filter Category Filter Brand Filter PL TEAM Filter IN LINE PLAN HOL25 Filter St…" at bounding box center [678, 112] width 1156 height 60
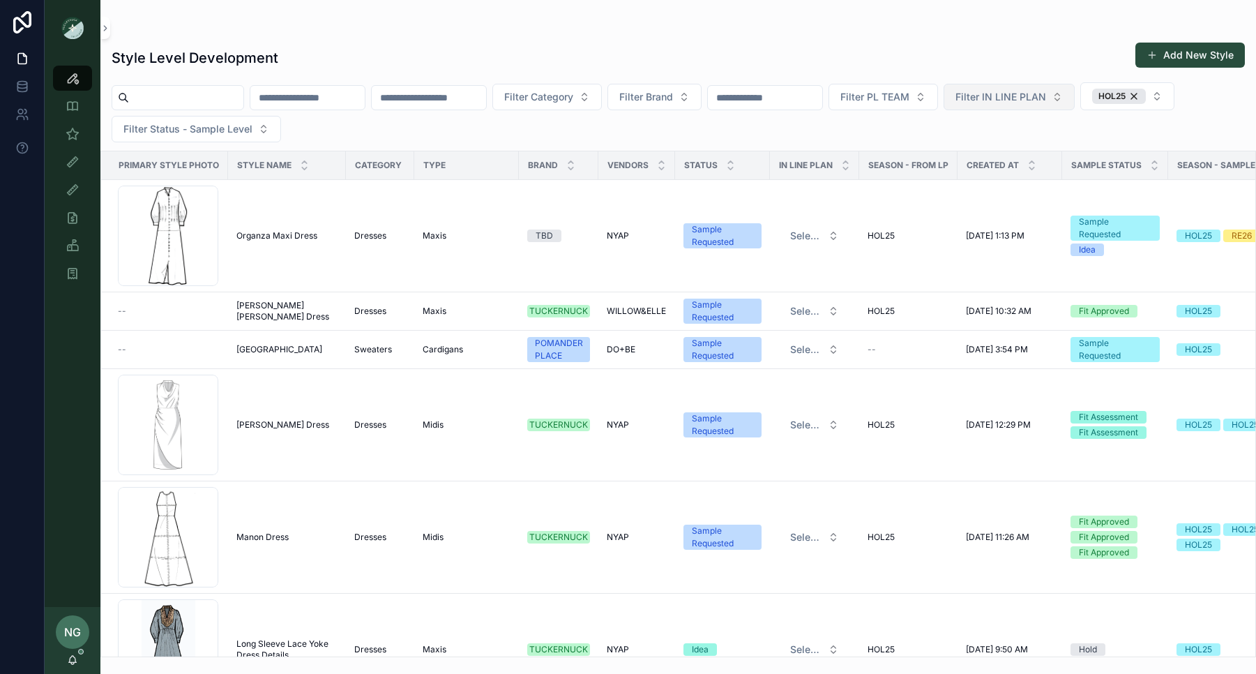
click at [1046, 98] on span "Filter IN LINE PLAN" at bounding box center [1001, 97] width 91 height 14
drag, startPoint x: 965, startPoint y: 48, endPoint x: 949, endPoint y: 91, distance: 46.1
click at [964, 54] on div "Style Level Development Add New Style" at bounding box center [679, 58] width 1134 height 32
click at [910, 93] on span "Filter PL TEAM" at bounding box center [875, 97] width 69 height 14
drag, startPoint x: 821, startPoint y: 42, endPoint x: 698, endPoint y: 59, distance: 124.0
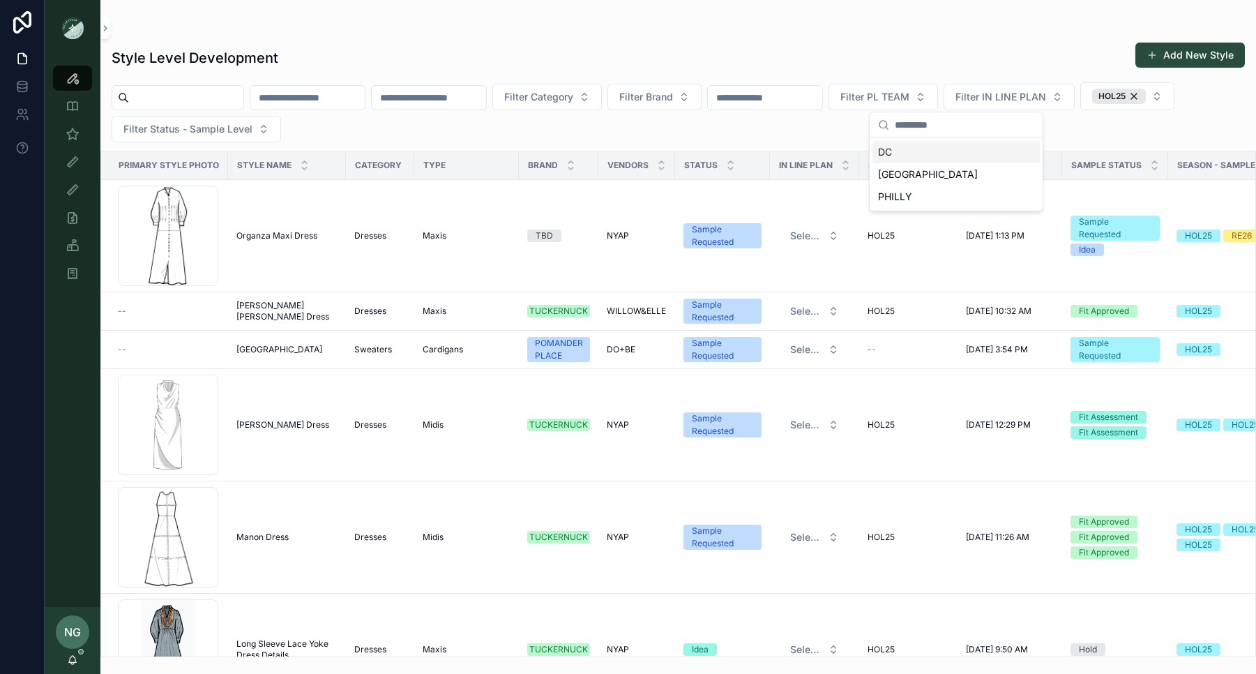
click at [800, 47] on div "Style Level Development Add New Style" at bounding box center [679, 58] width 1134 height 32
click at [822, 100] on input "scrollable content" at bounding box center [765, 98] width 114 height 20
type input "****"
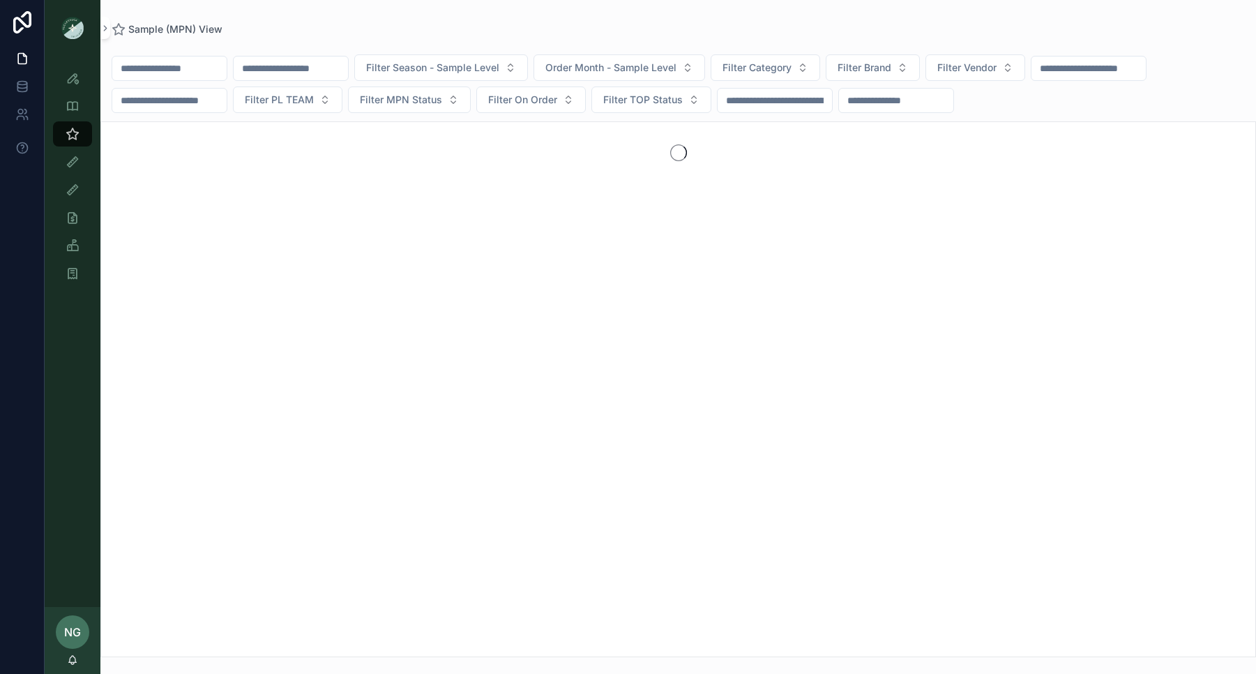
click at [186, 70] on input "scrollable content" at bounding box center [169, 69] width 114 height 20
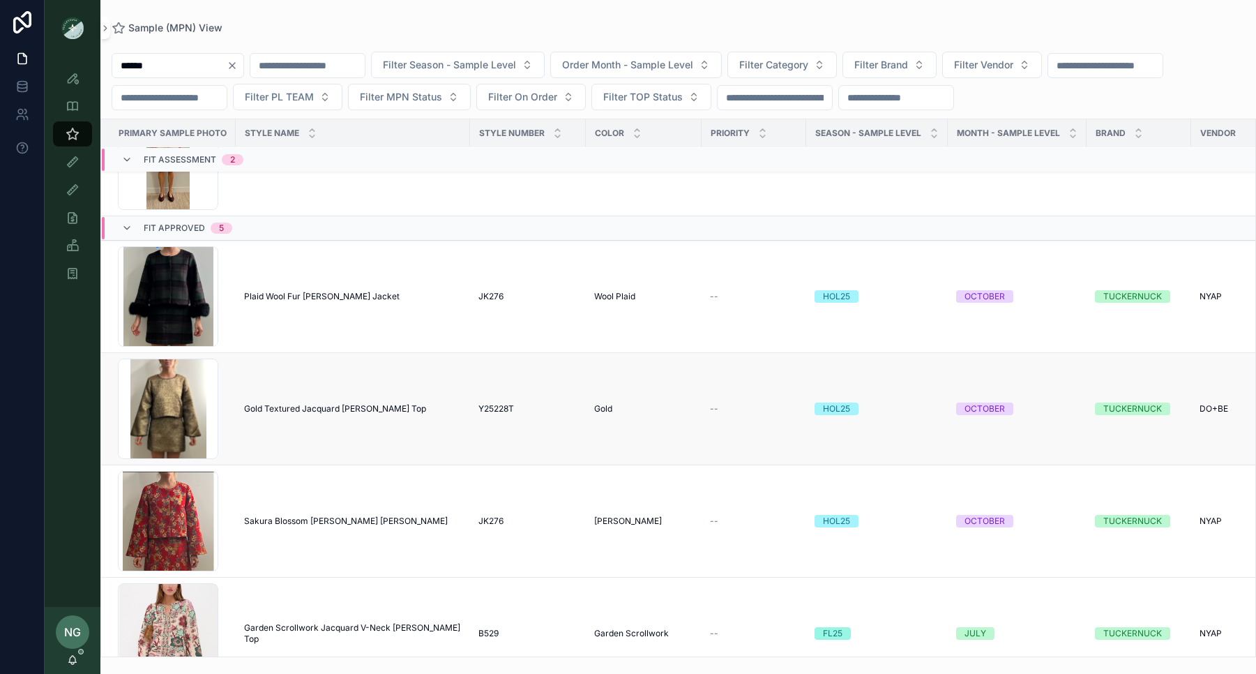
scroll to position [187, 0]
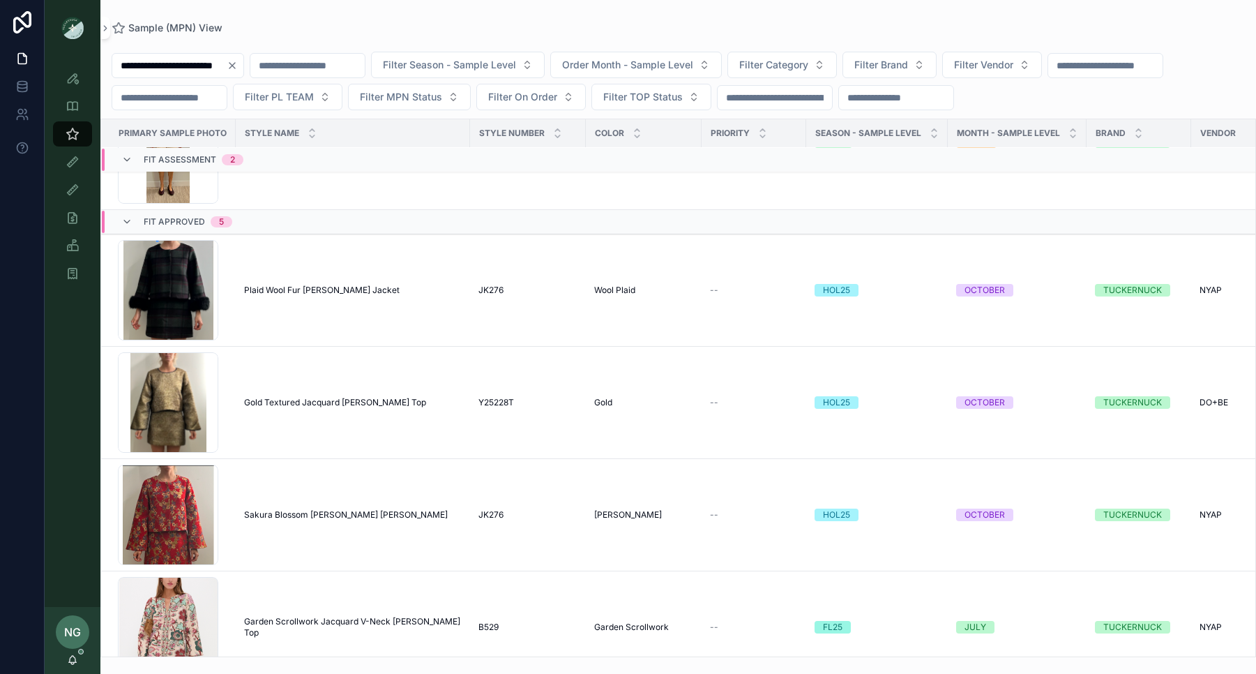
type input "******"
click at [238, 66] on icon "Clear" at bounding box center [232, 65] width 11 height 11
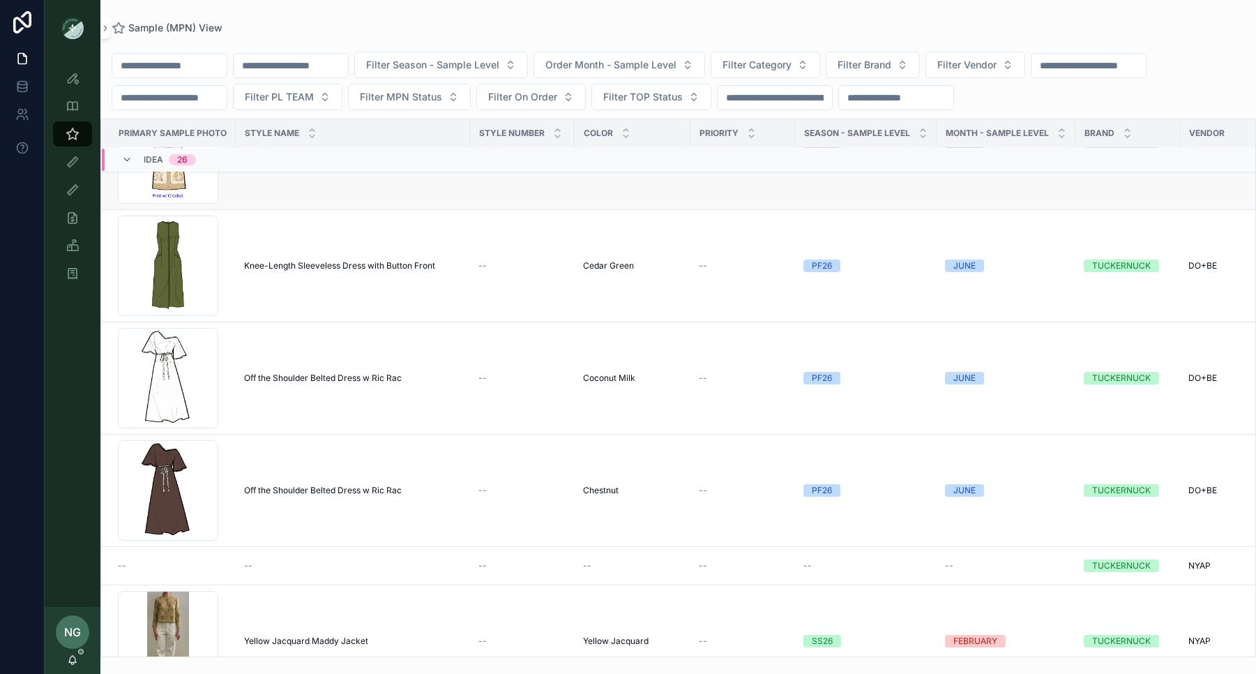
scroll to position [187, 1]
click at [74, 84] on icon "scrollable content" at bounding box center [73, 78] width 14 height 14
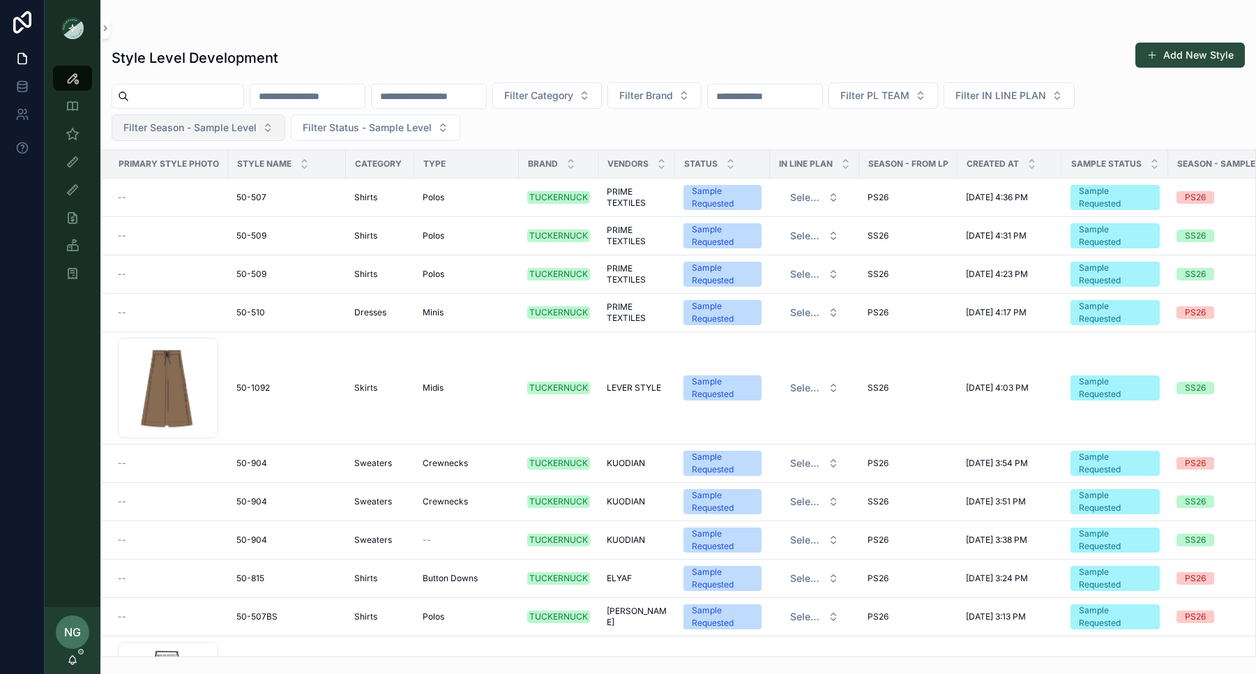
click at [188, 128] on span "Filter Season - Sample Level" at bounding box center [189, 128] width 133 height 14
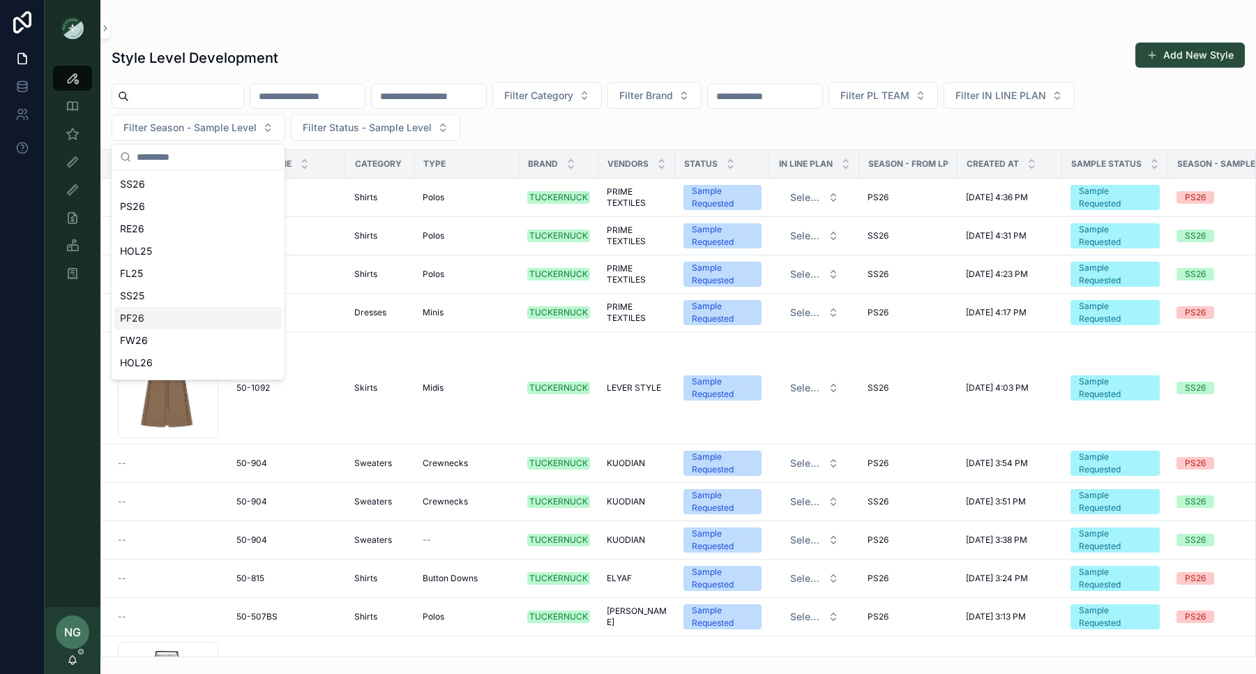
click at [172, 312] on div "PF26" at bounding box center [197, 318] width 167 height 22
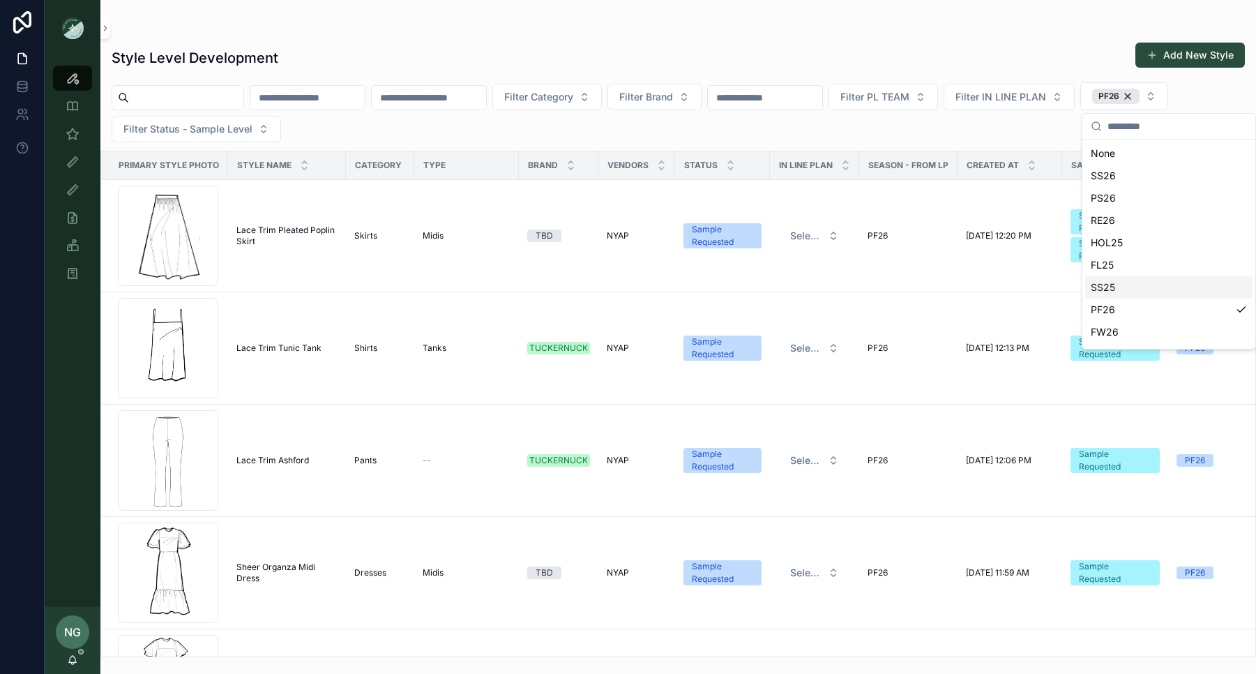
click at [346, 45] on div "Style Level Development Add New Style" at bounding box center [679, 58] width 1134 height 32
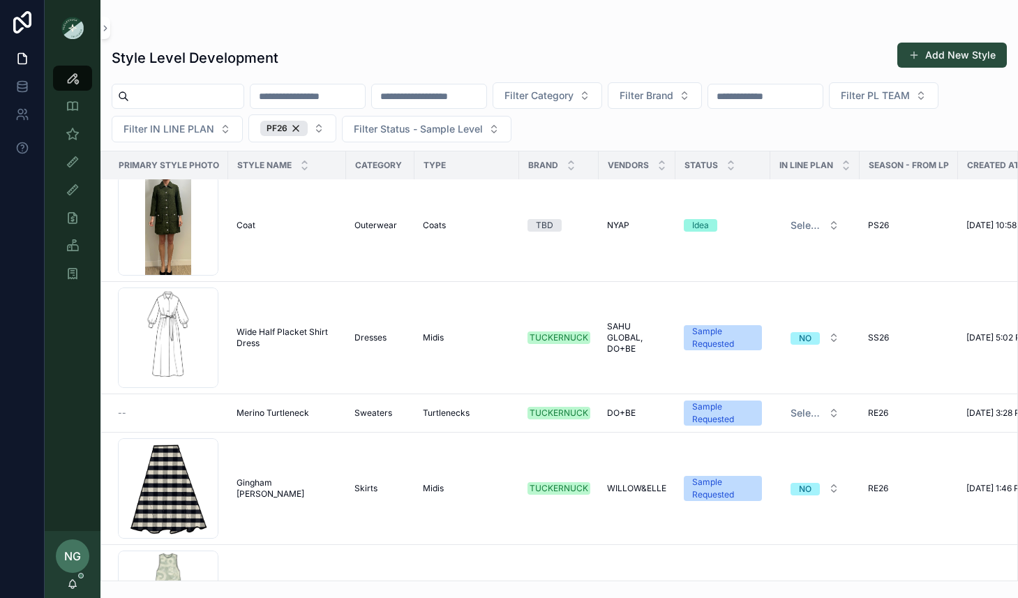
scroll to position [5461, 0]
click at [335, 97] on input "scrollable content" at bounding box center [307, 96] width 114 height 20
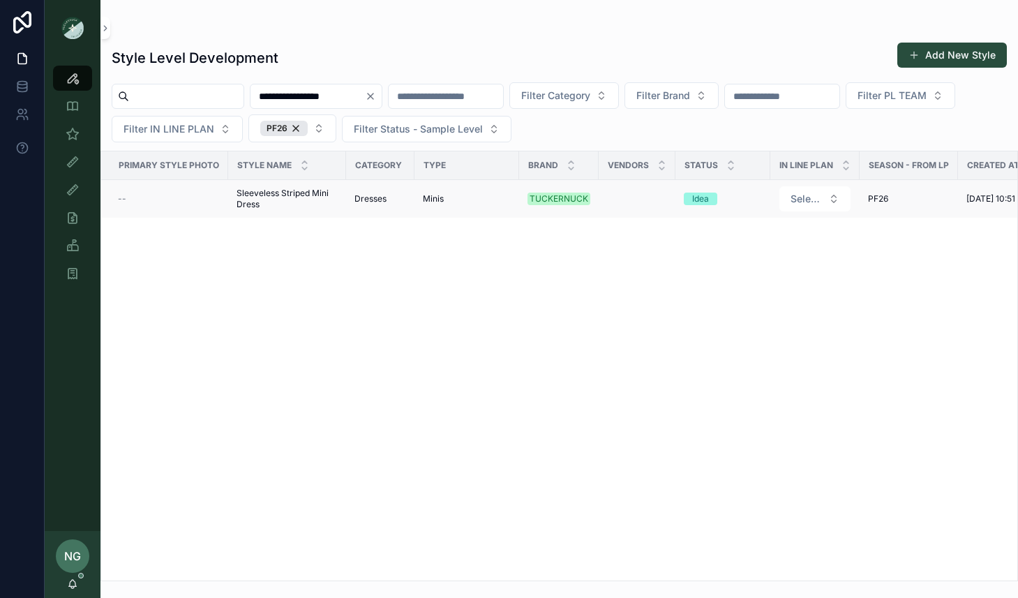
type input "**********"
click at [300, 191] on span "Sleeveless Striped Mini Dress" at bounding box center [286, 199] width 101 height 22
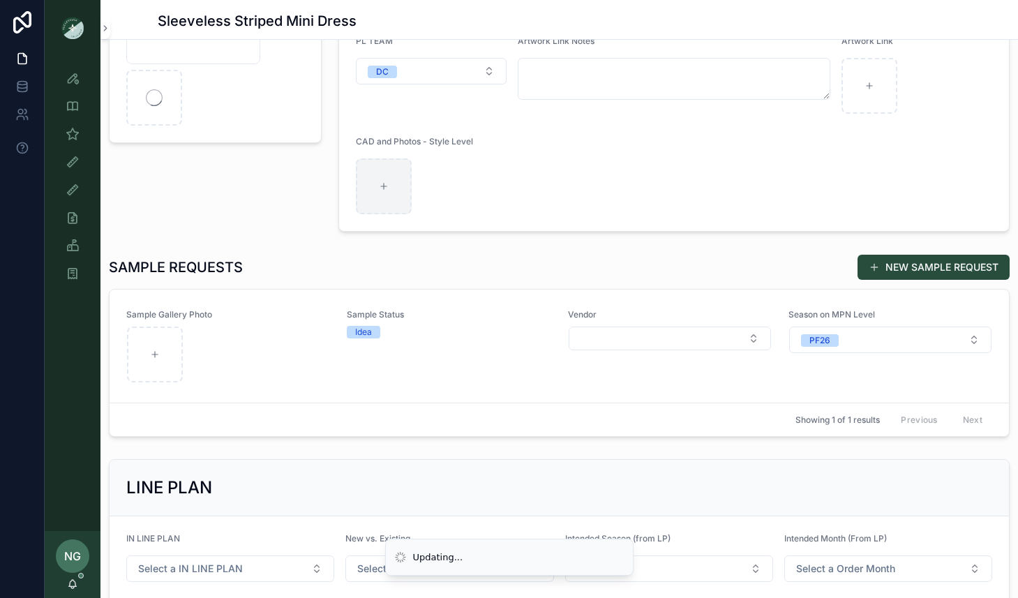
scroll to position [270, 0]
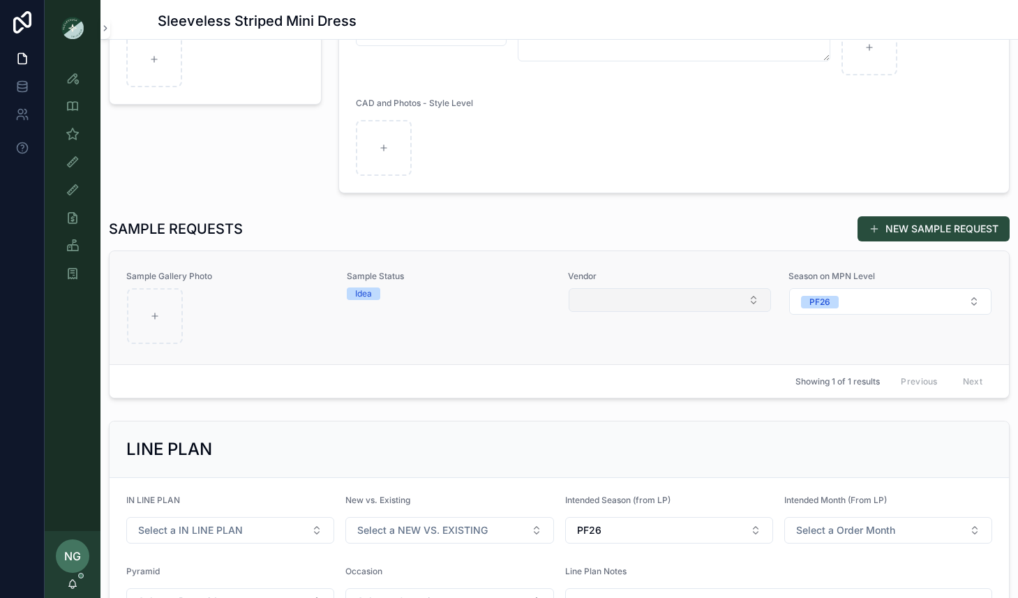
click at [642, 301] on button "Select Button" at bounding box center [670, 300] width 202 height 24
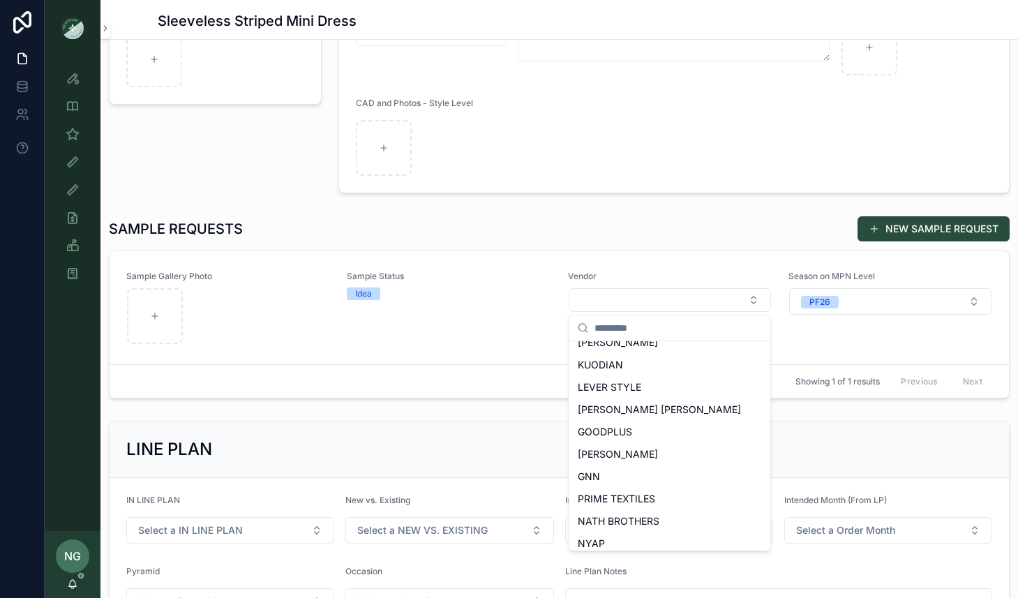
scroll to position [622, 0]
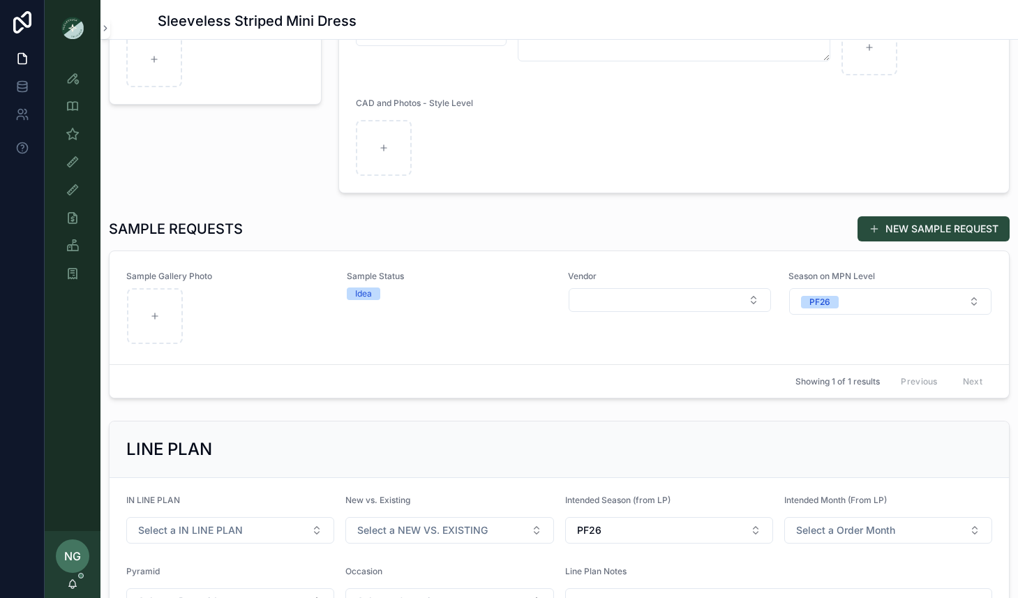
click at [598, 513] on div "Intended Season (from LP) PF26" at bounding box center [669, 519] width 208 height 49
click at [587, 303] on button "Select Button" at bounding box center [670, 300] width 202 height 24
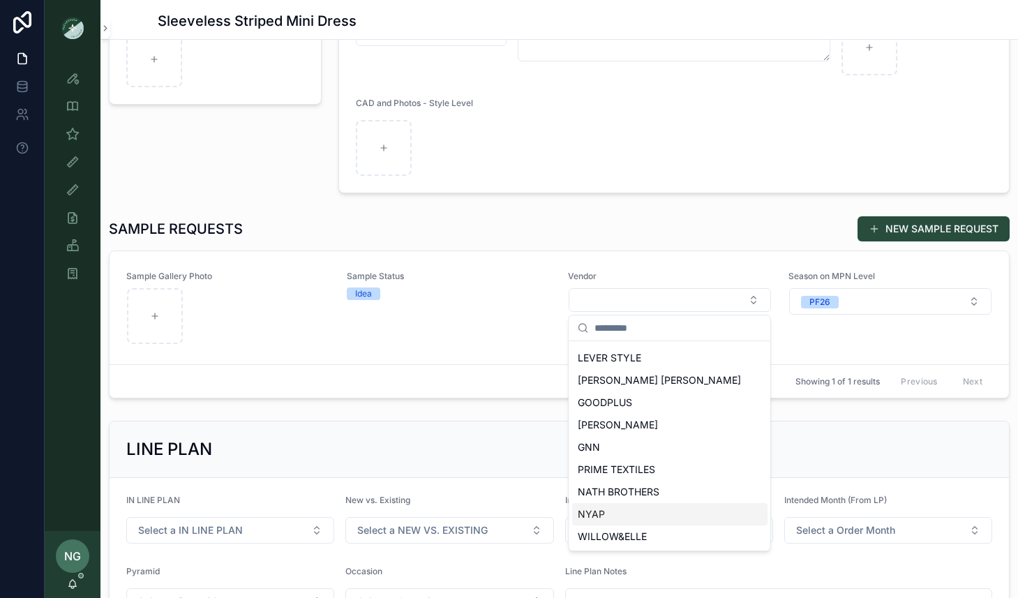
click at [610, 520] on div "NYAP" at bounding box center [669, 514] width 195 height 22
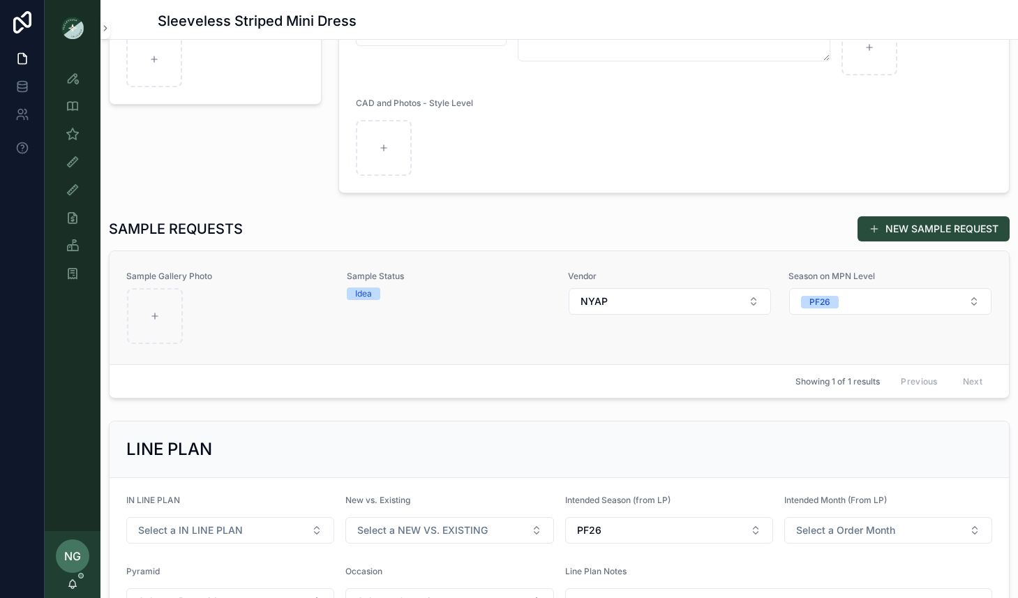
click at [217, 323] on div "scrollable content" at bounding box center [228, 316] width 202 height 56
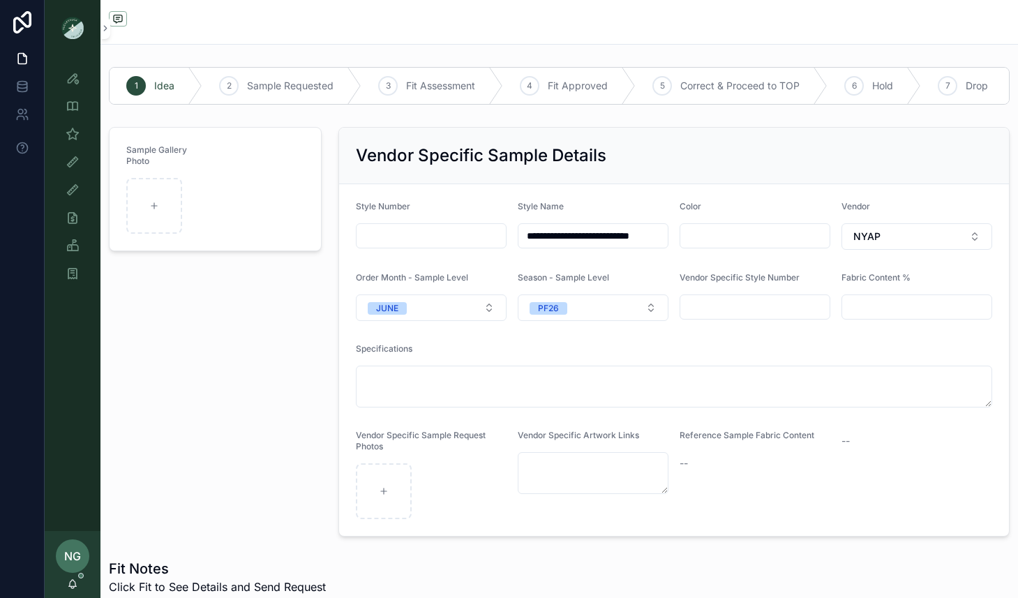
click at [769, 241] on input "scrollable content" at bounding box center [754, 236] width 149 height 20
type input "**********"
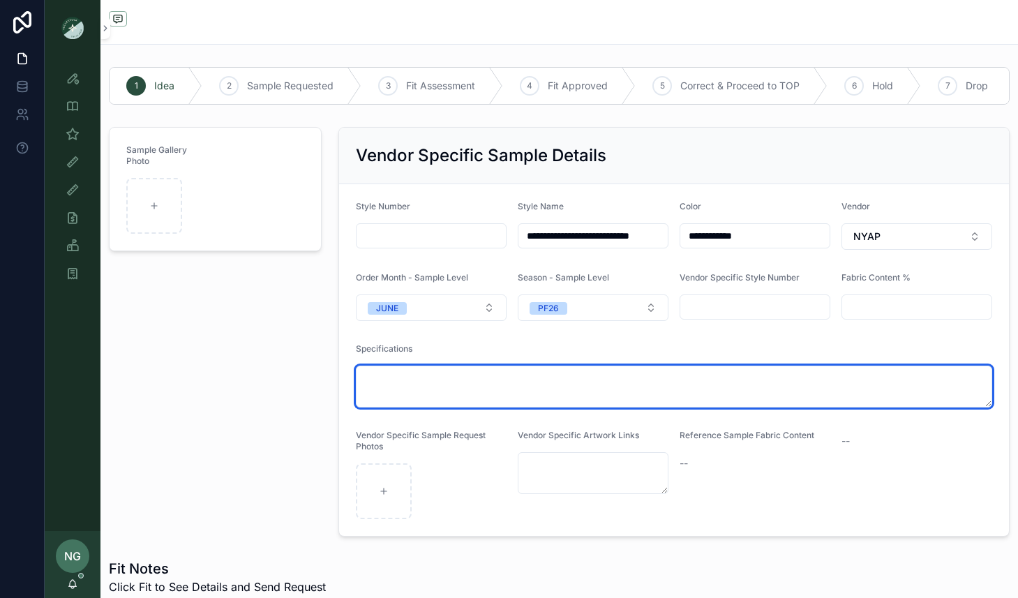
click at [573, 387] on textarea "scrollable content" at bounding box center [674, 387] width 636 height 42
type textarea "*"
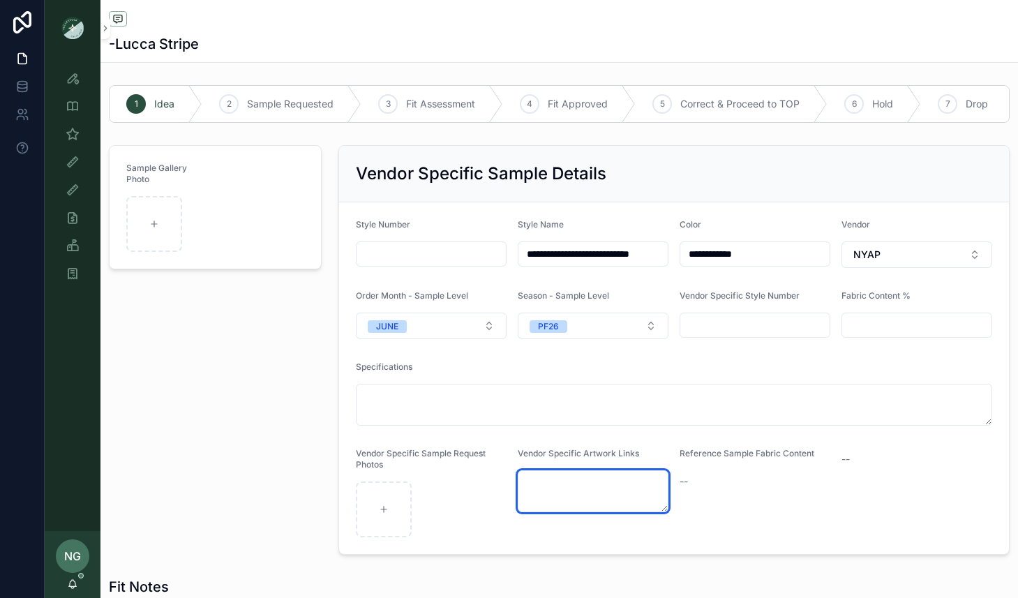
click at [615, 499] on textarea "scrollable content" at bounding box center [593, 491] width 151 height 42
paste textarea "**********"
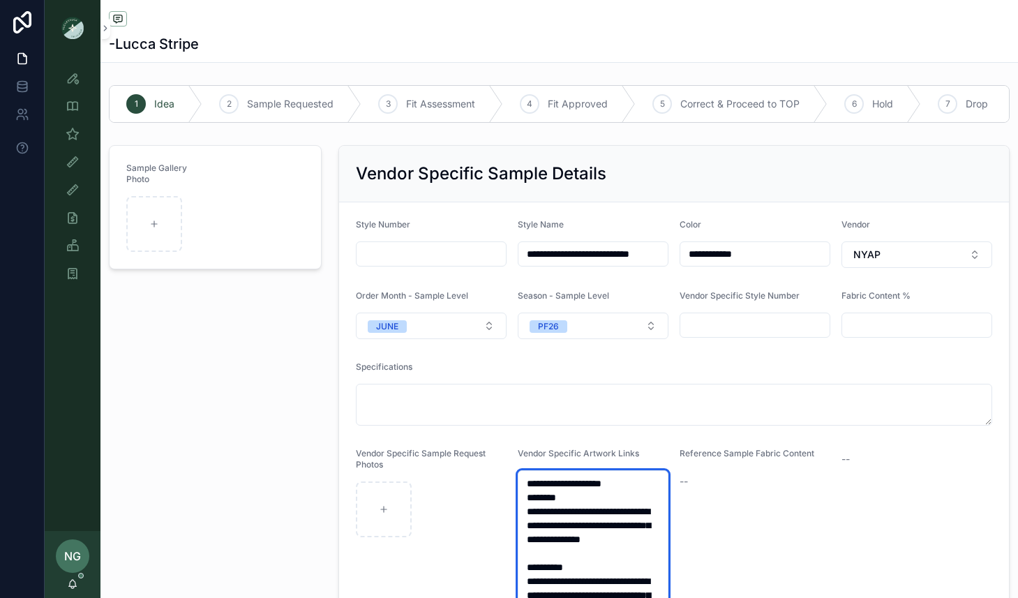
scroll to position [87, 0]
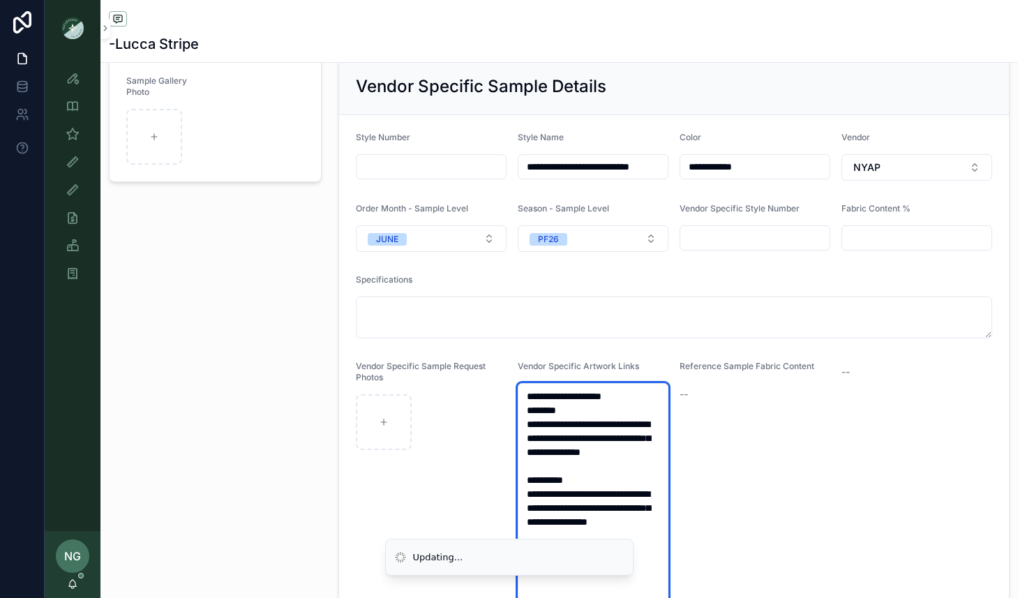
type textarea "**********"
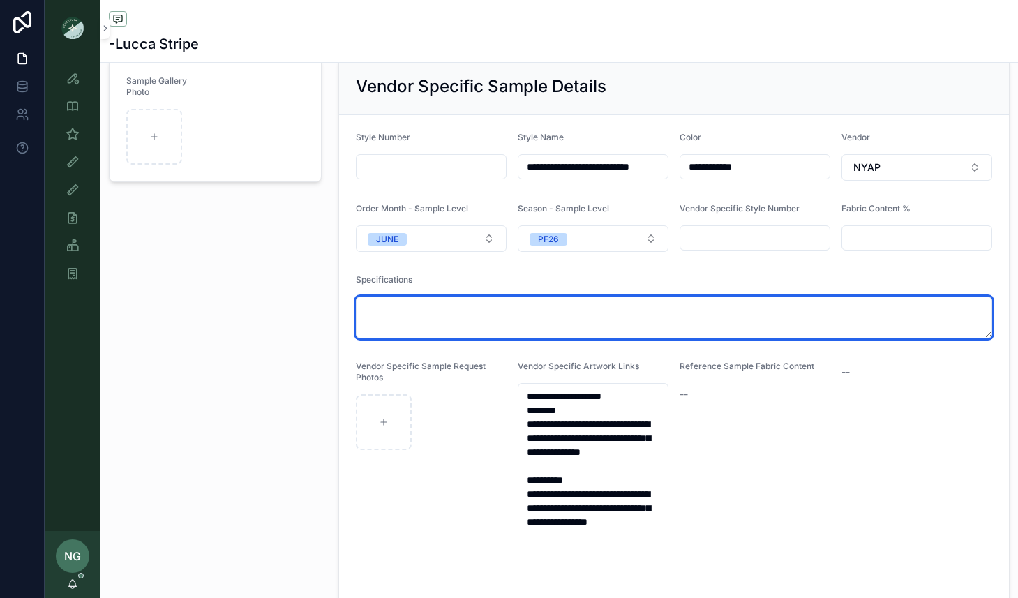
click at [569, 312] on textarea "scrollable content" at bounding box center [674, 317] width 636 height 42
paste textarea "**********"
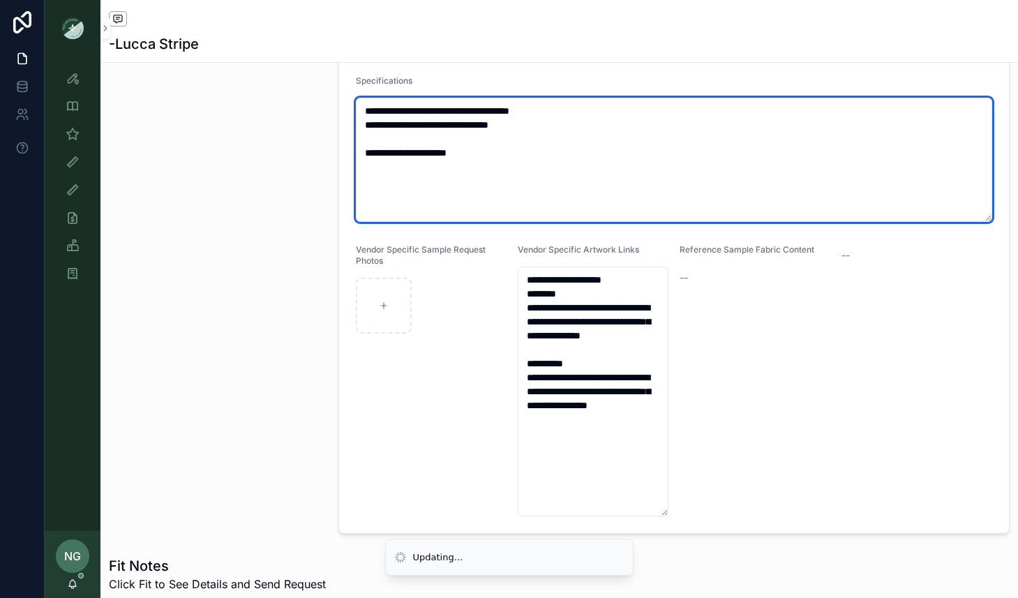
scroll to position [299, 0]
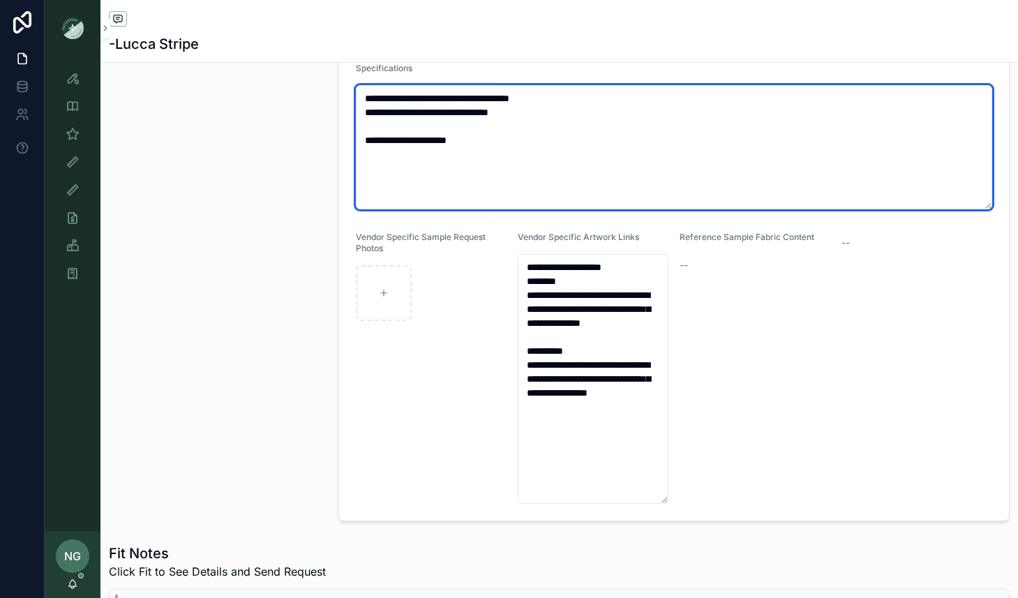
type textarea "**********"
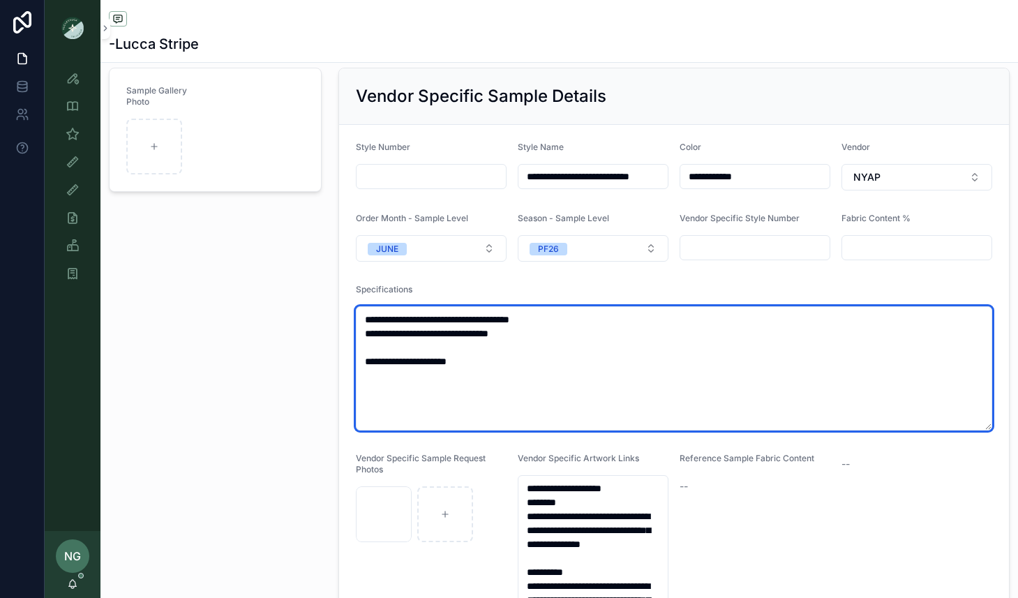
scroll to position [77, 0]
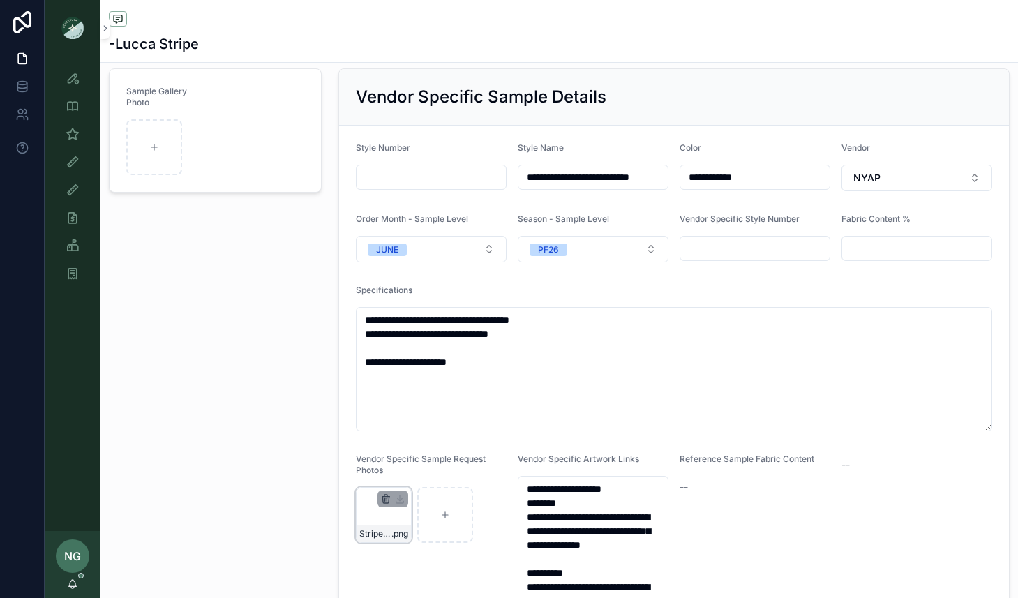
click at [383, 497] on icon "scrollable content" at bounding box center [385, 498] width 11 height 11
click at [407, 472] on div "Confirm delete?" at bounding box center [379, 474] width 112 height 17
click at [391, 505] on div "scrollable content" at bounding box center [392, 498] width 31 height 17
drag, startPoint x: 391, startPoint y: 504, endPoint x: 385, endPoint y: 510, distance: 8.9
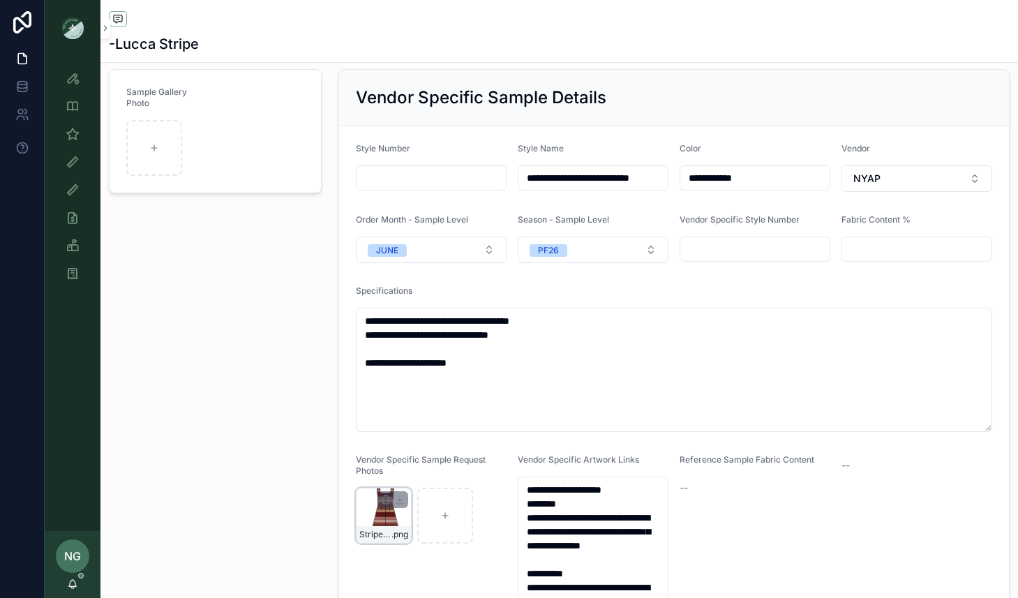
click at [391, 504] on div "scrollable content" at bounding box center [392, 499] width 31 height 17
click at [386, 502] on icon "scrollable content" at bounding box center [385, 499] width 11 height 11
drag, startPoint x: 411, startPoint y: 474, endPoint x: 403, endPoint y: 481, distance: 10.4
click at [411, 474] on icon "scrollable content" at bounding box center [414, 474] width 11 height 11
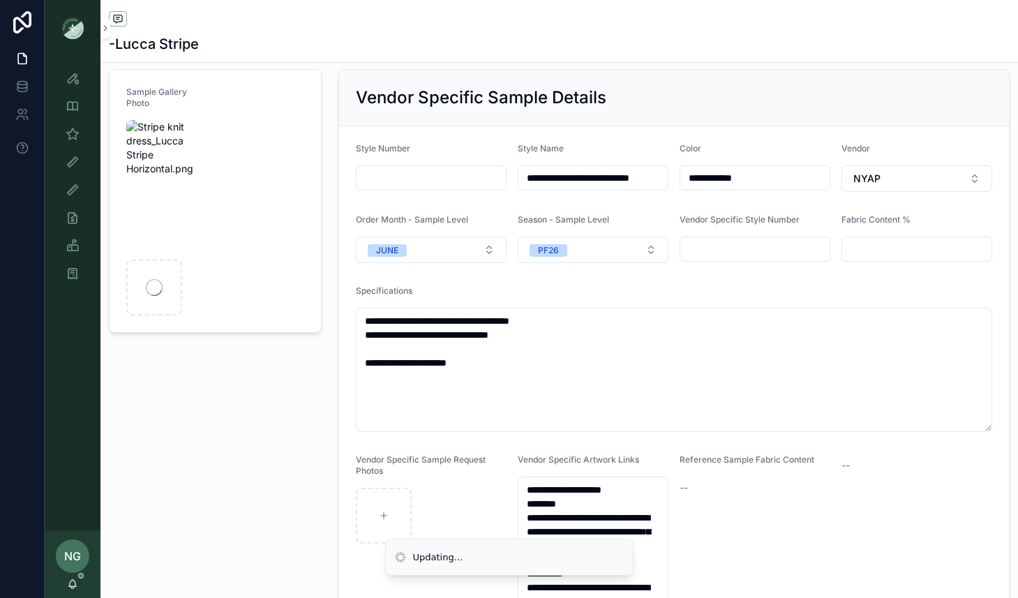
click at [262, 381] on div "Sample Gallery Photo" at bounding box center [215, 406] width 230 height 686
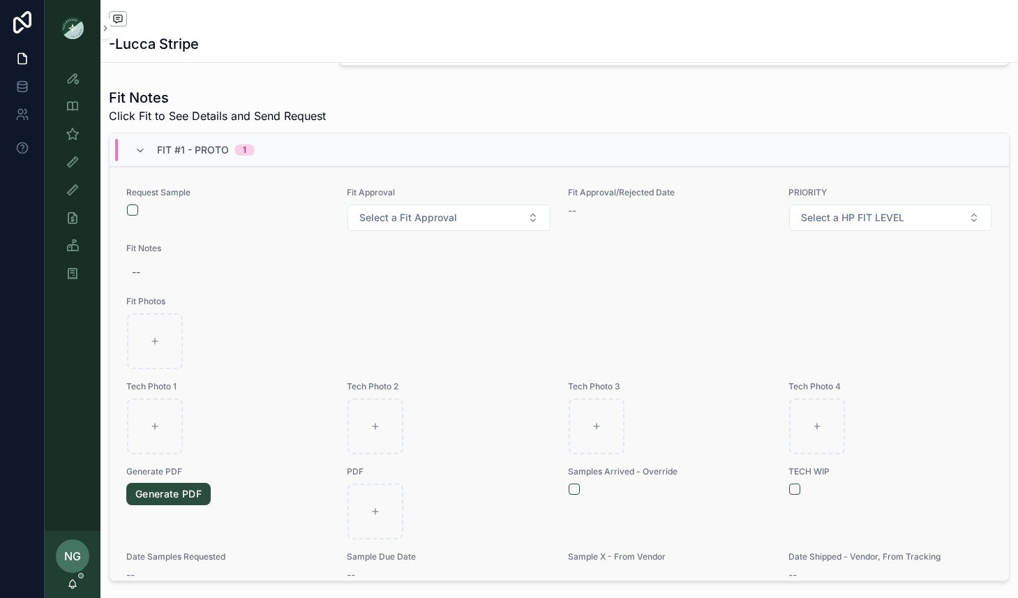
scroll to position [696, 0]
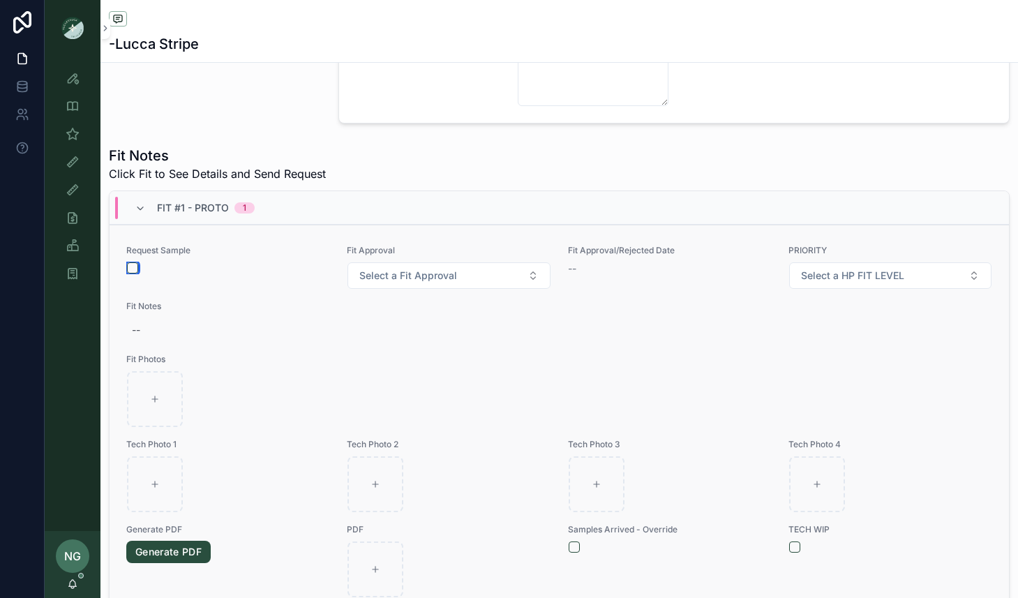
click at [134, 268] on button "scrollable content" at bounding box center [132, 267] width 11 height 11
